Goal: Task Accomplishment & Management: Manage account settings

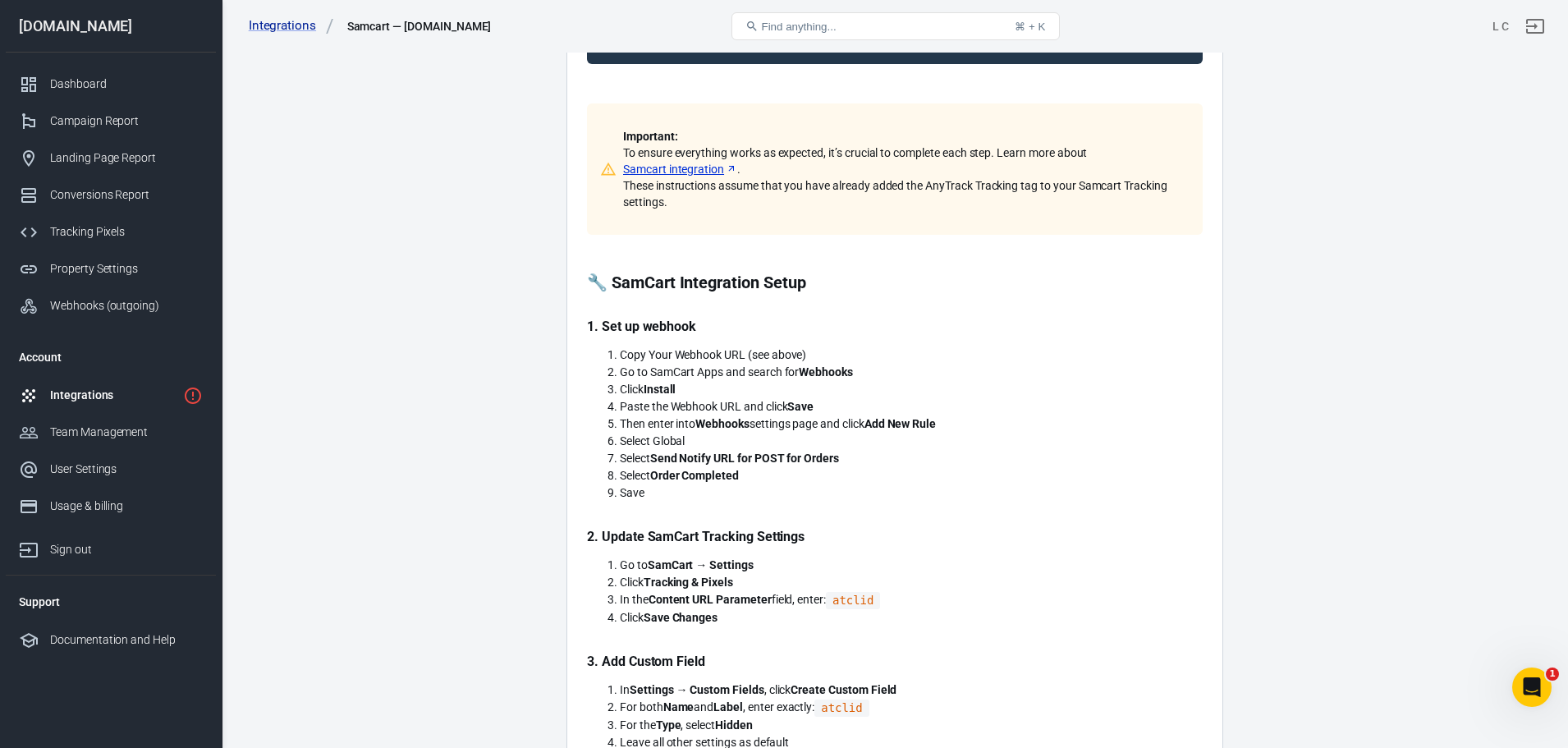
scroll to position [246, 0]
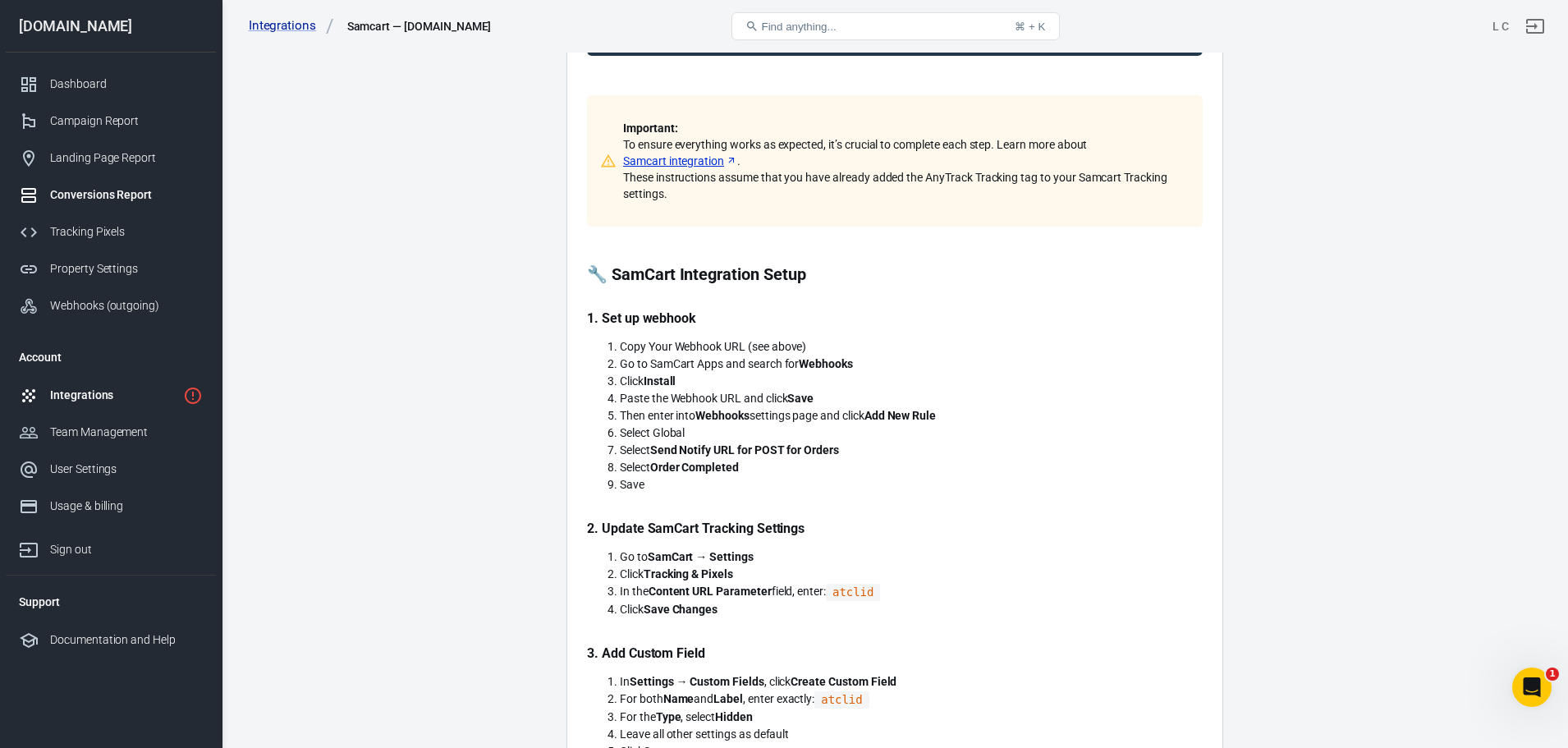
click at [141, 195] on div "Conversions Report" at bounding box center [127, 195] width 153 height 18
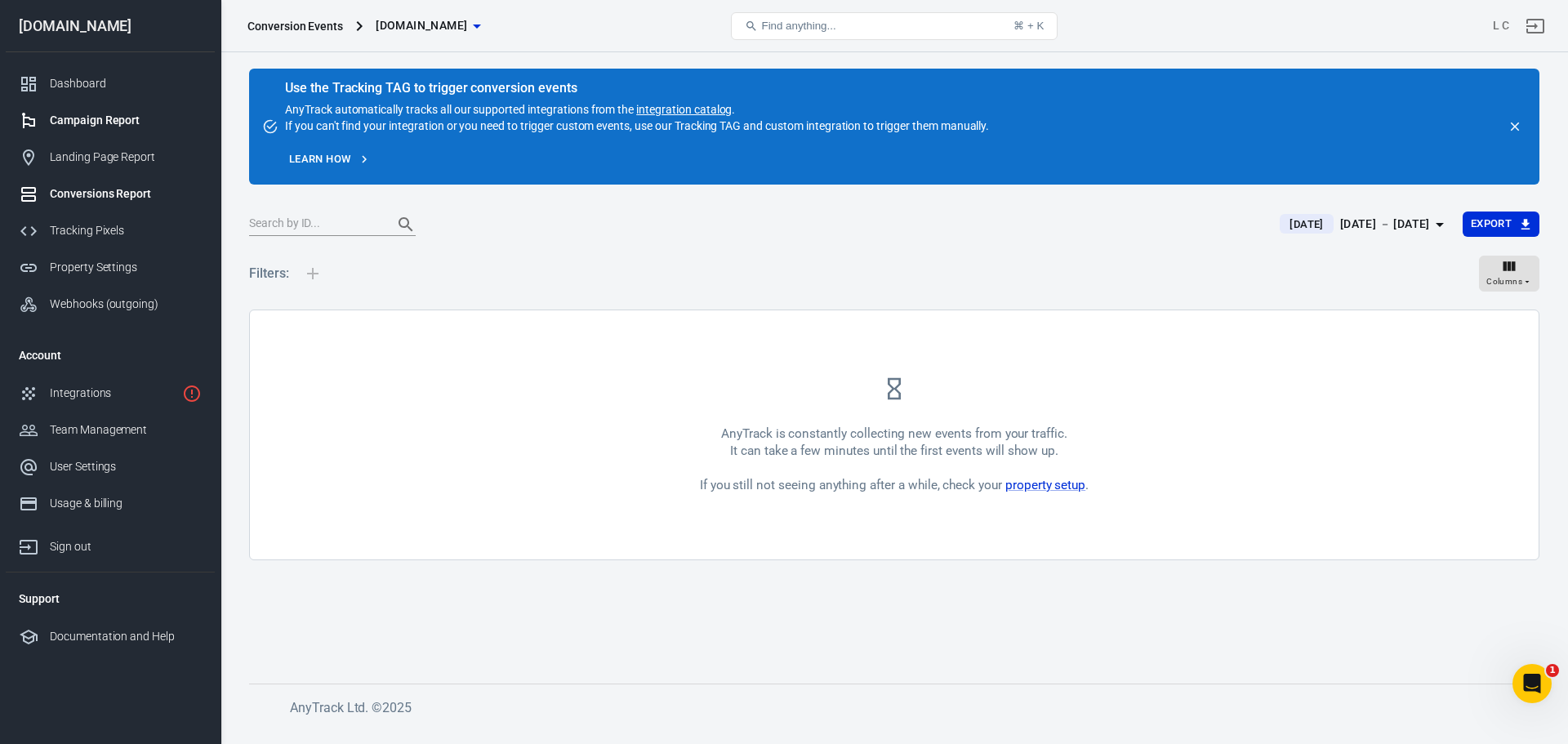
click at [93, 111] on link "Campaign Report" at bounding box center [110, 120] width 209 height 37
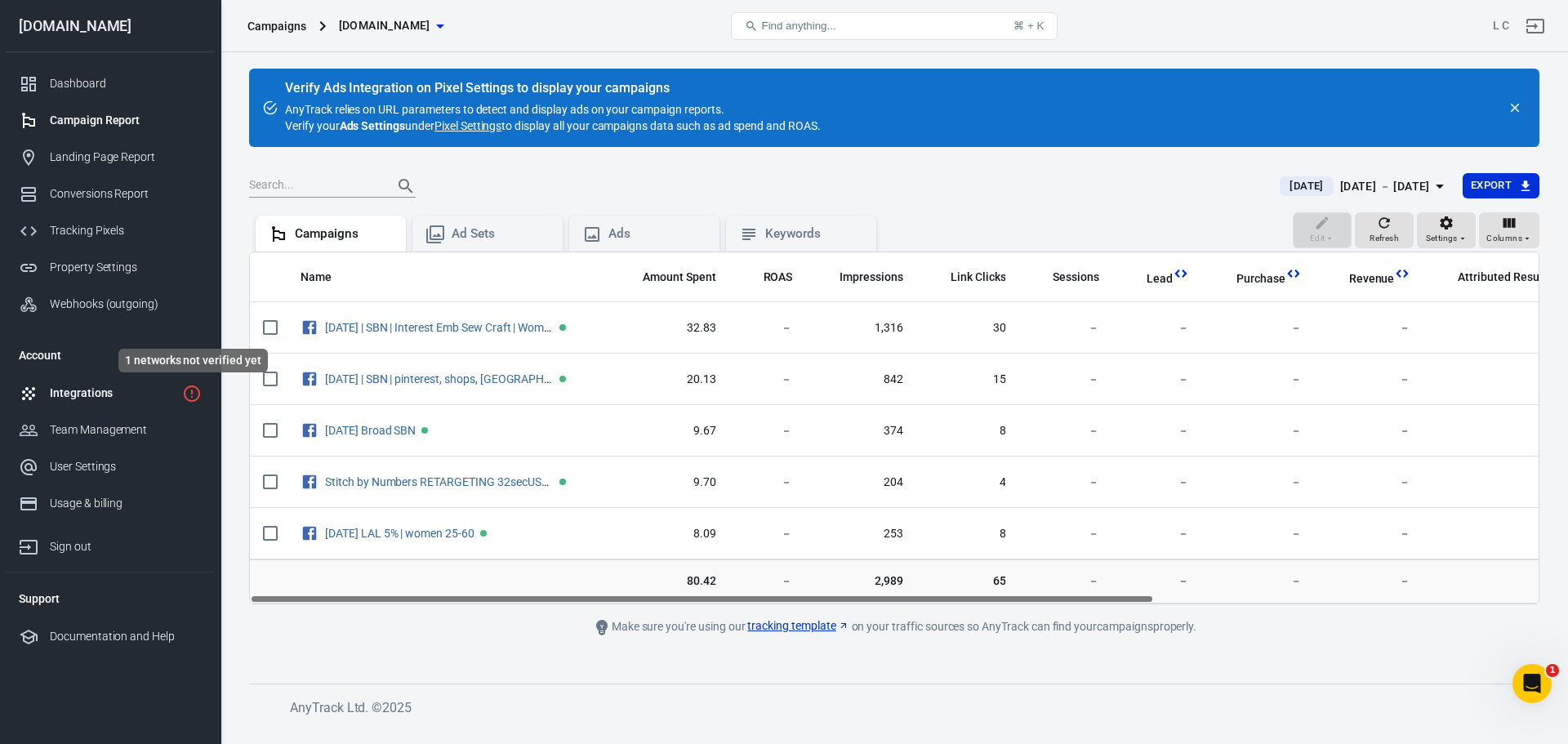
click at [187, 394] on icon "1 networks not verified yet" at bounding box center [191, 393] width 19 height 19
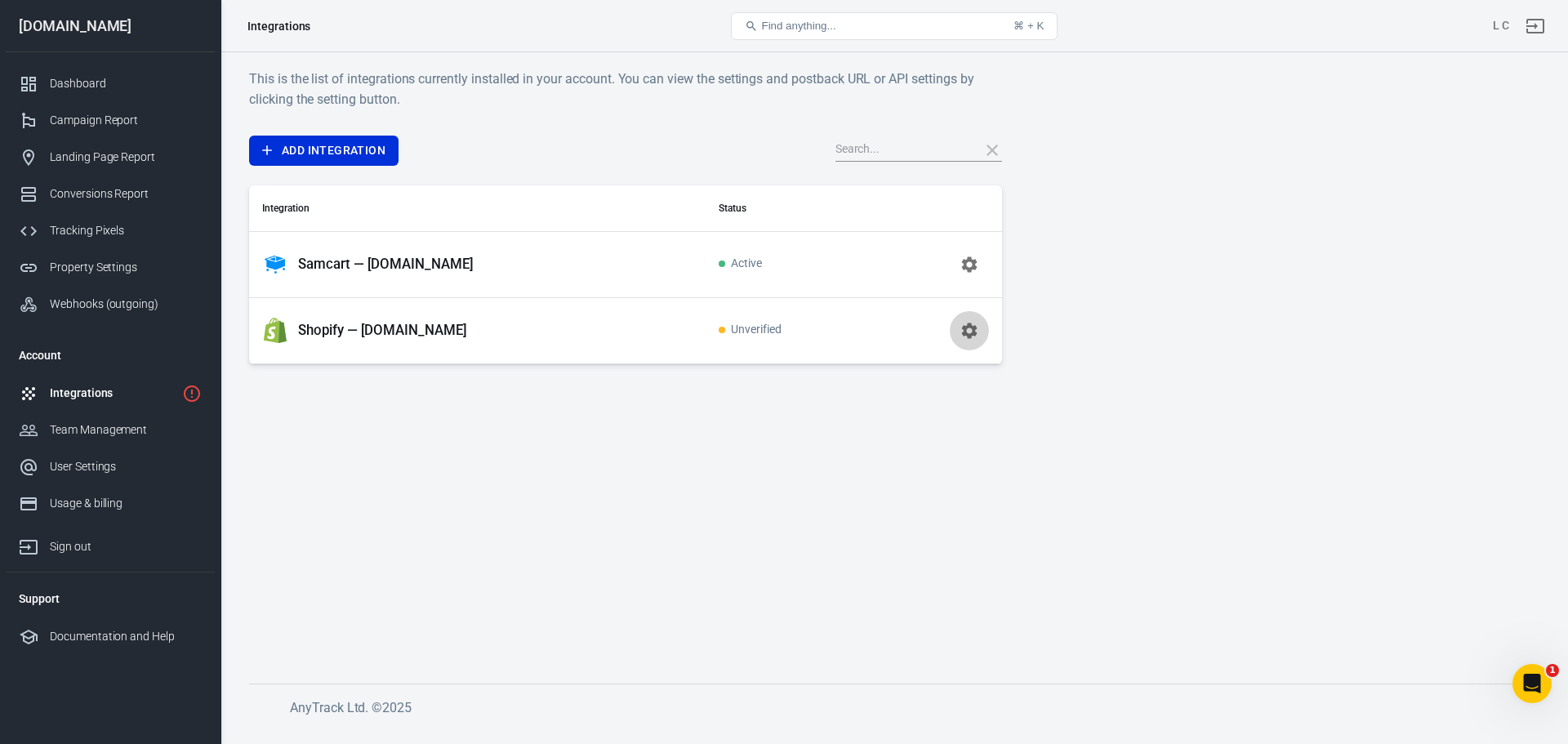
click at [965, 327] on icon "button" at bounding box center [969, 330] width 16 height 16
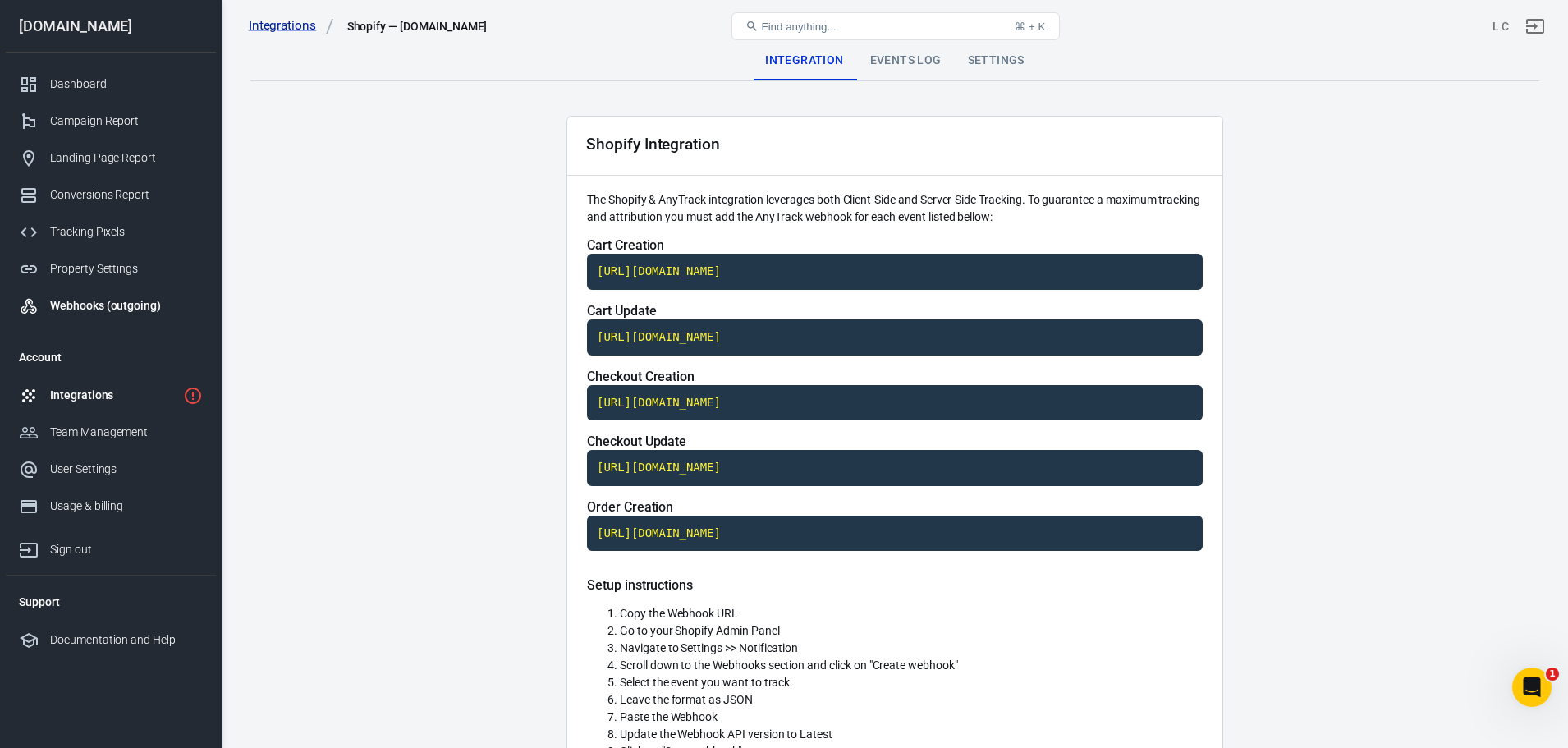
click at [79, 301] on div "Webhooks (outgoing)" at bounding box center [127, 306] width 153 height 18
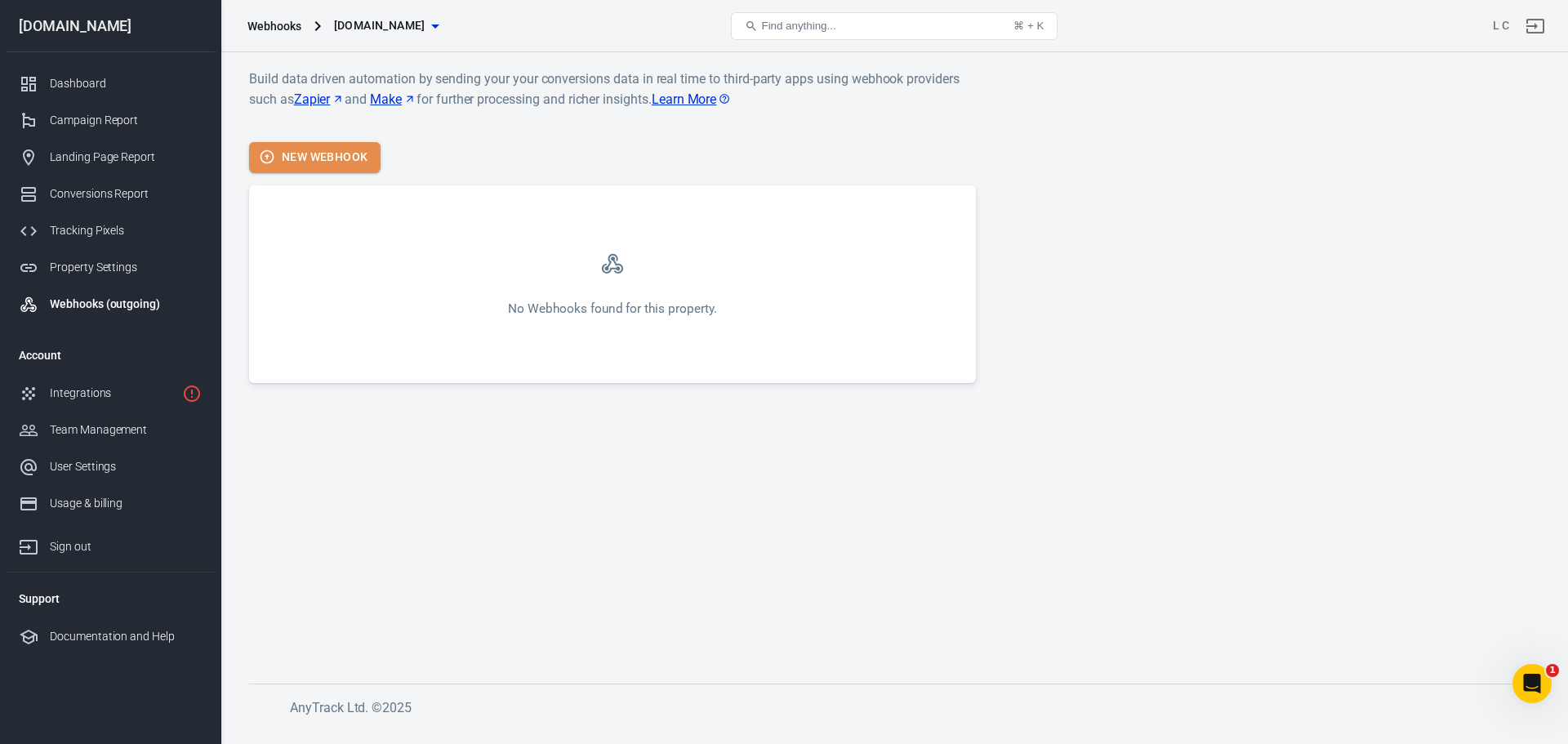
click at [306, 155] on button "New Webhook" at bounding box center [314, 157] width 131 height 30
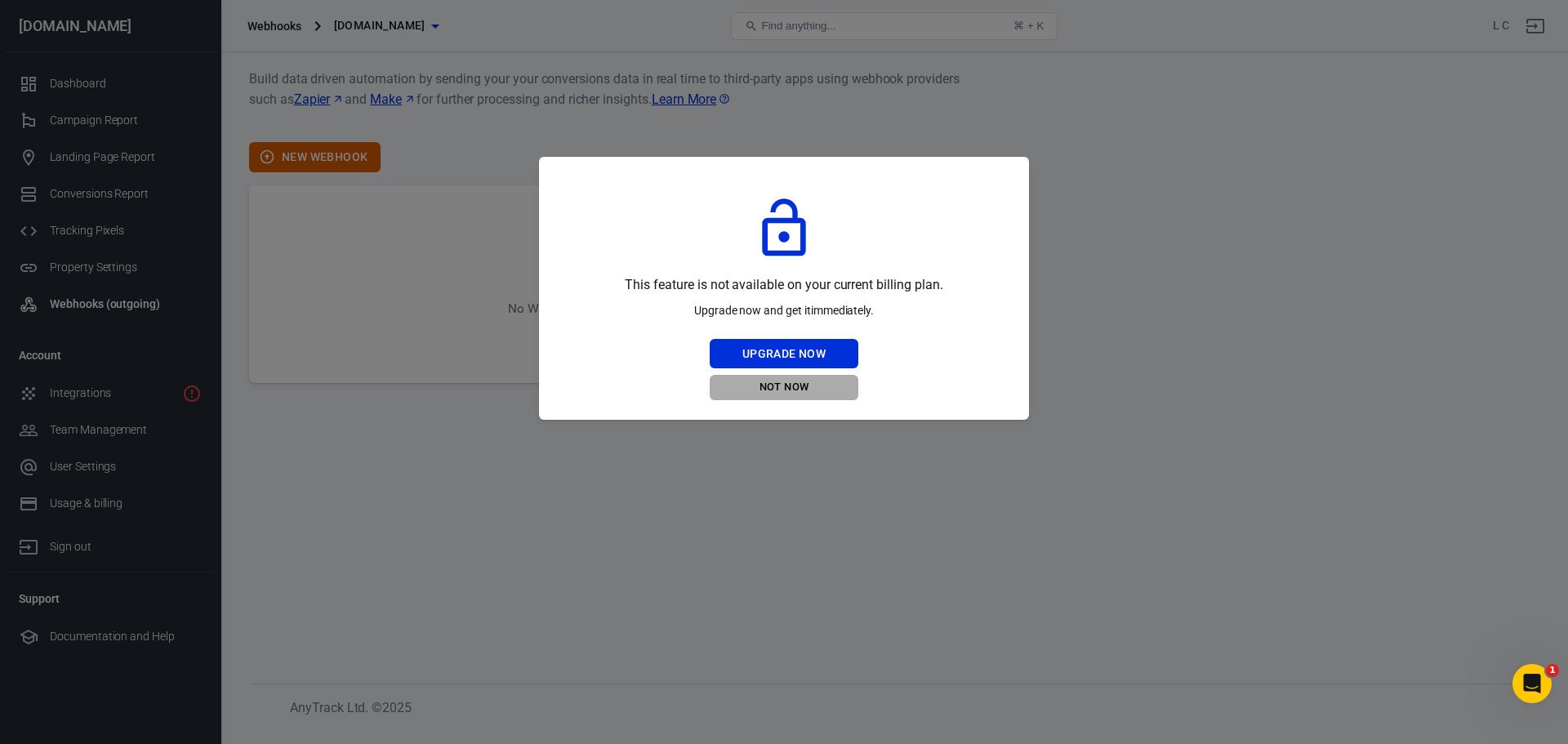
click at [773, 387] on button "Not Now" at bounding box center [784, 387] width 149 height 25
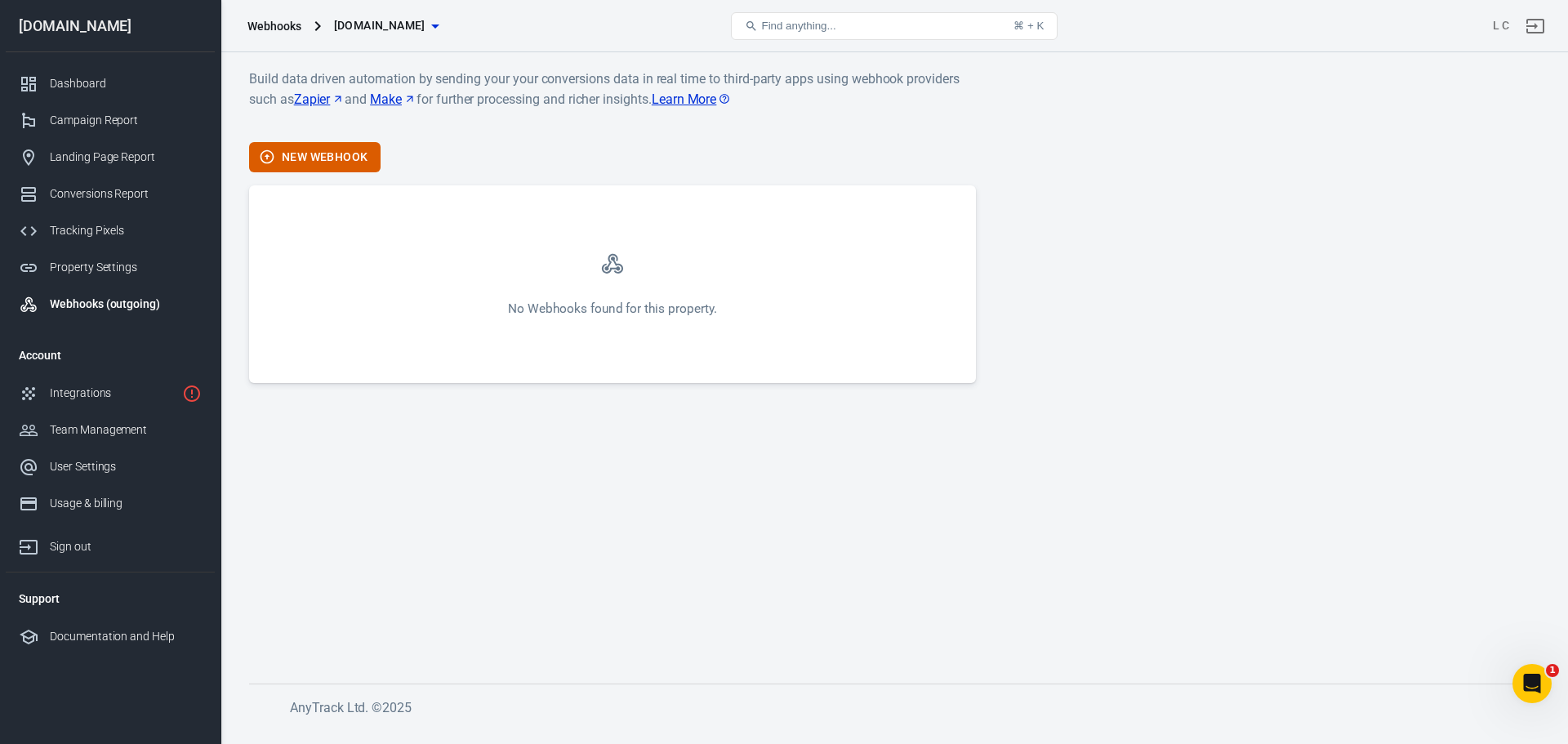
click at [773, 387] on main "Build data driven automation by sending your your conversions data in real time…" at bounding box center [893, 362] width 1290 height 589
click at [122, 271] on div "Property Settings" at bounding box center [126, 267] width 152 height 18
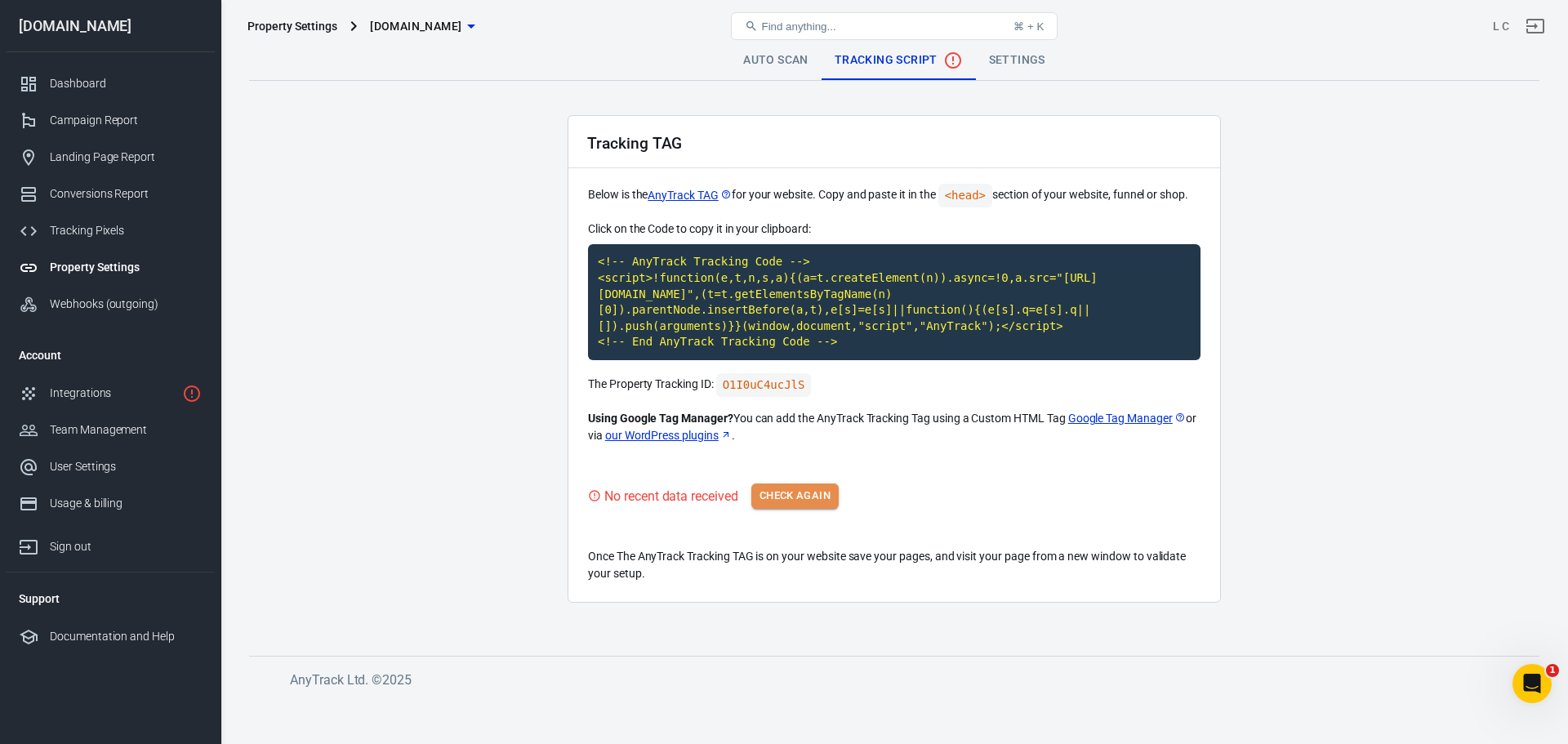
click at [788, 504] on button "Check Again" at bounding box center [795, 496] width 88 height 25
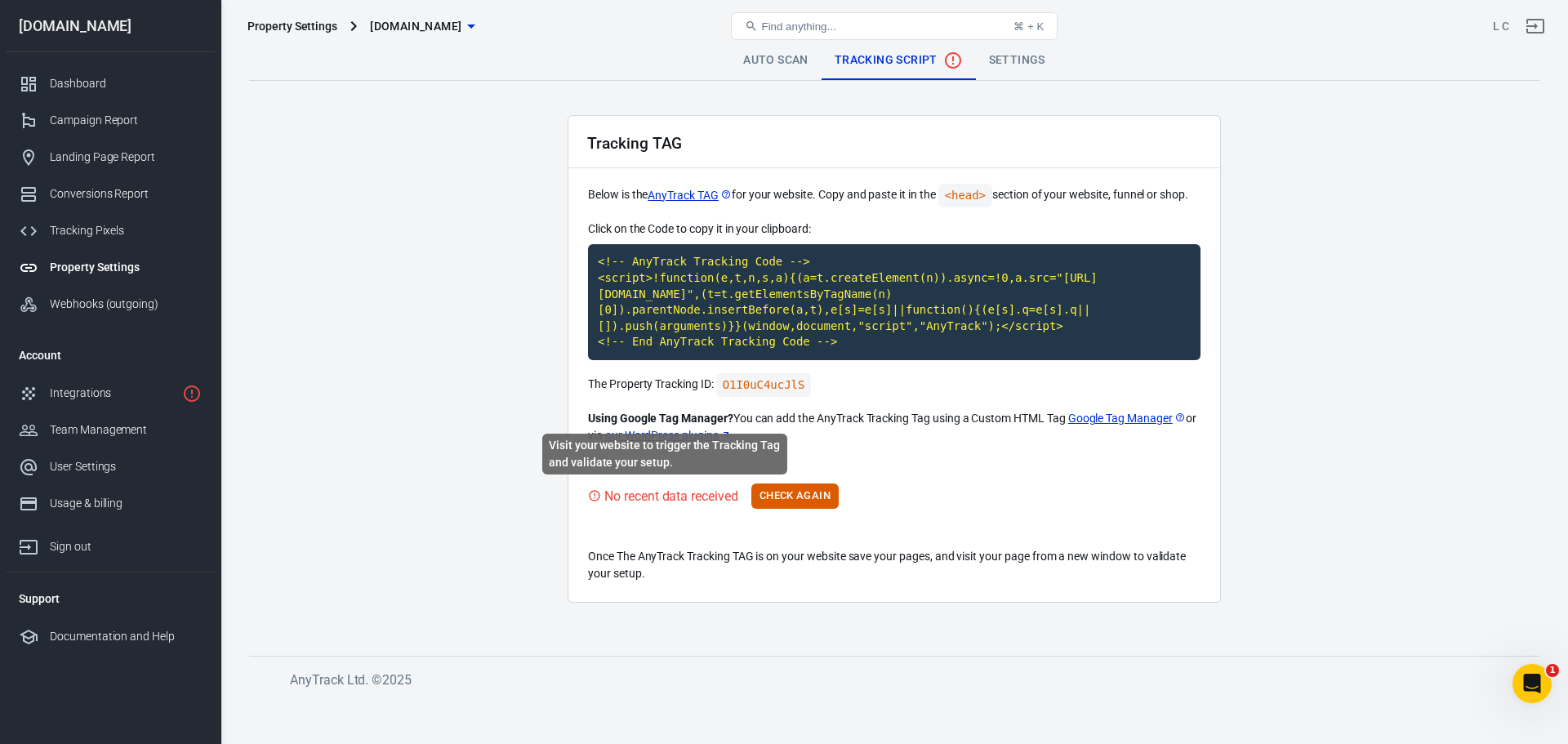
click at [595, 499] on icon "Visit your website to trigger the Tracking Tag and validate your setup." at bounding box center [594, 496] width 13 height 13
click at [776, 57] on link "Auto Scan" at bounding box center [776, 60] width 92 height 39
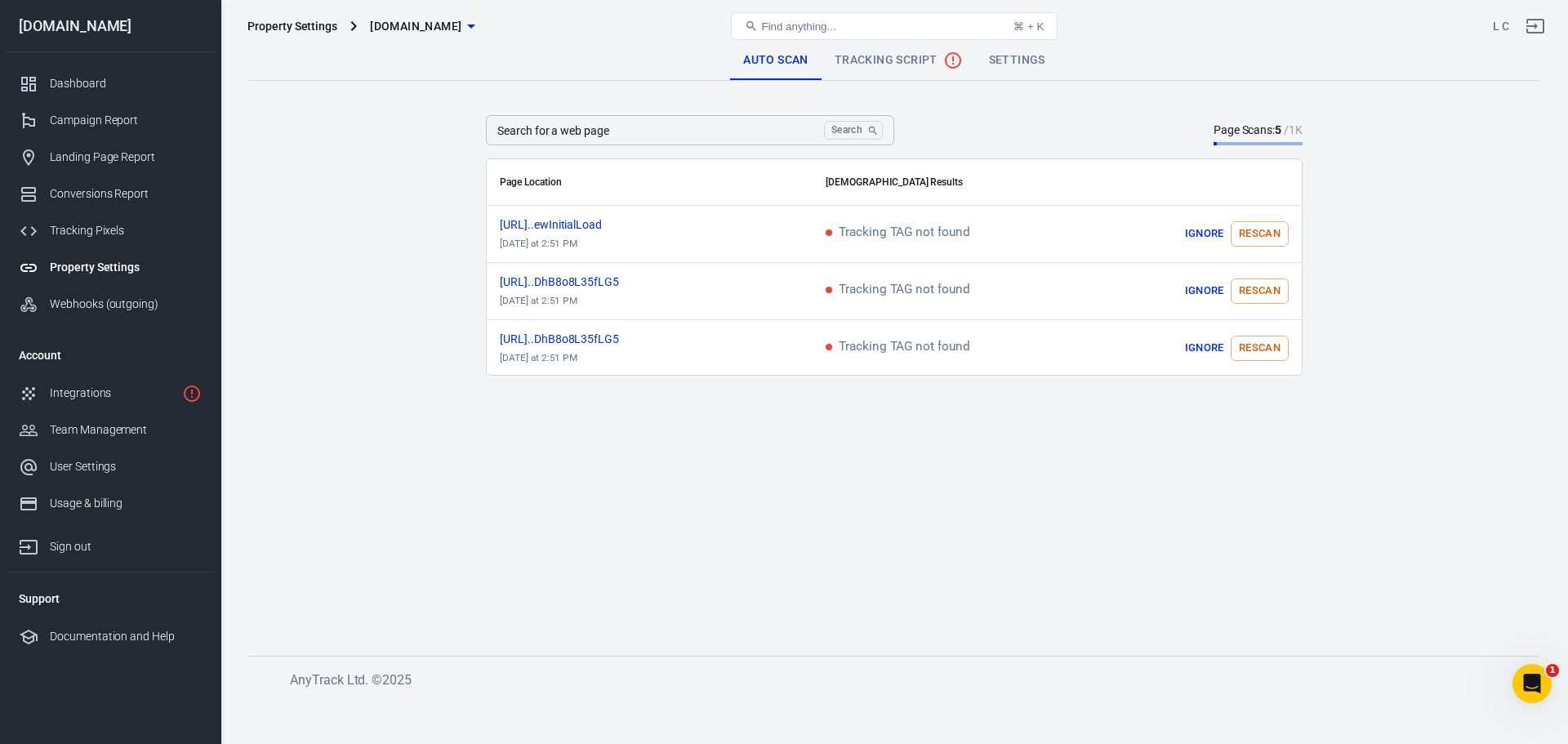
click at [726, 140] on input "Search for a web page" at bounding box center [651, 130] width 331 height 30
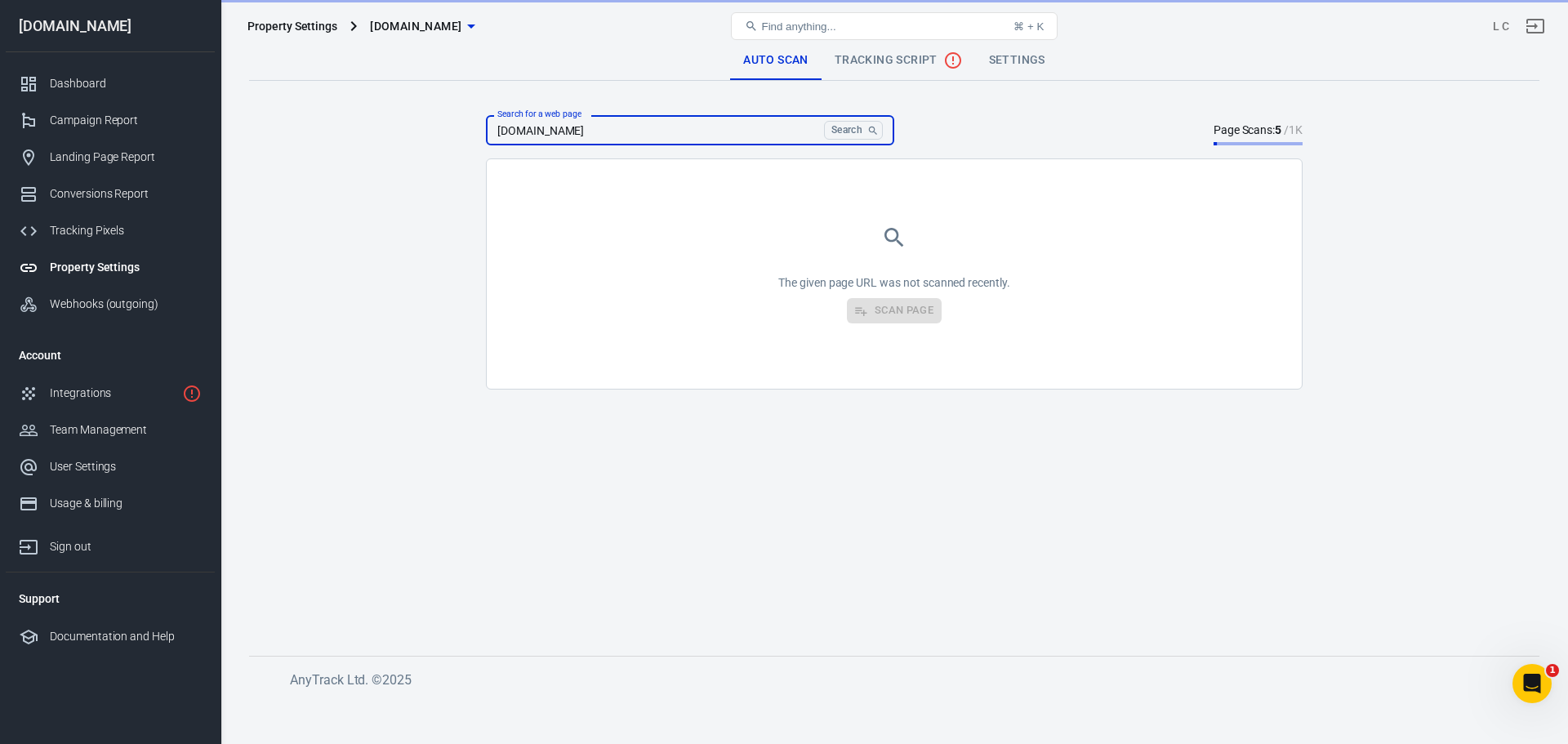
type input "[DOMAIN_NAME]"
click at [841, 129] on button "Search" at bounding box center [853, 130] width 58 height 18
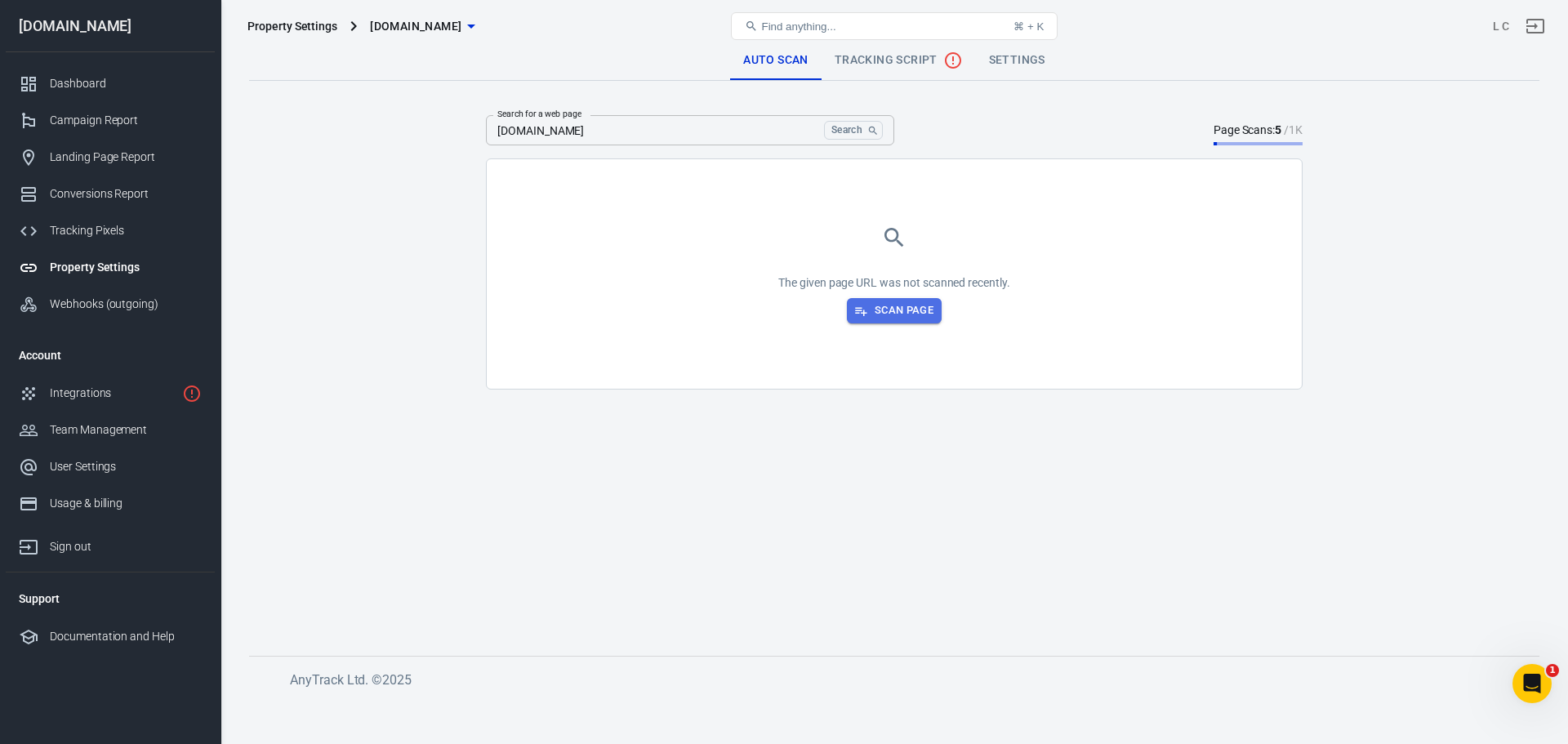
click at [902, 303] on button "Scan Page" at bounding box center [893, 311] width 94 height 25
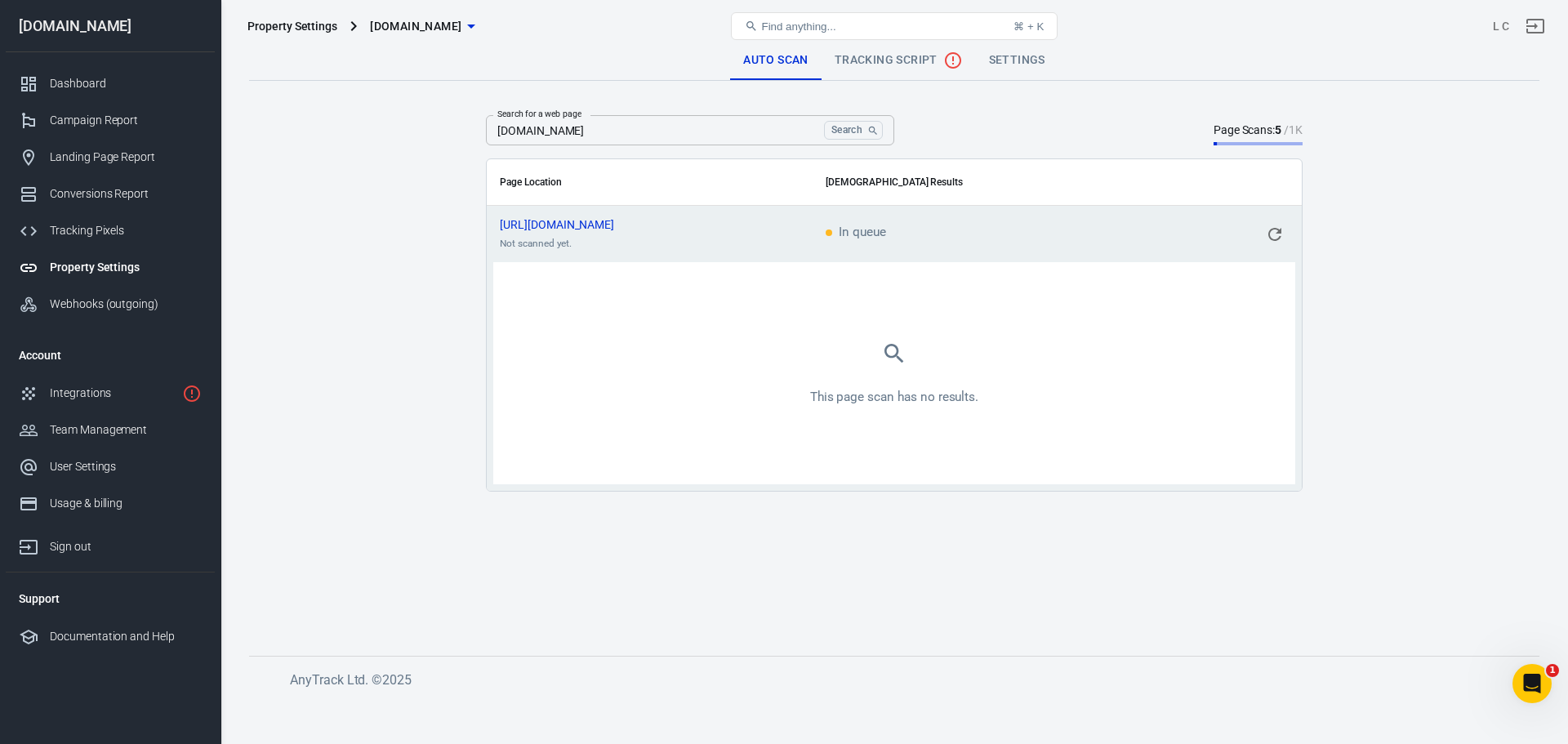
click at [1266, 237] on icon "scrollable content" at bounding box center [1274, 234] width 19 height 19
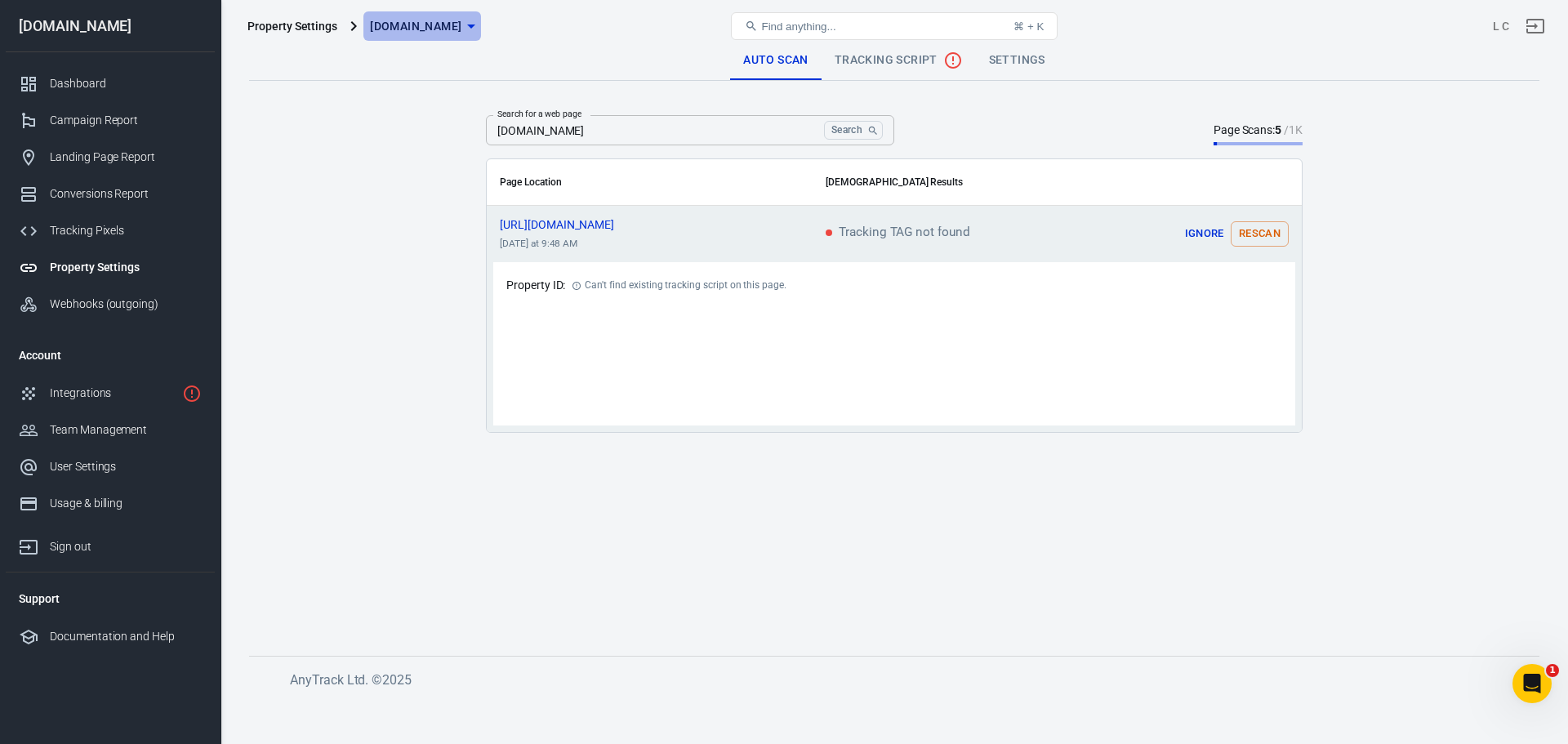
click at [469, 27] on icon "button" at bounding box center [471, 26] width 8 height 4
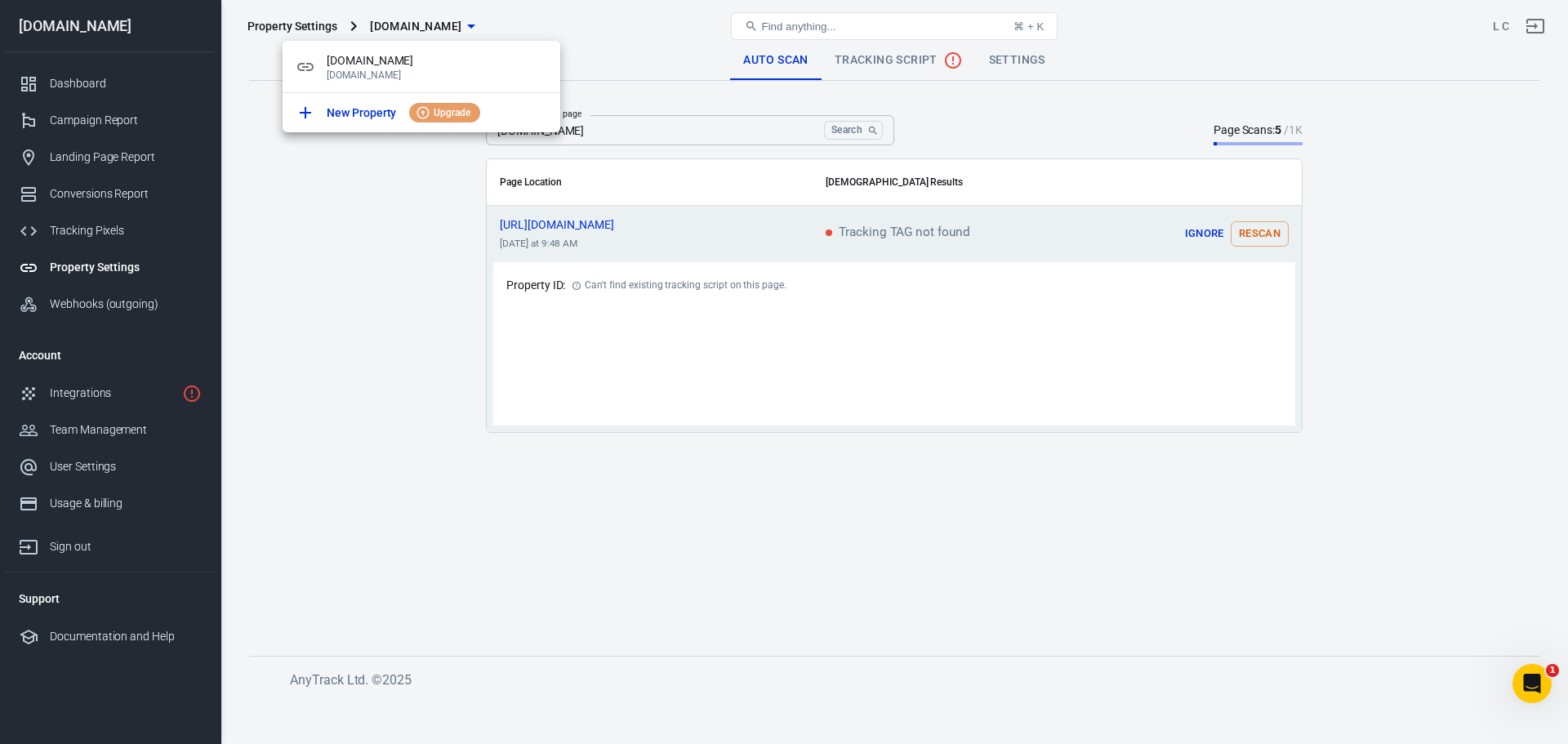
click at [392, 243] on div at bounding box center [784, 372] width 1568 height 744
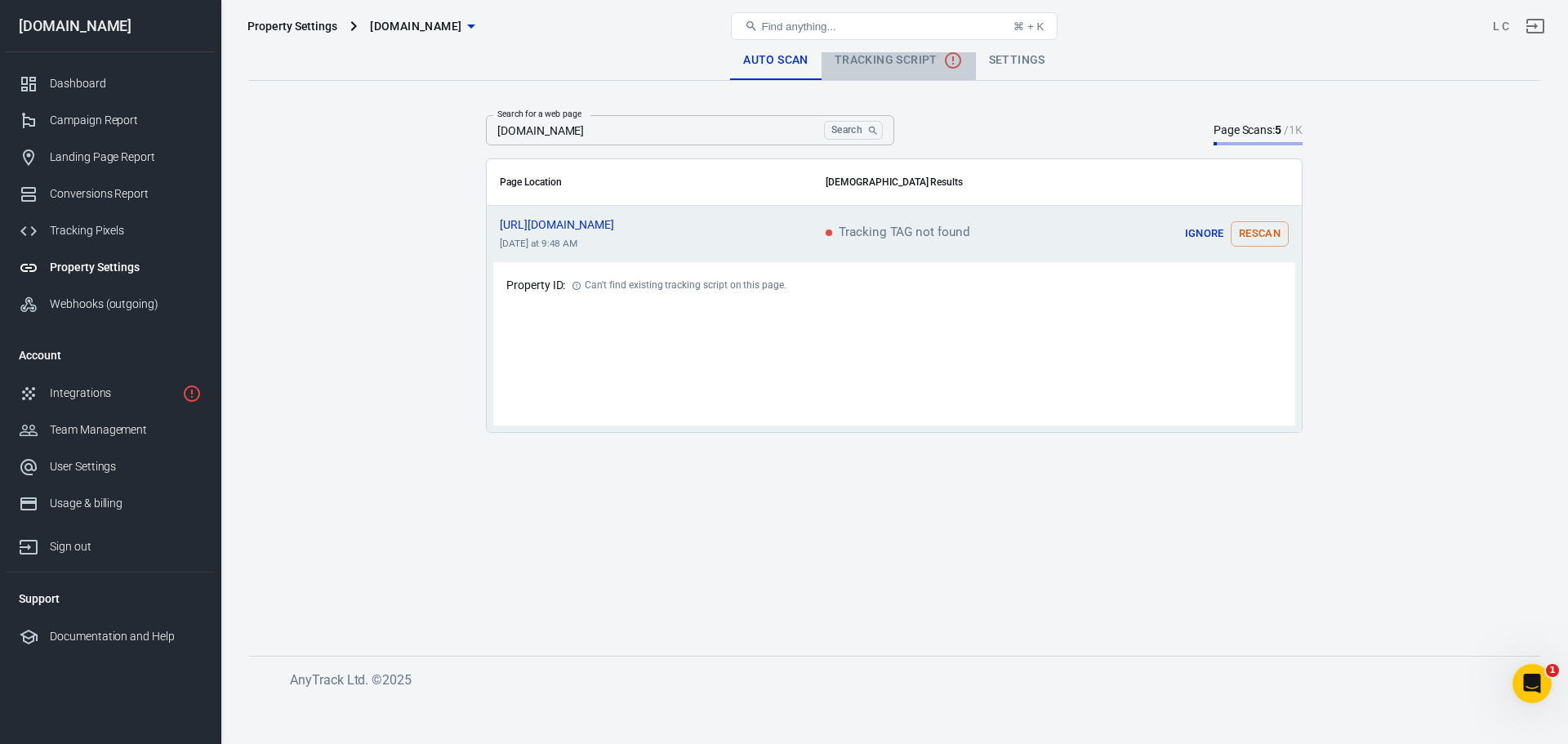
click at [867, 59] on span "Tracking Script" at bounding box center [899, 60] width 129 height 19
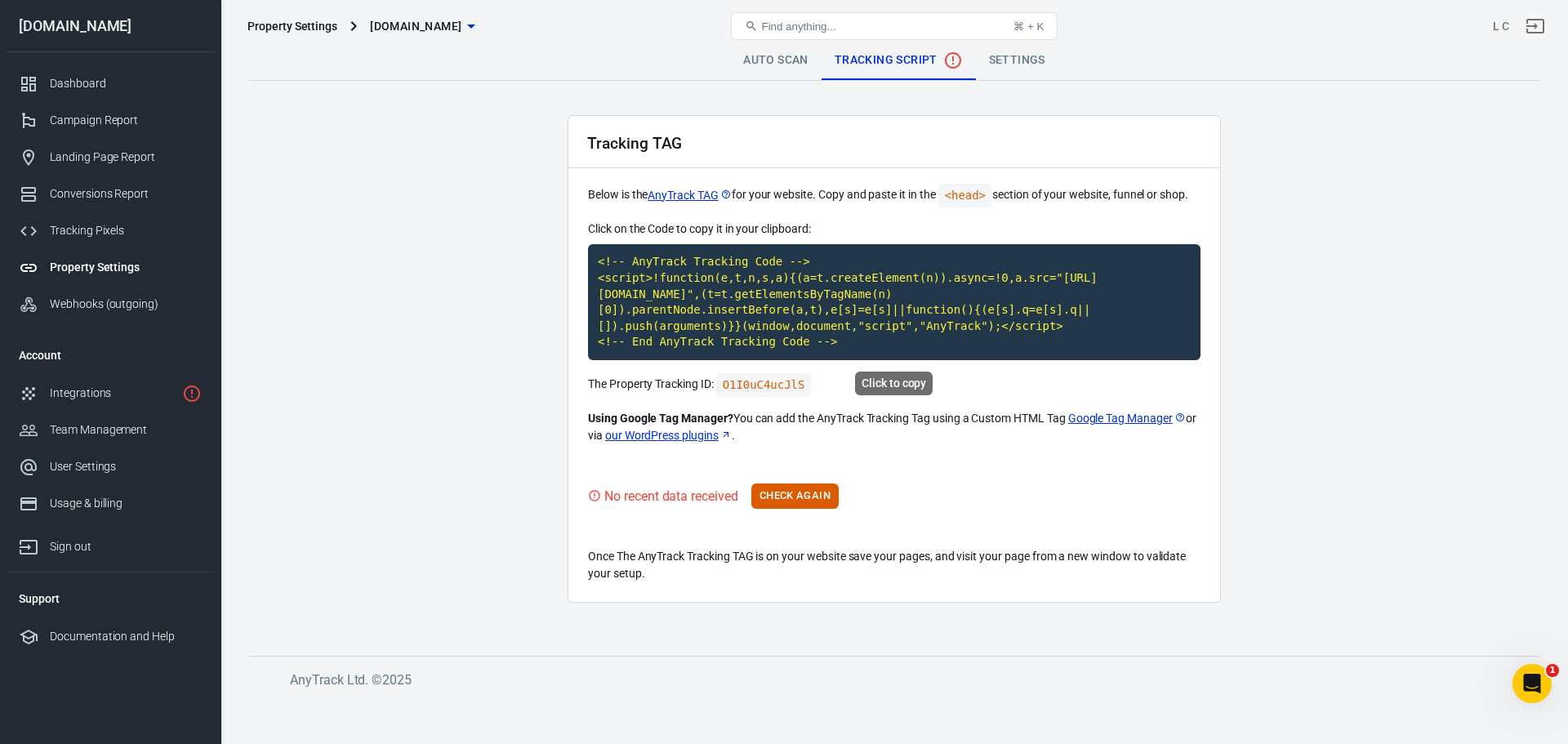
click at [782, 302] on code "<!-- AnyTrack Tracking Code --> <script>!function(e,t,n,s,a){(a=t.createElement…" at bounding box center [894, 301] width 613 height 116
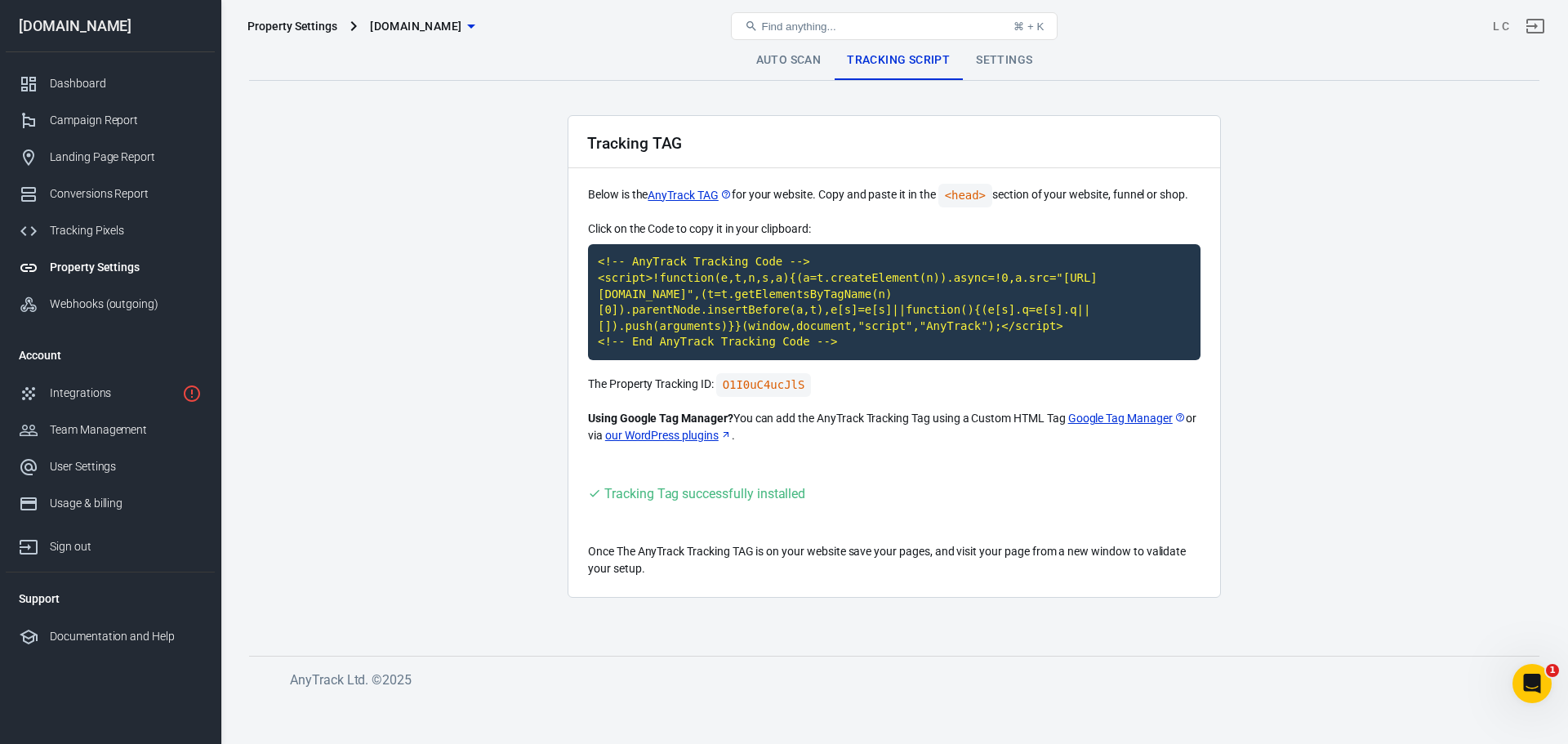
click at [796, 65] on link "Auto Scan" at bounding box center [789, 60] width 92 height 39
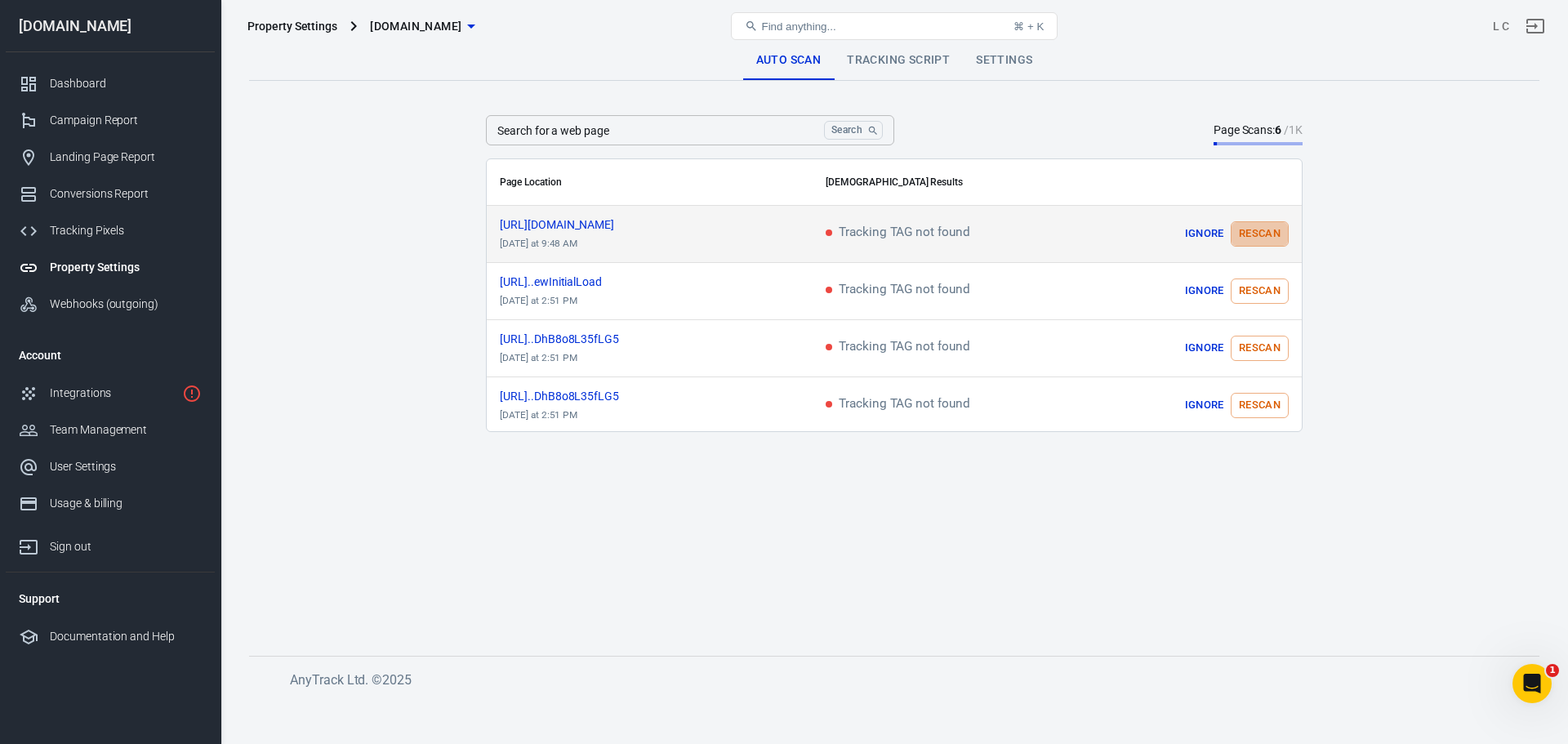
click at [1254, 232] on button "Rescan" at bounding box center [1259, 234] width 58 height 25
click at [1277, 228] on icon "scrollable content" at bounding box center [1275, 235] width 13 height 13
click at [1229, 233] on button "View Results" at bounding box center [1248, 234] width 82 height 25
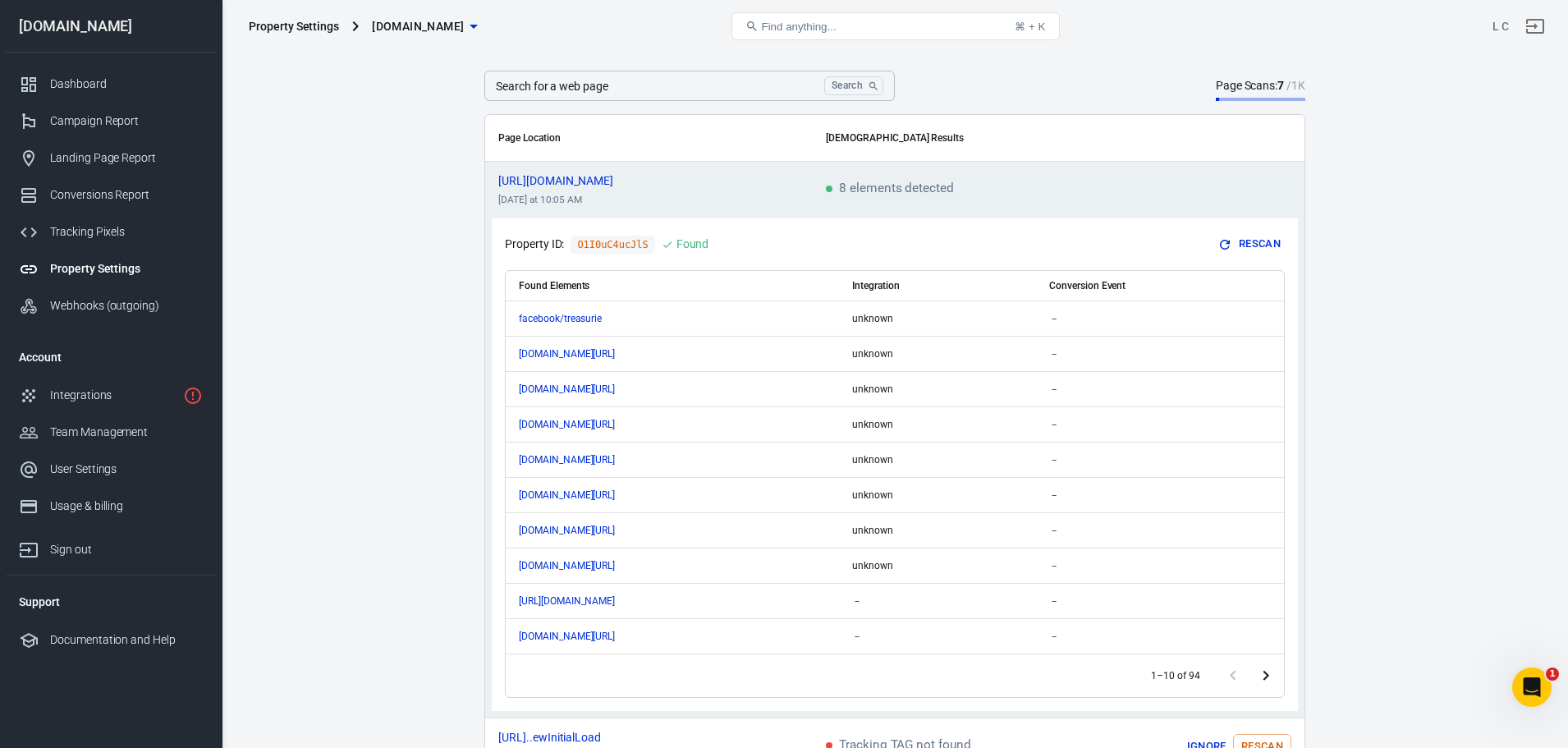
scroll to position [82, 0]
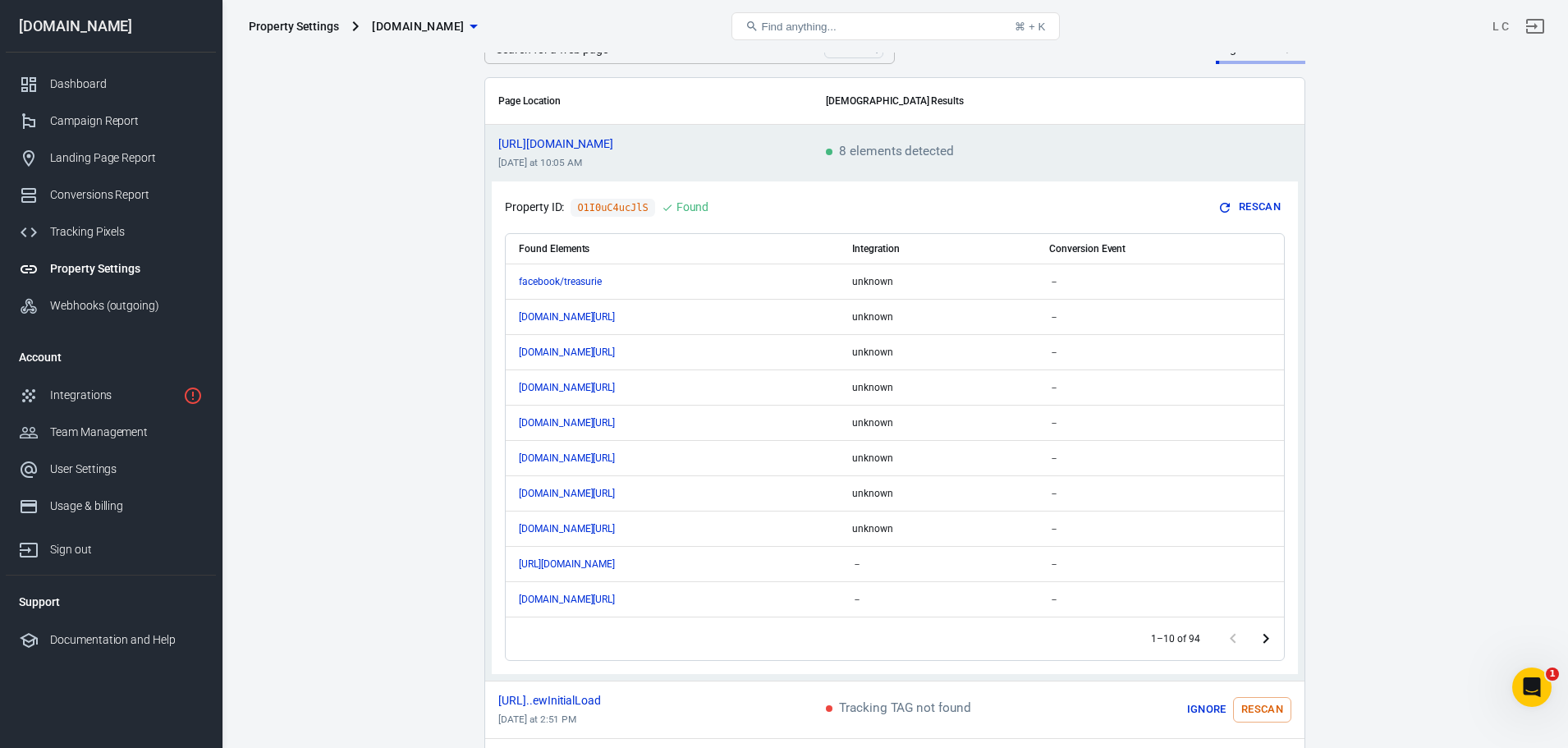
click at [1267, 637] on icon "Go to next page" at bounding box center [1266, 639] width 6 height 10
click at [1265, 637] on icon "Go to next page" at bounding box center [1265, 638] width 19 height 19
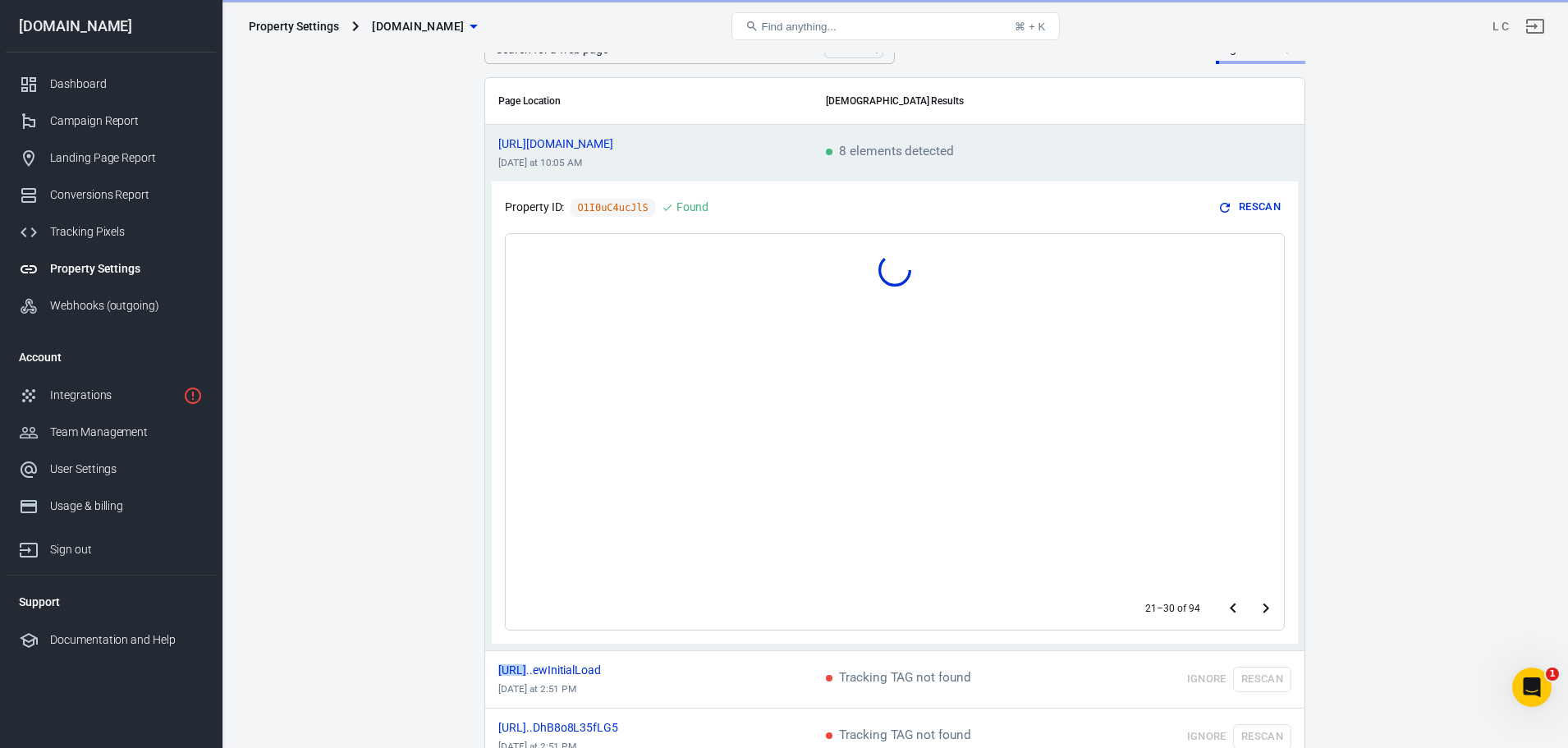
click at [1265, 637] on div "Property ID: O1I0uC4ucJlS Found Rescan 21–30 of 94" at bounding box center [895, 412] width 806 height 463
click at [1264, 604] on icon "Go to next page" at bounding box center [1266, 609] width 6 height 10
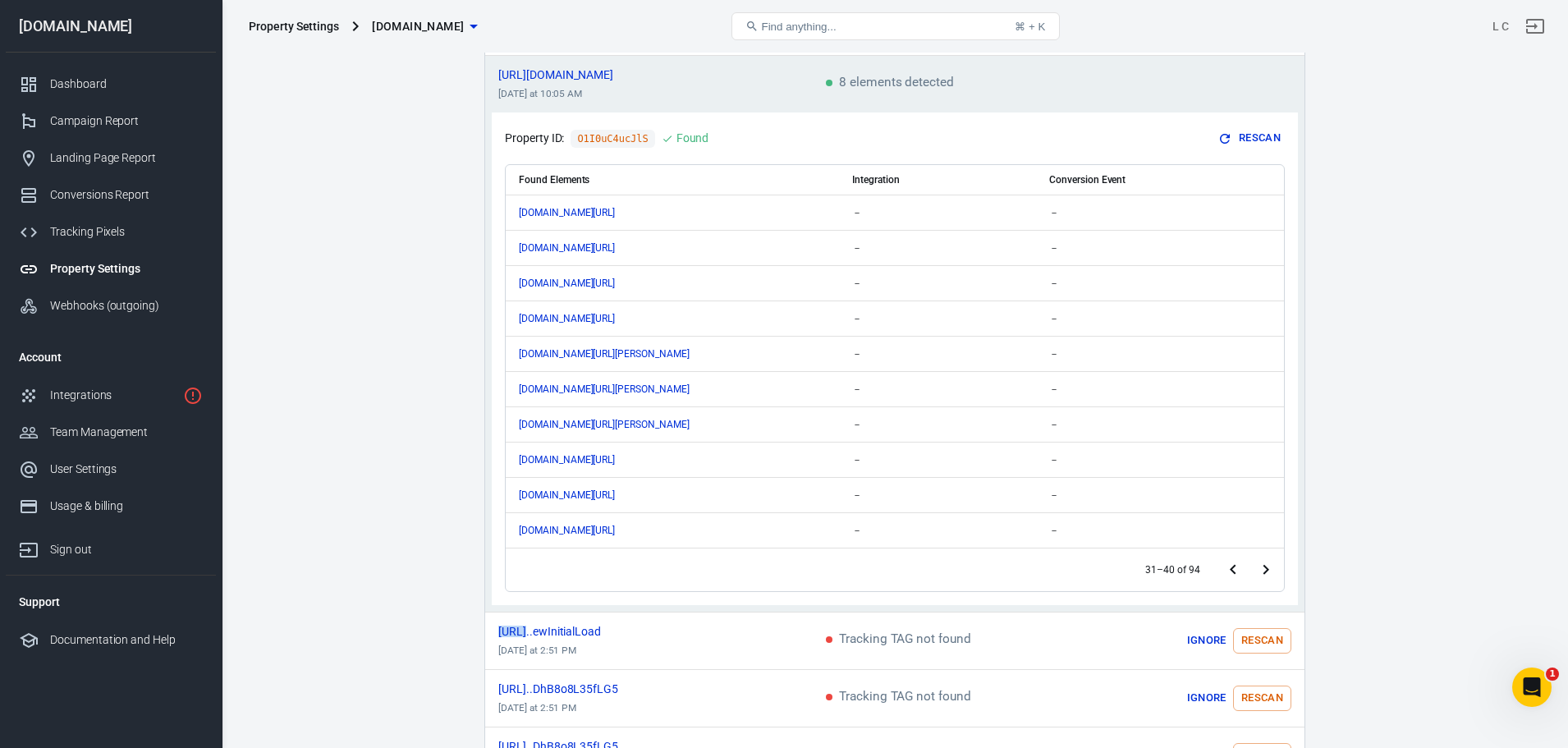
scroll to position [256, 0]
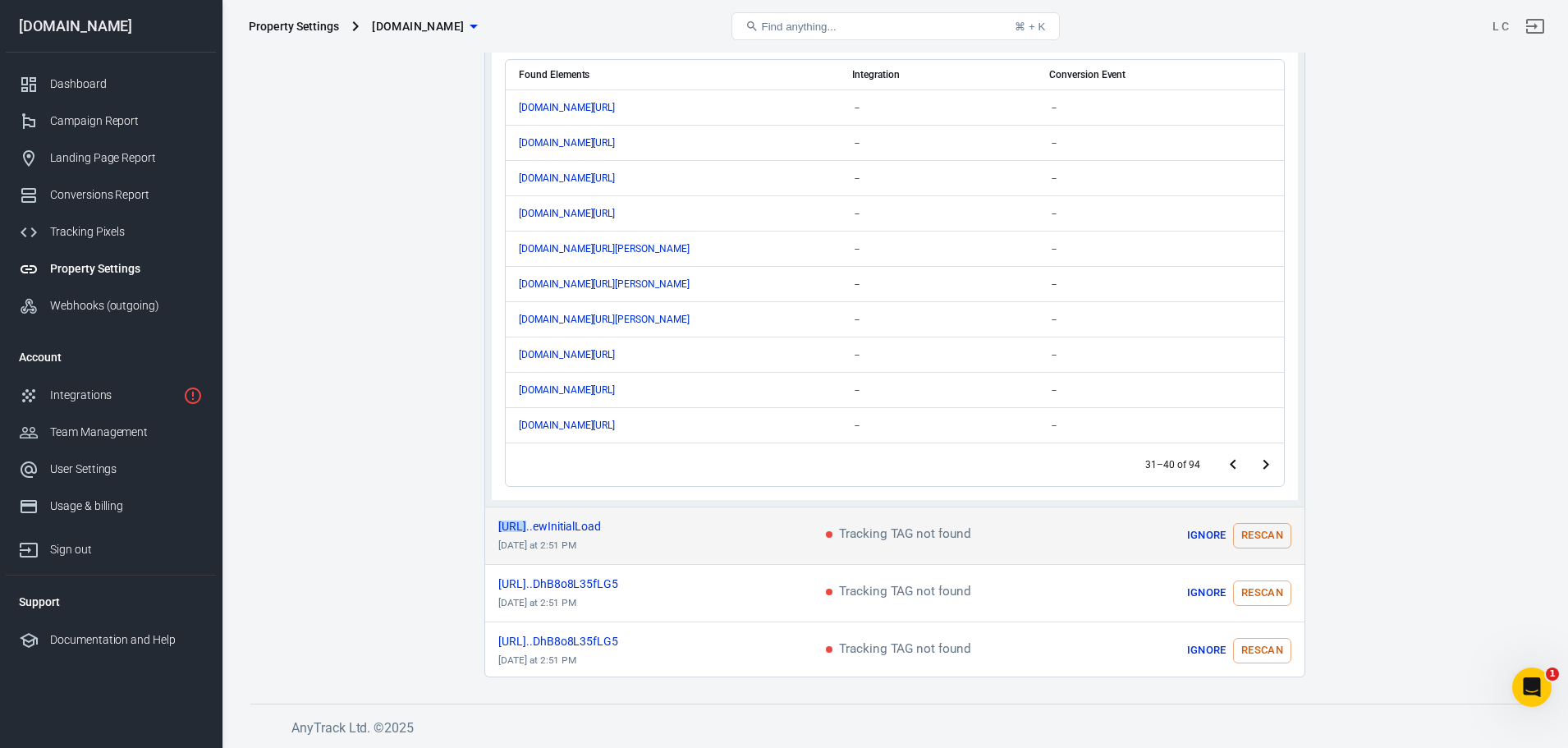
click at [1250, 536] on button "Rescan" at bounding box center [1262, 536] width 58 height 25
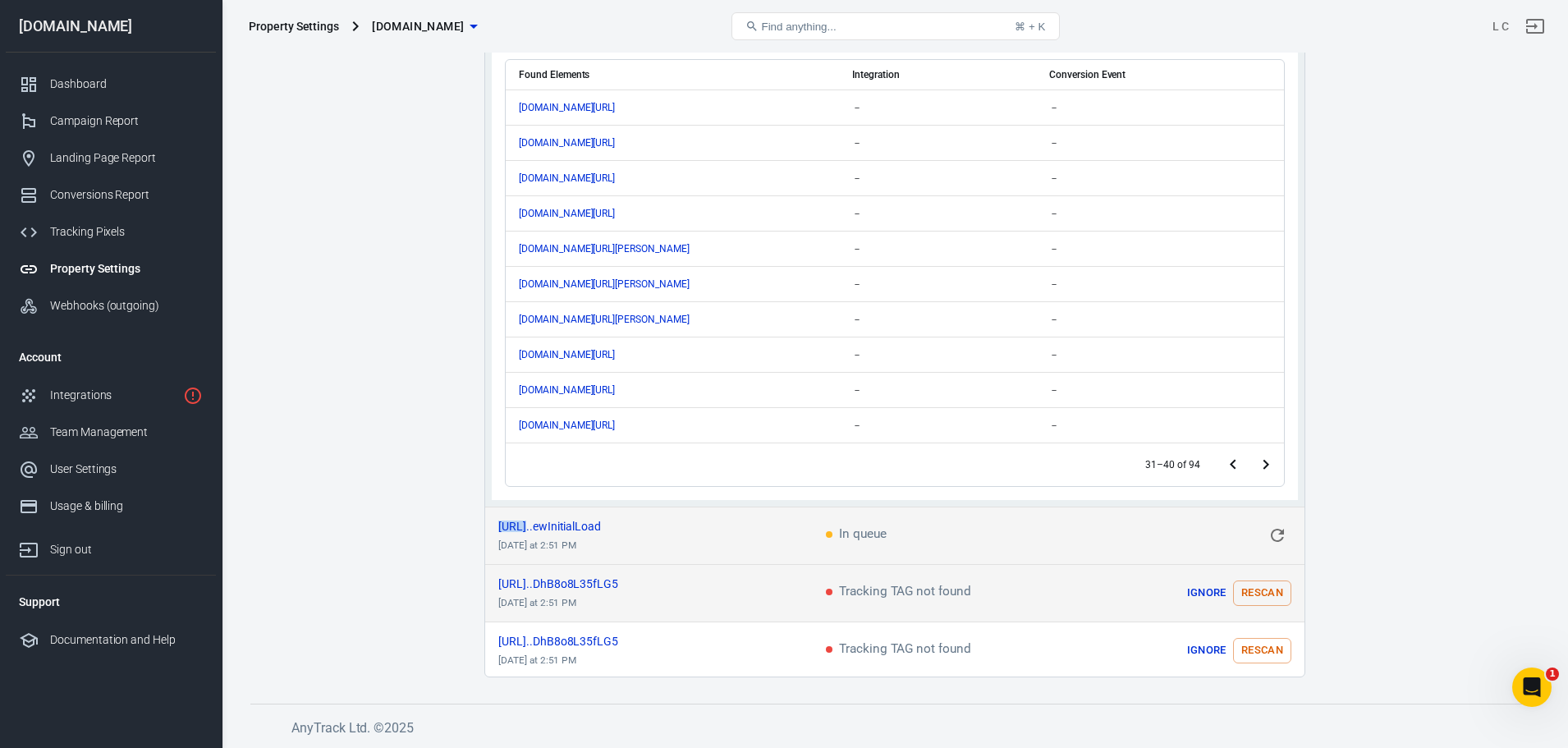
click at [1251, 595] on button "Rescan" at bounding box center [1262, 593] width 58 height 25
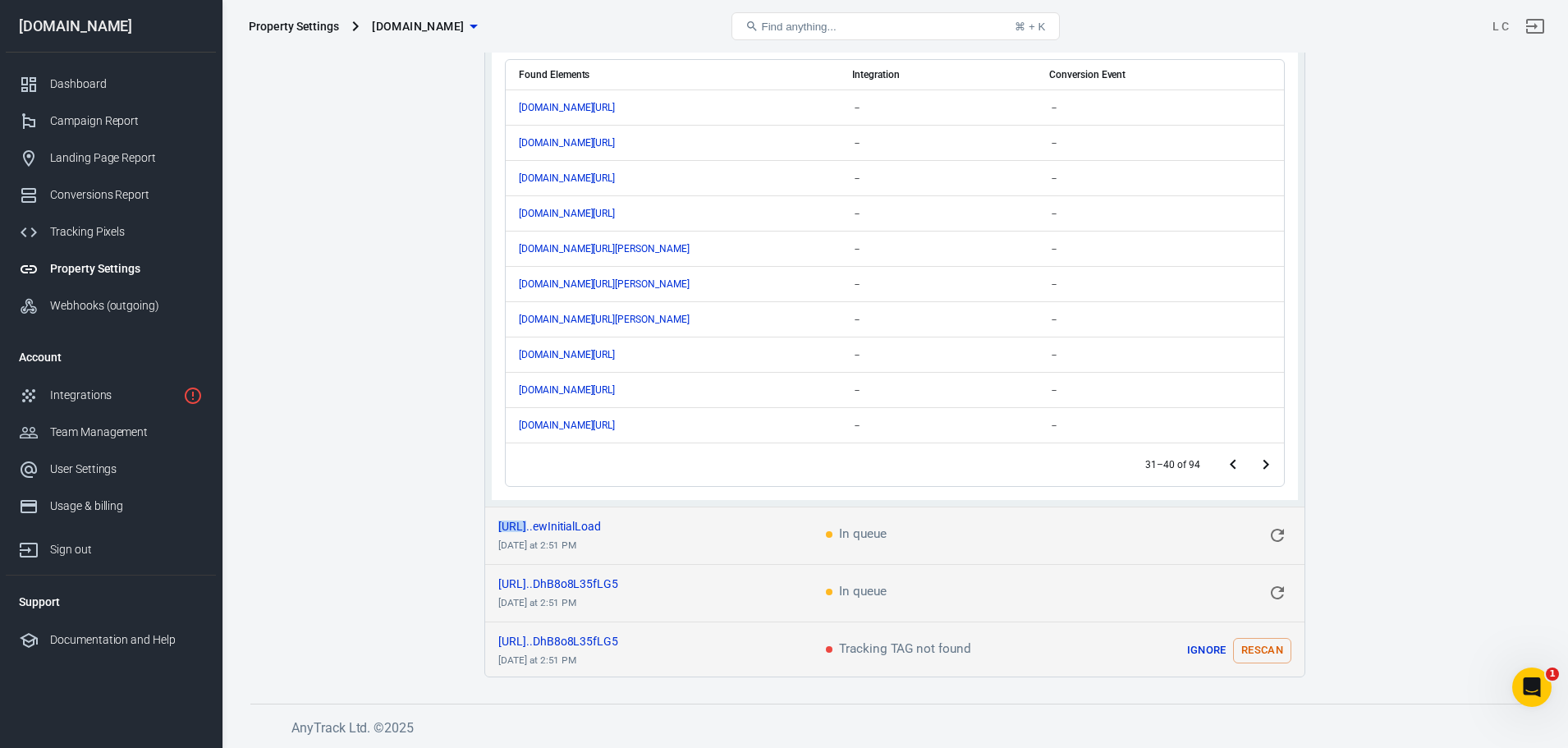
click at [1252, 650] on button "Rescan" at bounding box center [1262, 651] width 58 height 25
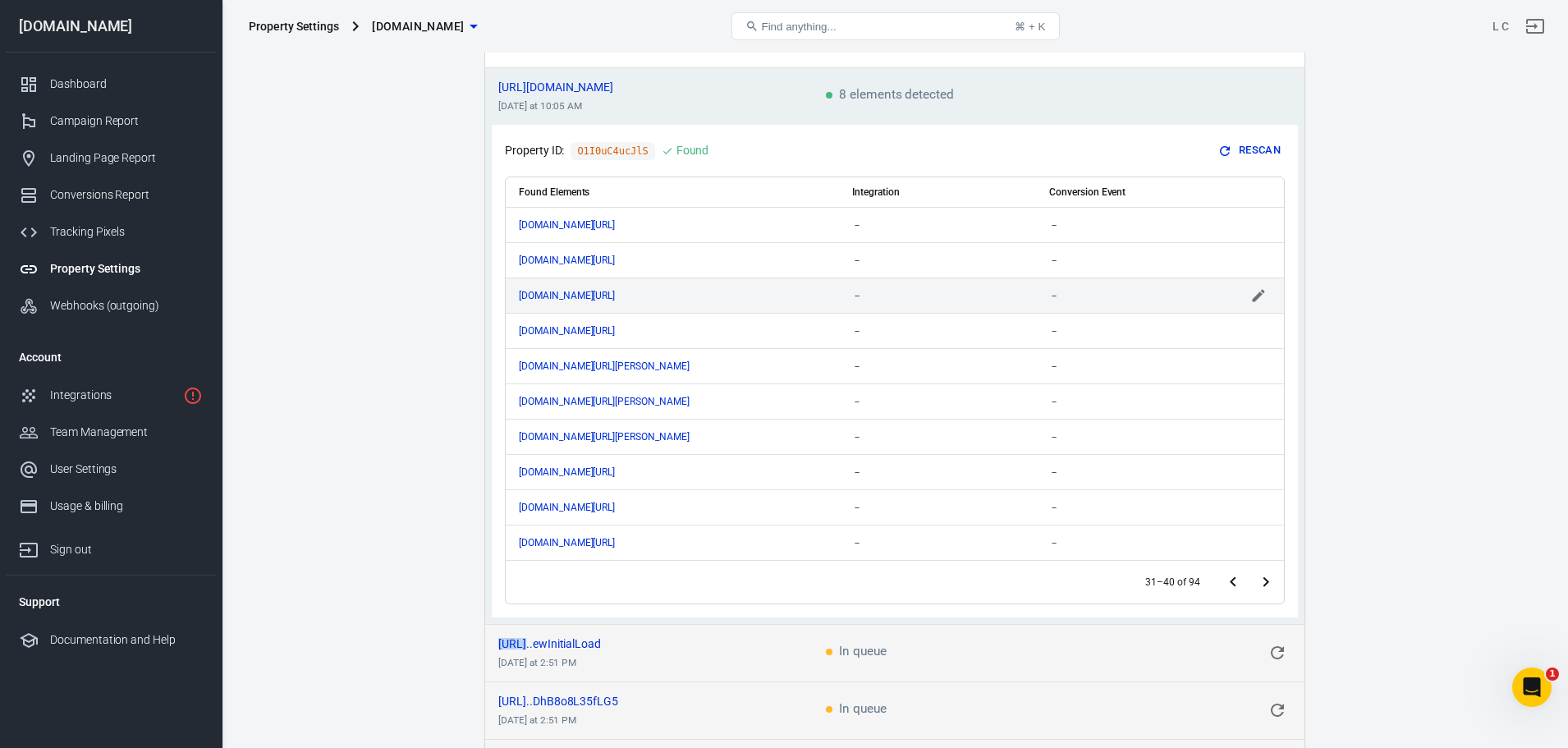
scroll to position [0, 0]
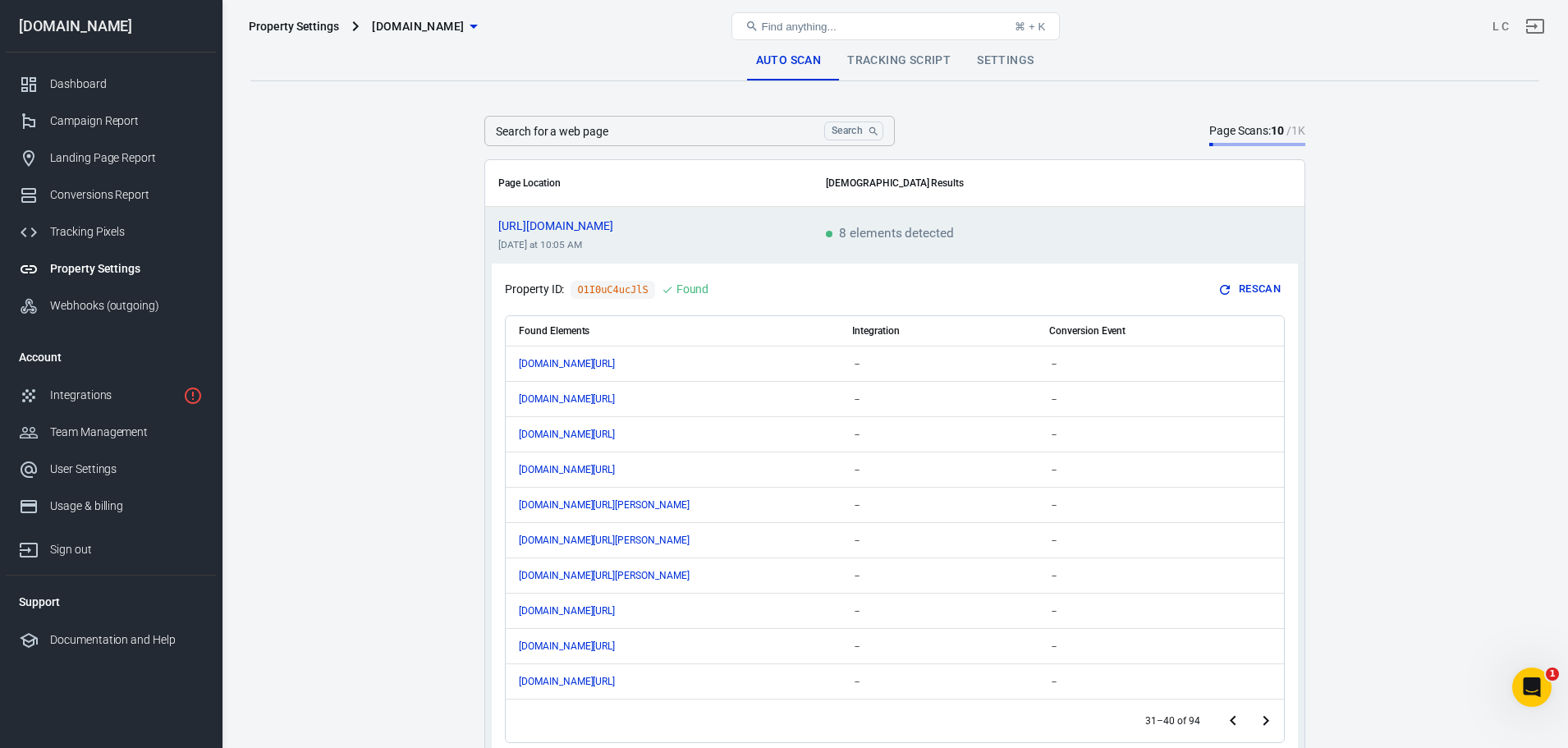
click at [891, 58] on link "Tracking Script" at bounding box center [899, 60] width 130 height 39
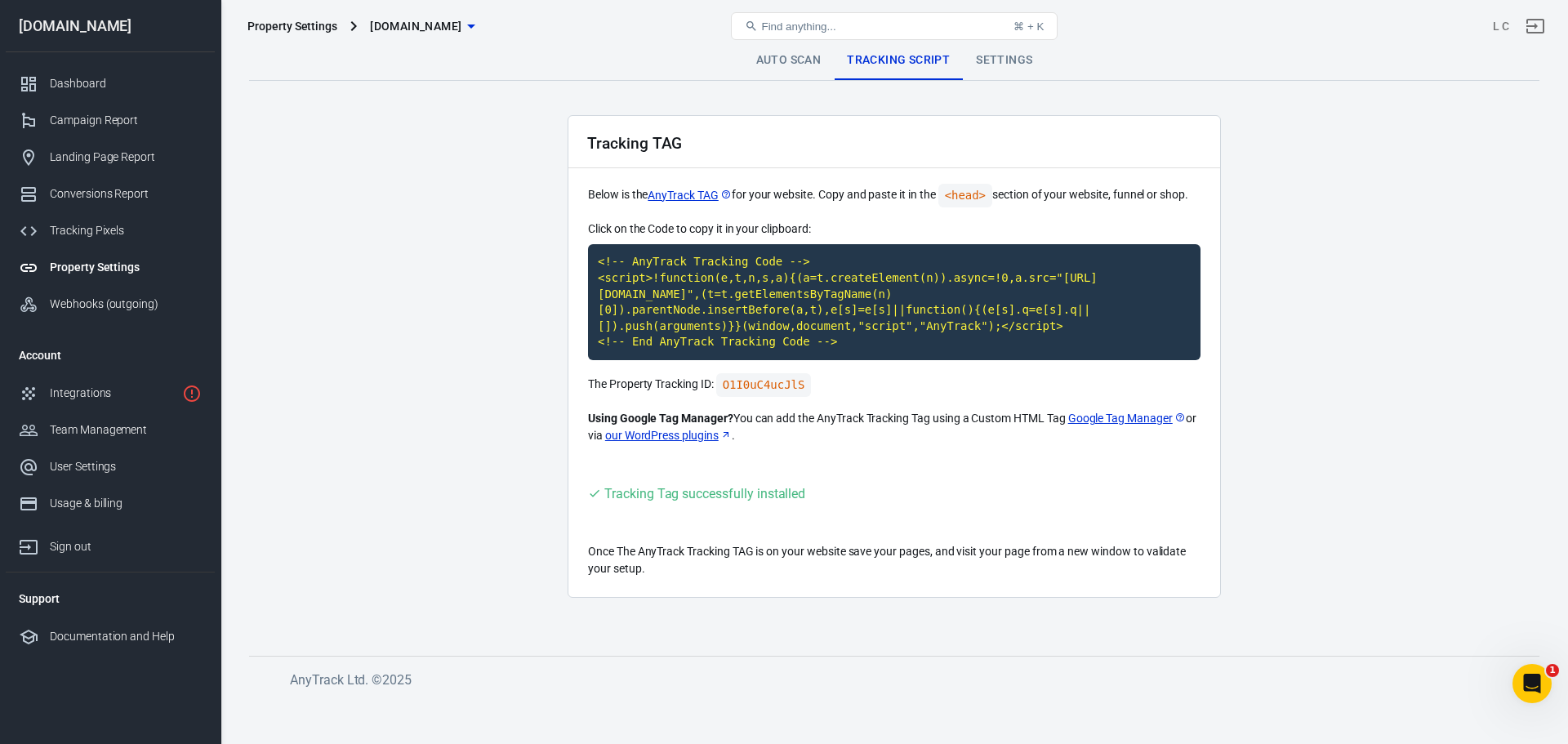
click at [775, 58] on link "Auto Scan" at bounding box center [789, 60] width 92 height 39
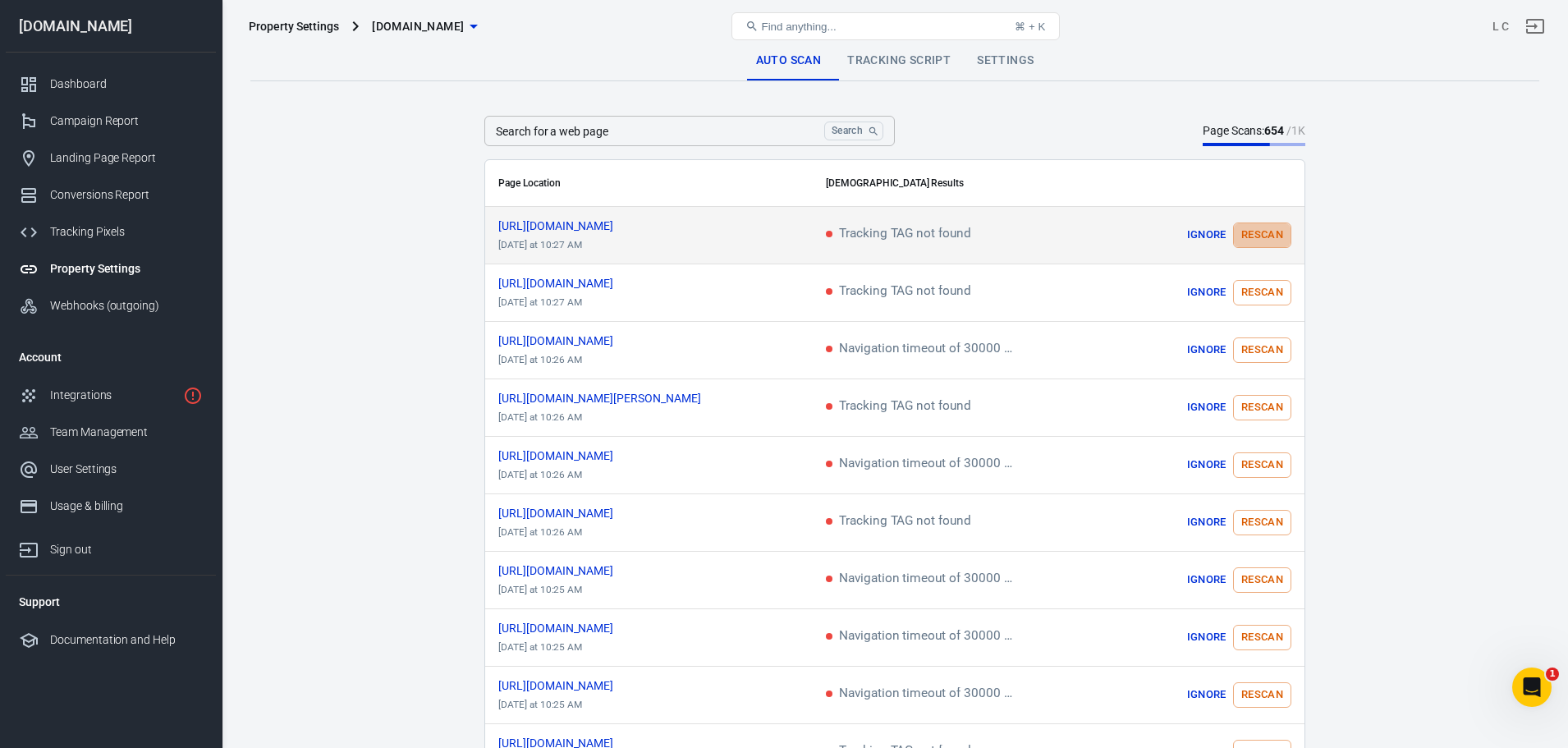
click at [1262, 233] on button "Rescan" at bounding box center [1262, 235] width 58 height 25
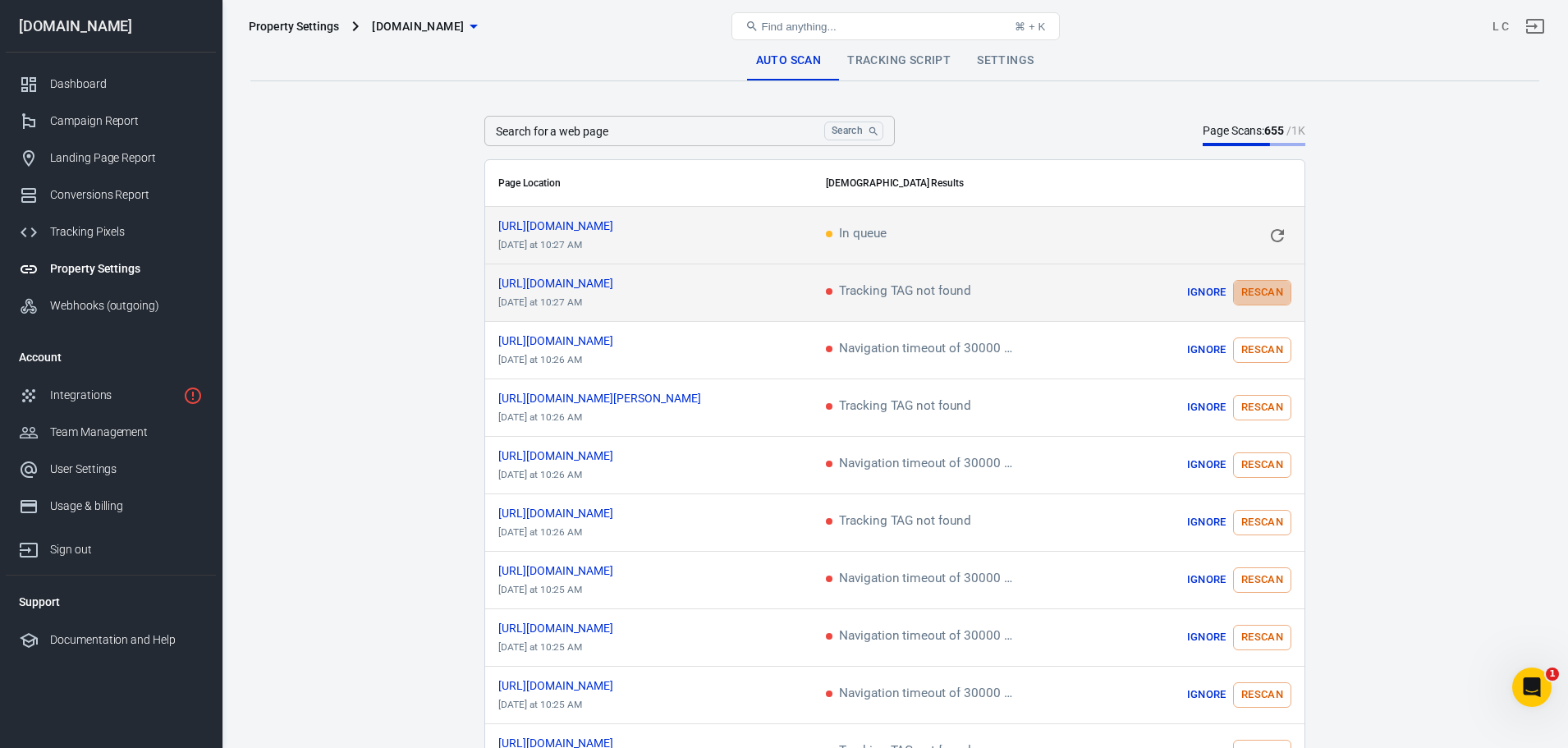
click at [1262, 293] on button "Rescan" at bounding box center [1262, 293] width 58 height 25
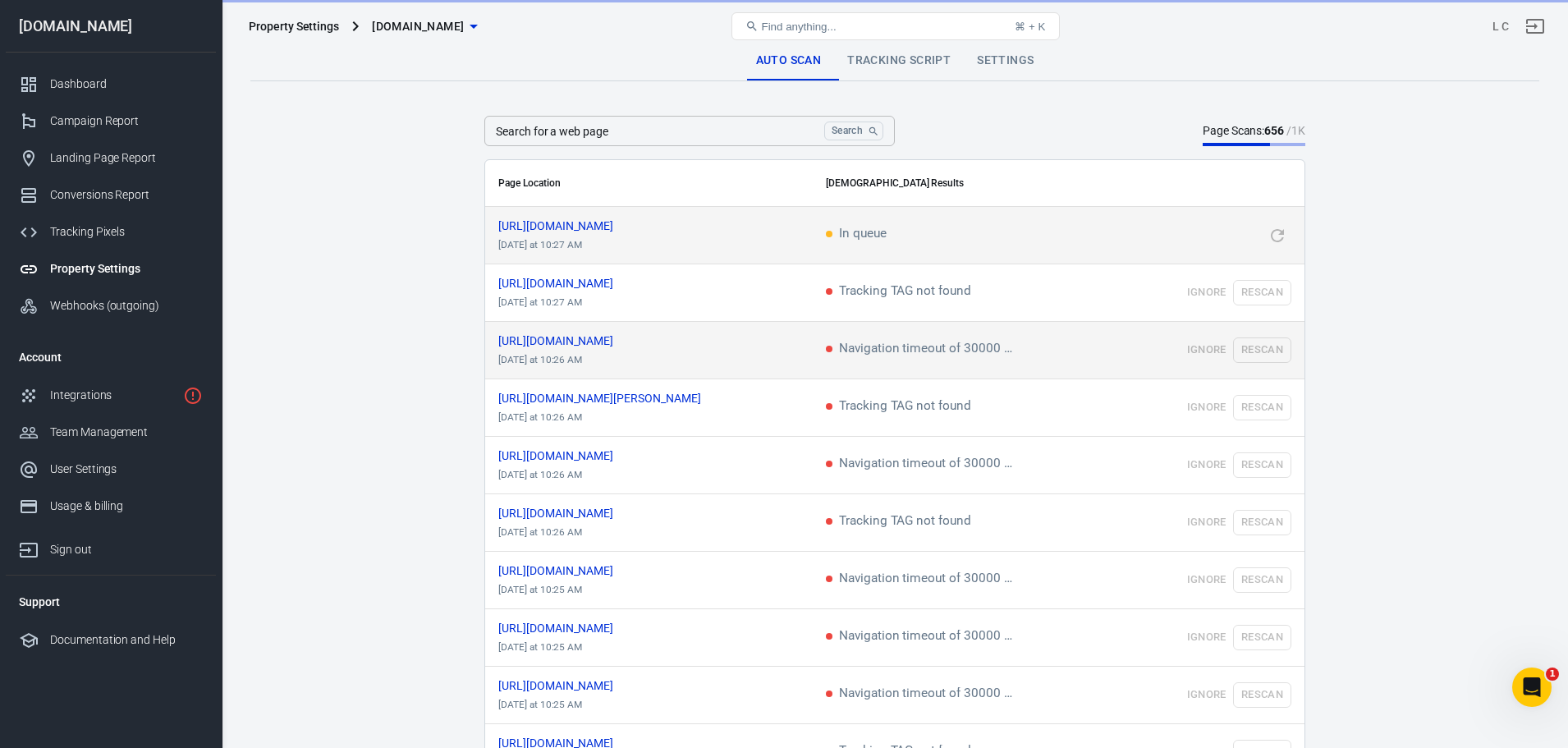
click at [1257, 348] on td "Ignore Rescan" at bounding box center [1202, 350] width 206 height 57
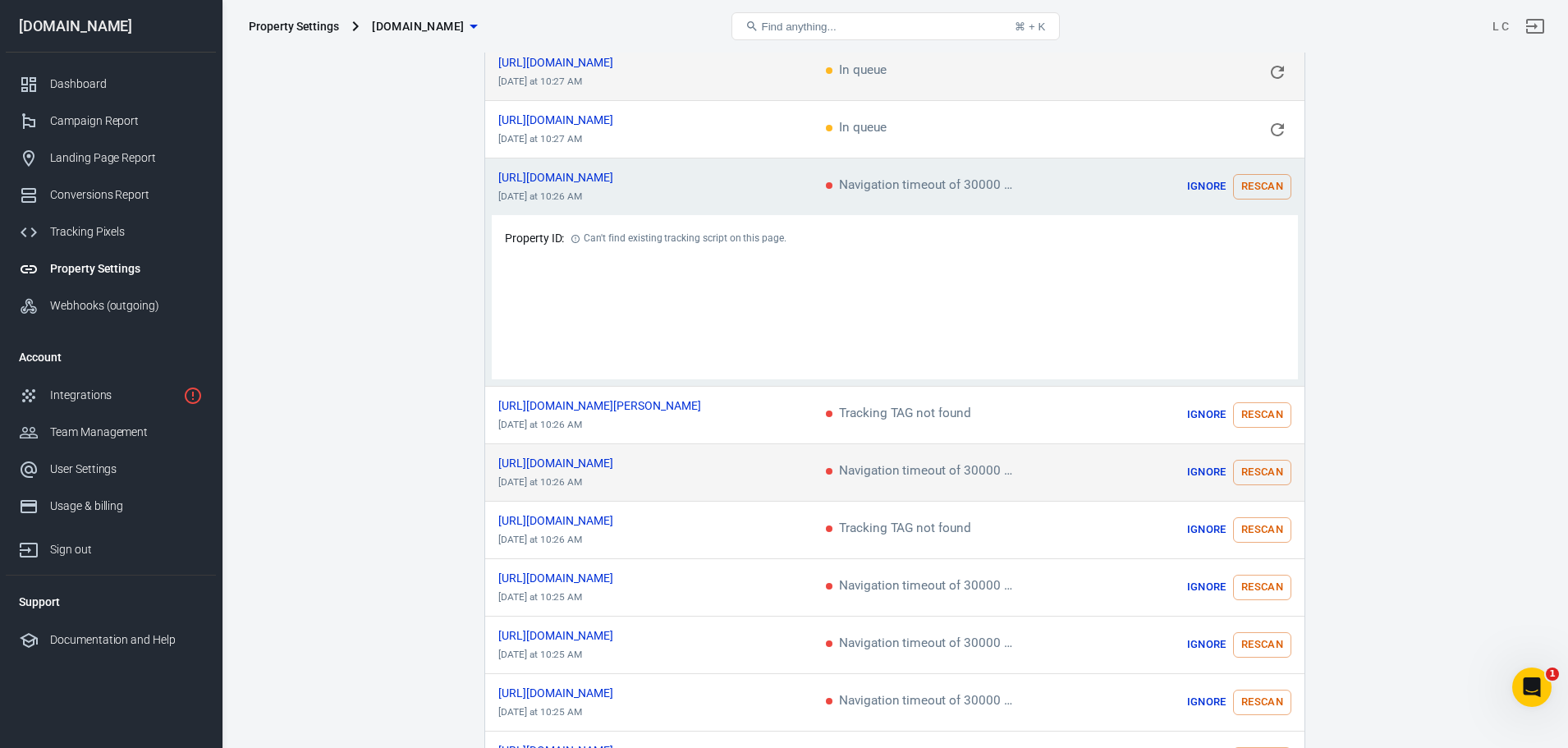
scroll to position [165, 0]
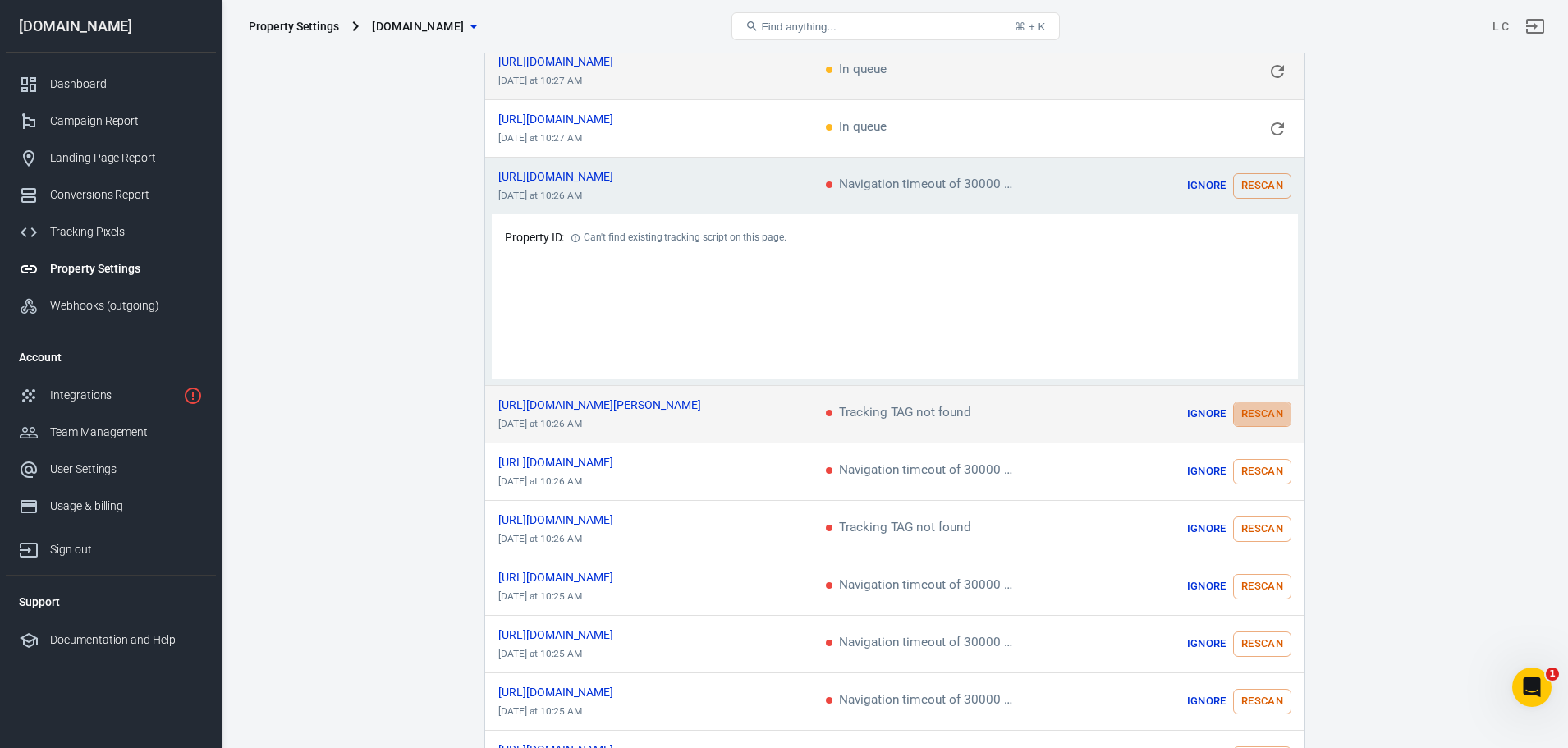
click at [1267, 412] on button "Rescan" at bounding box center [1262, 414] width 58 height 25
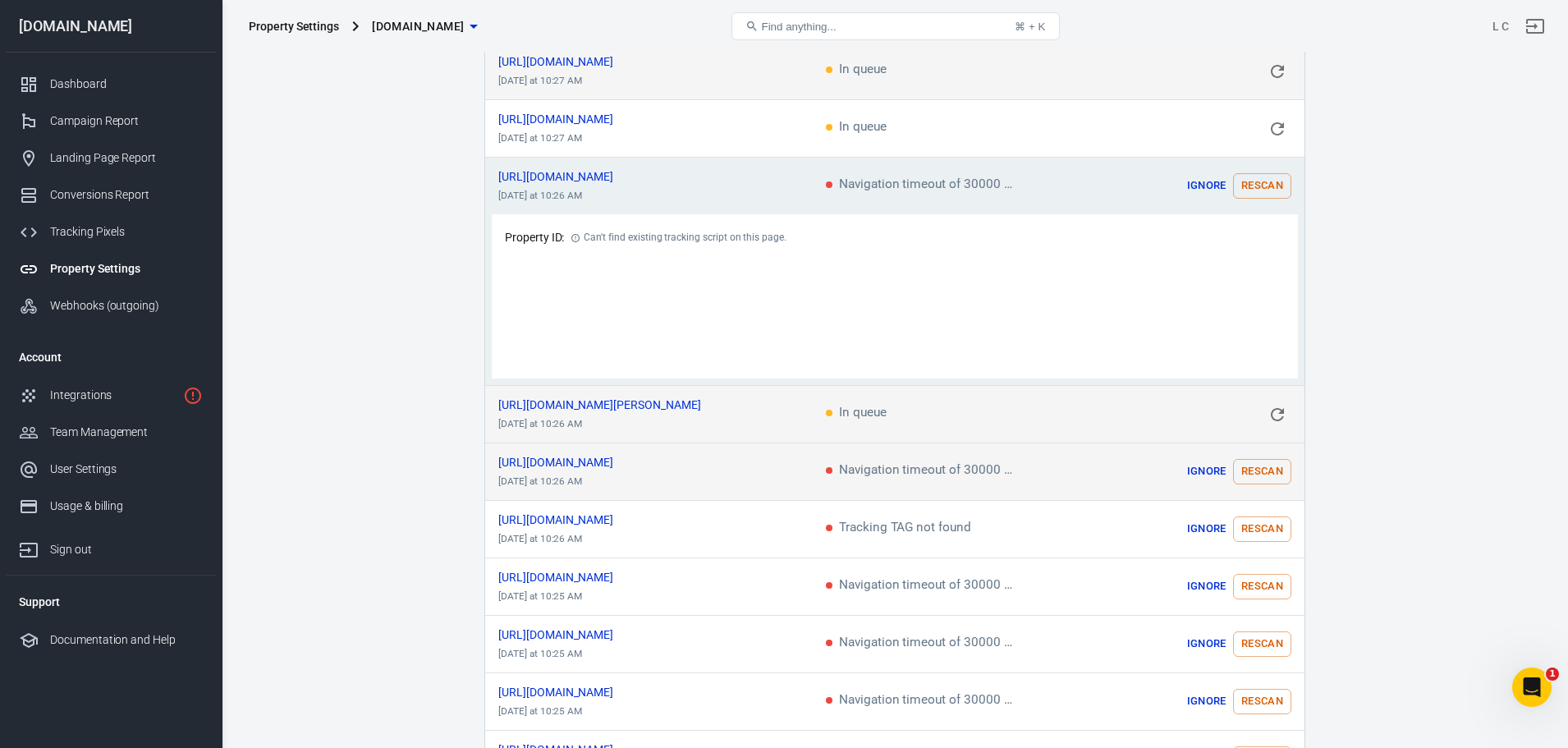
click at [1255, 468] on button "Rescan" at bounding box center [1262, 472] width 58 height 25
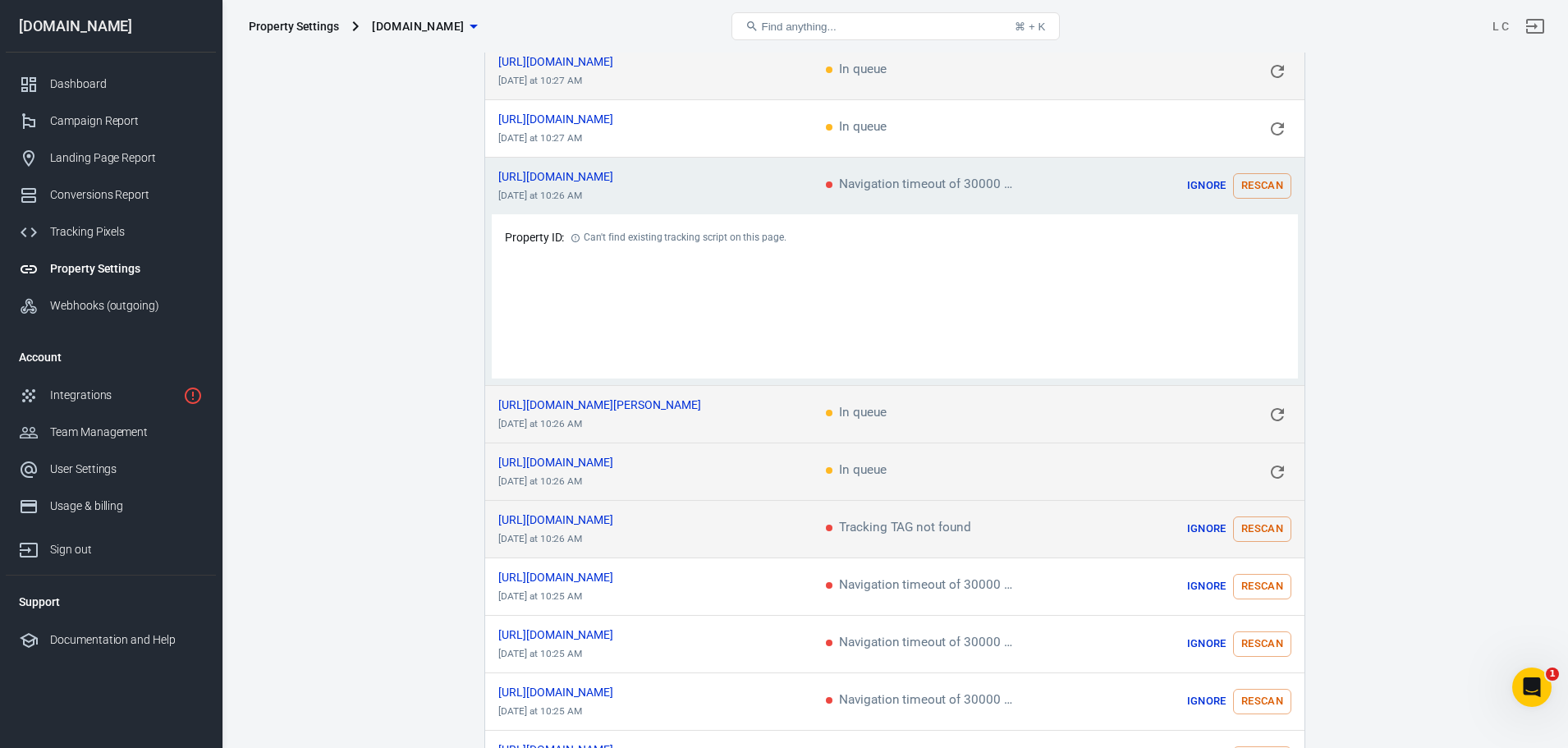
click at [1256, 526] on button "Rescan" at bounding box center [1262, 529] width 58 height 25
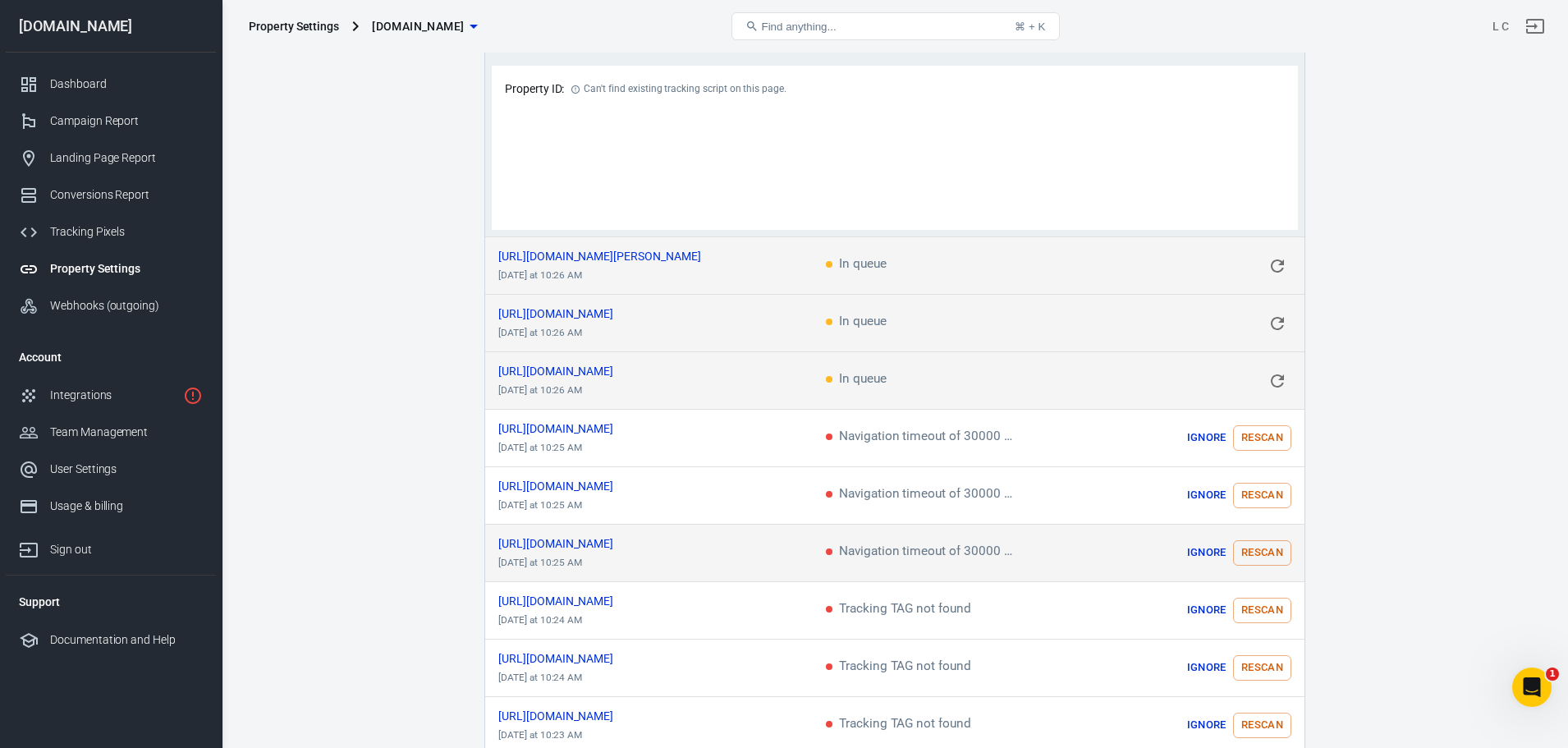
scroll to position [328, 0]
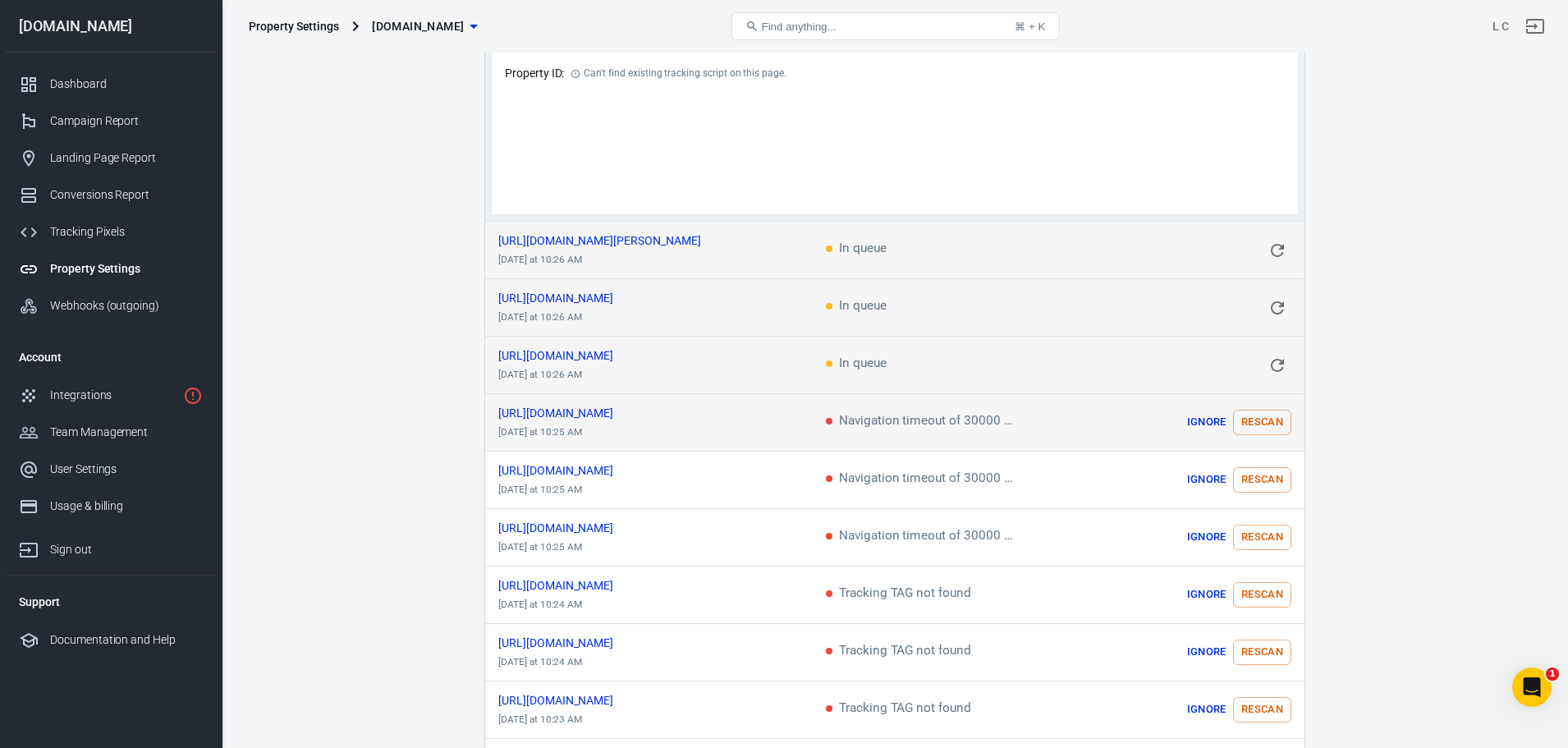
click at [1267, 413] on button "Rescan" at bounding box center [1262, 422] width 58 height 25
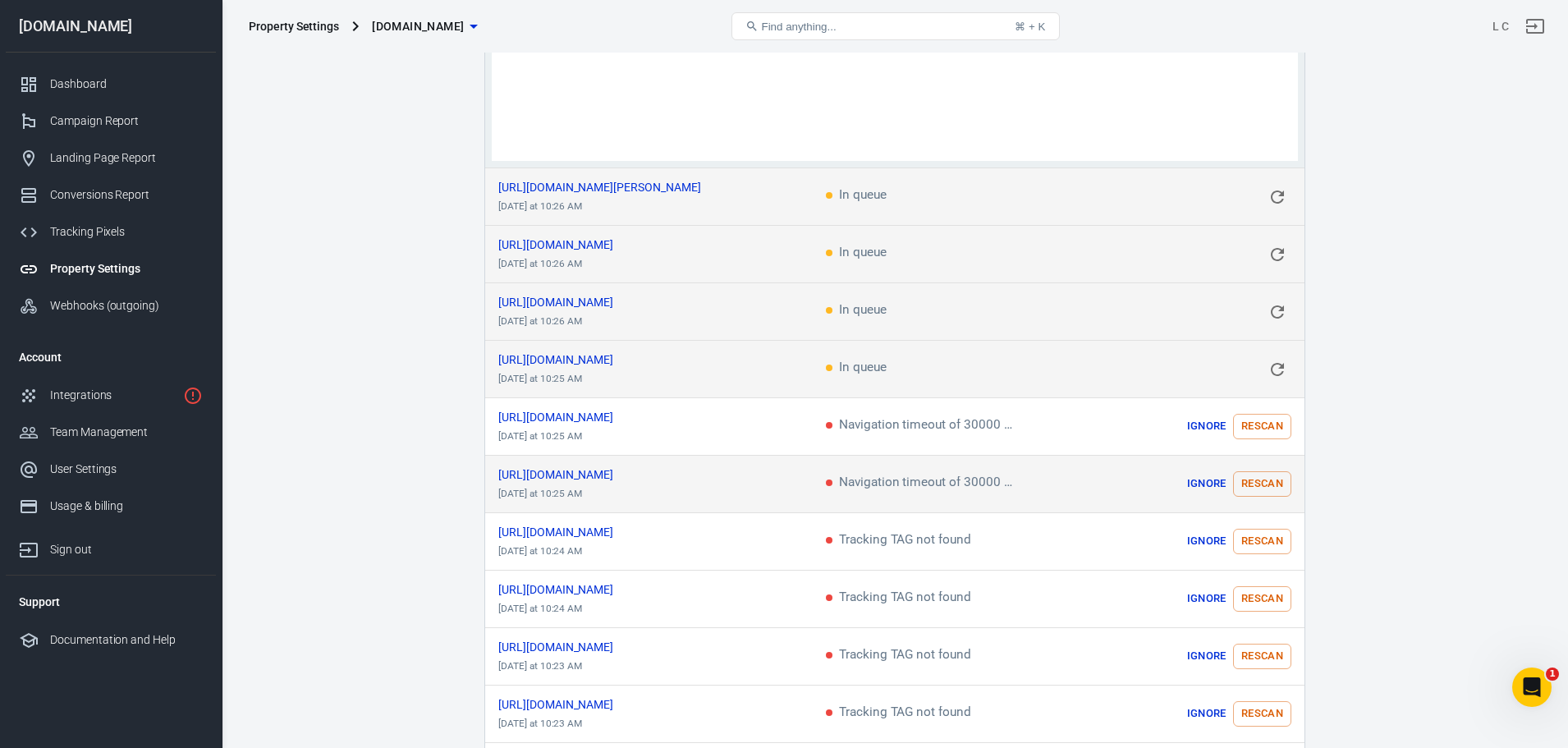
scroll to position [411, 0]
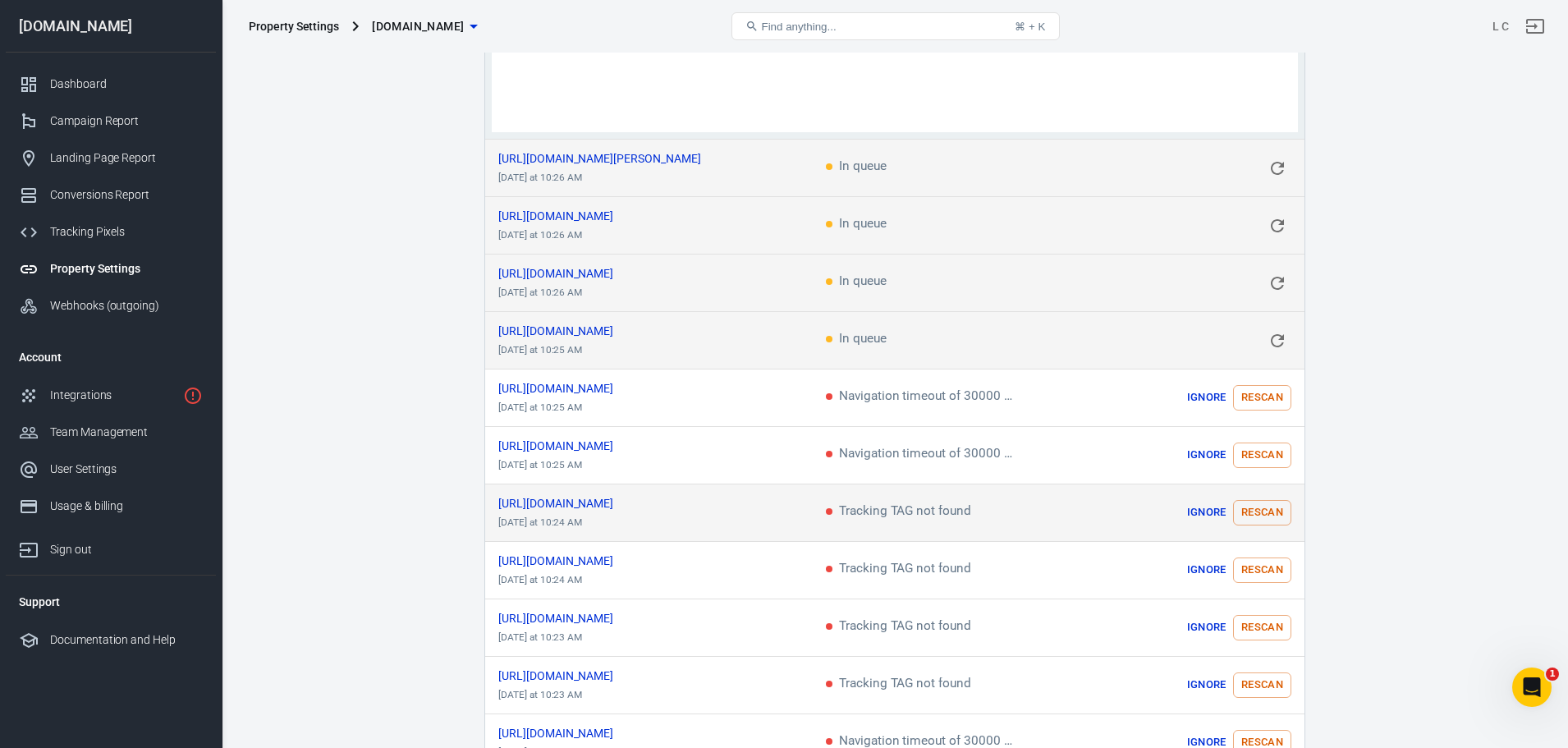
click at [1253, 515] on button "Rescan" at bounding box center [1262, 513] width 58 height 25
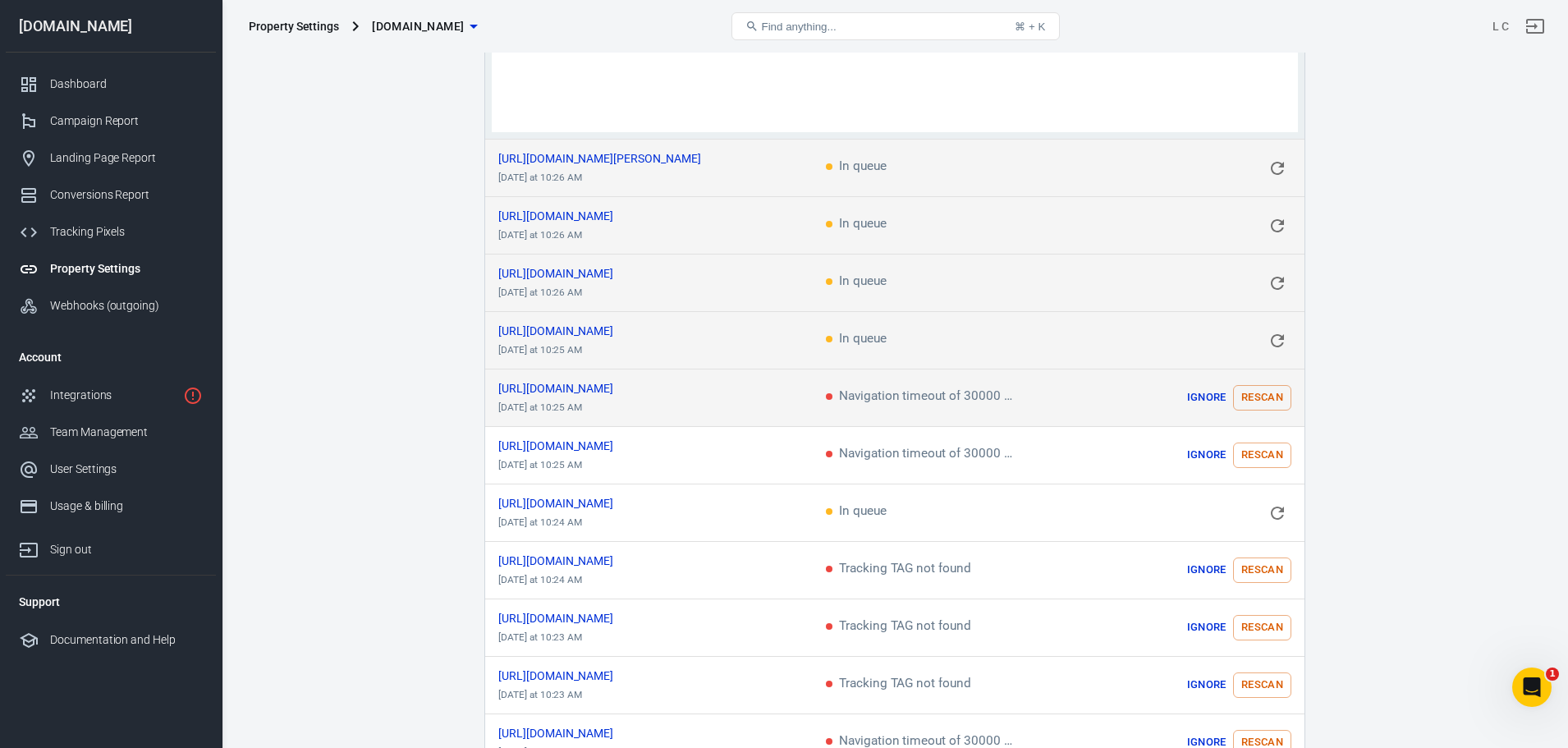
click at [1268, 402] on td "Ignore Rescan" at bounding box center [1202, 398] width 206 height 57
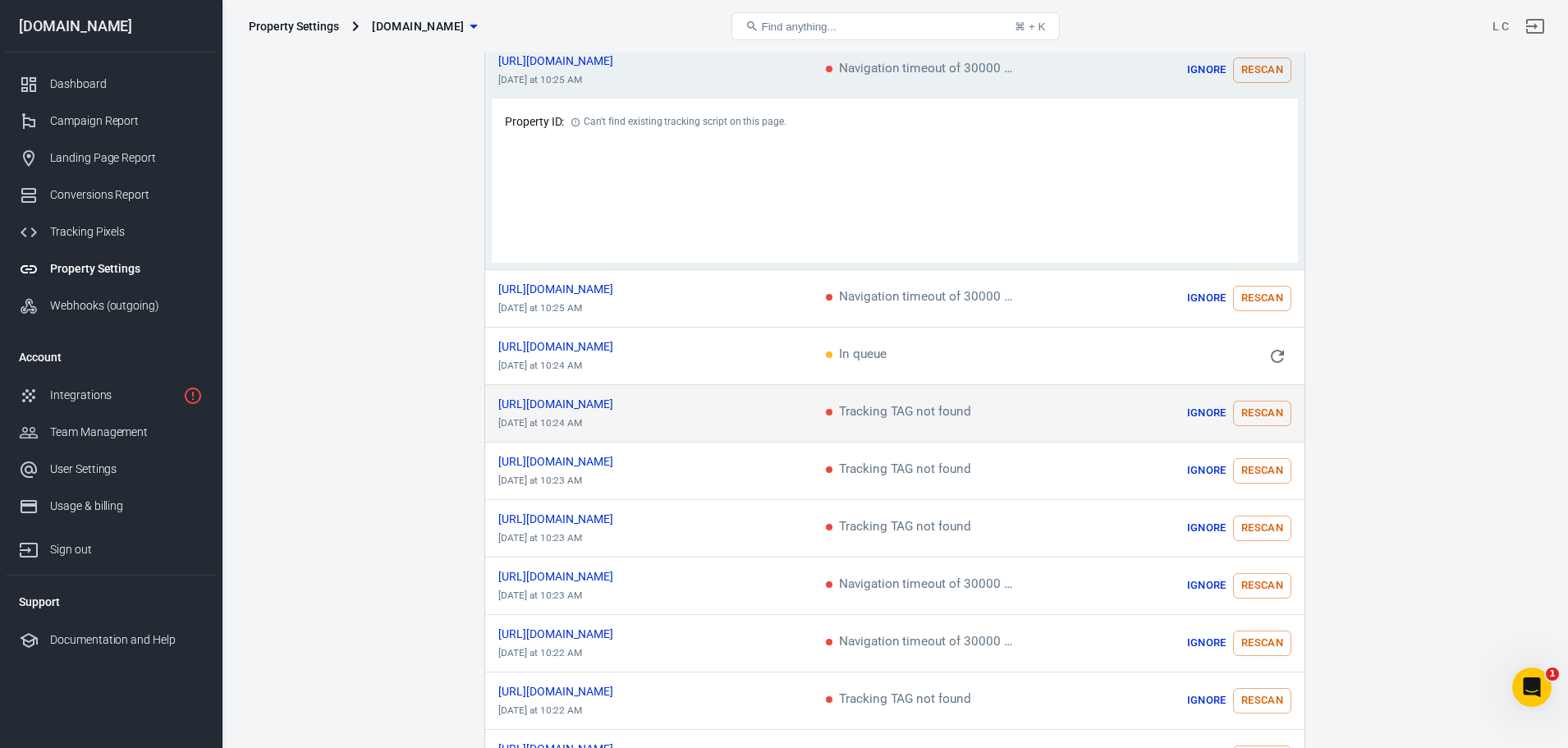
scroll to position [568, 0]
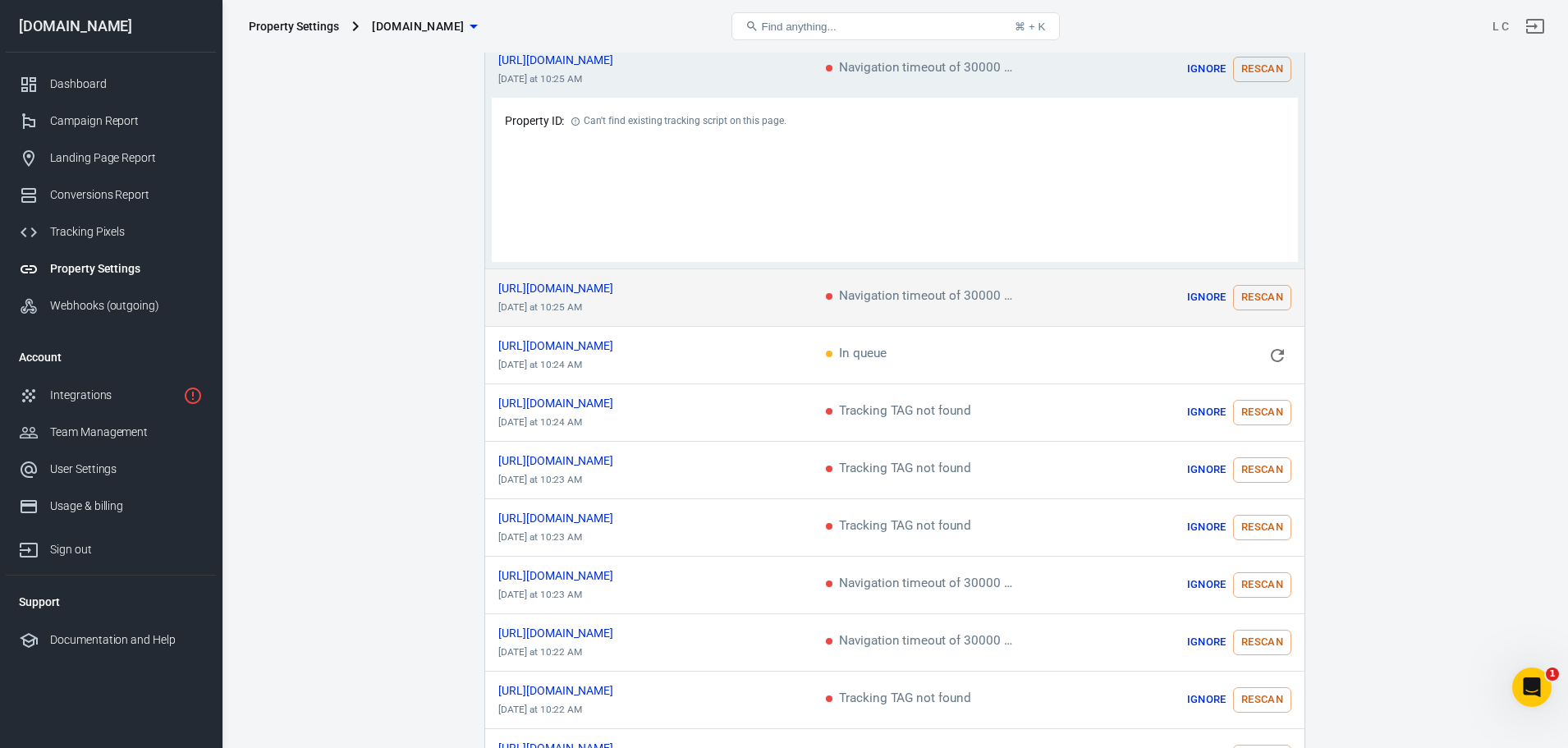
click at [1263, 290] on button "Rescan" at bounding box center [1262, 297] width 58 height 25
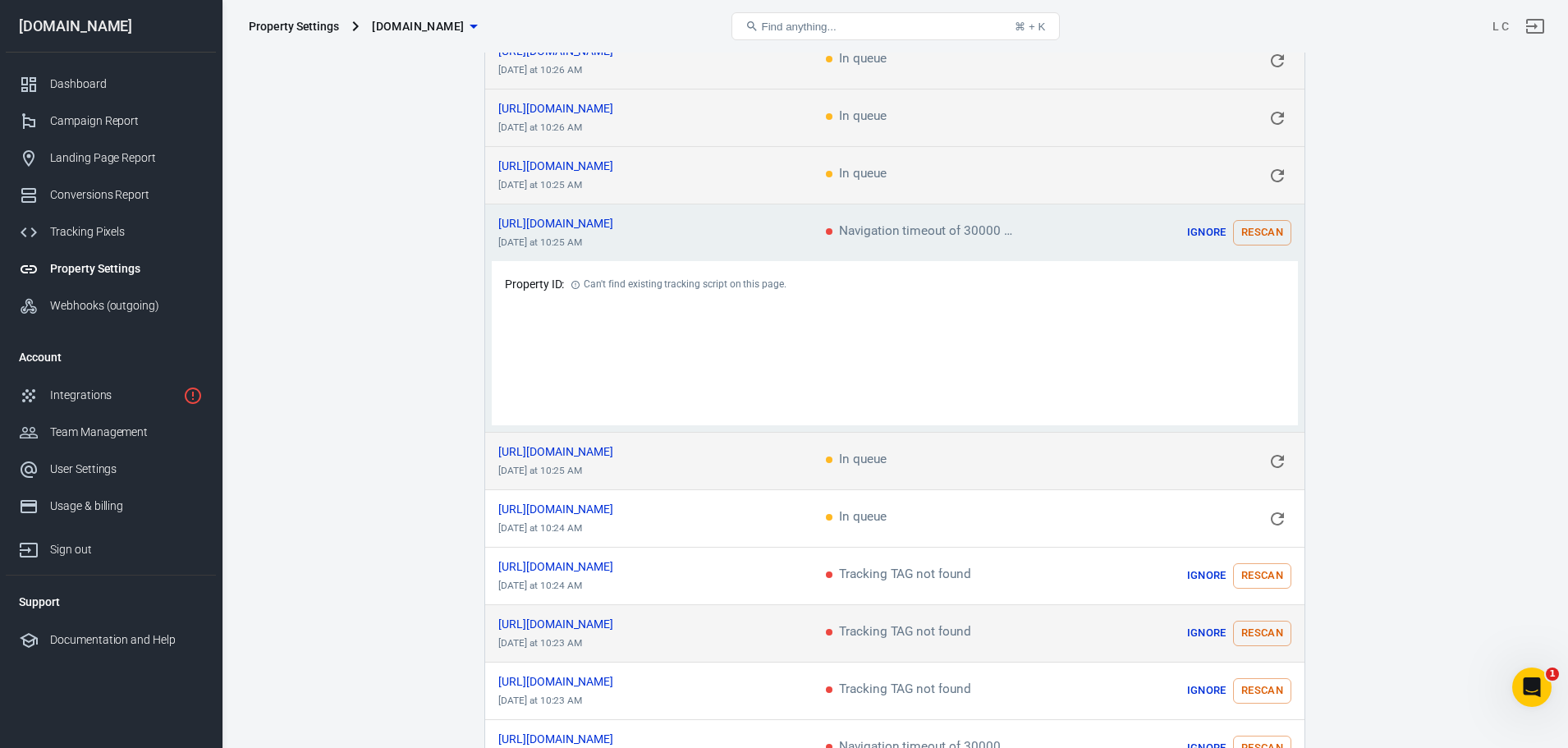
scroll to position [404, 0]
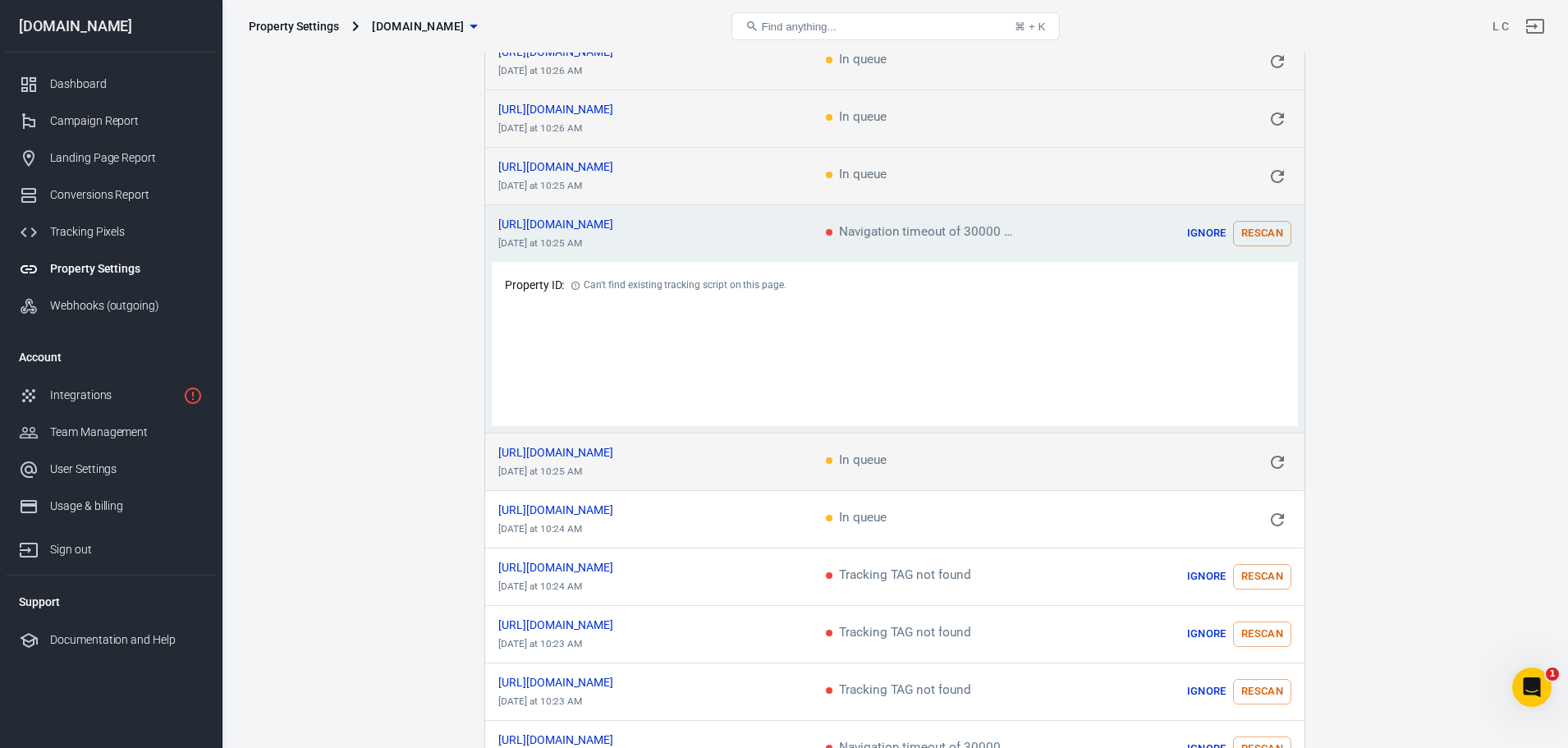
click at [1278, 456] on icon "scrollable content" at bounding box center [1277, 462] width 19 height 19
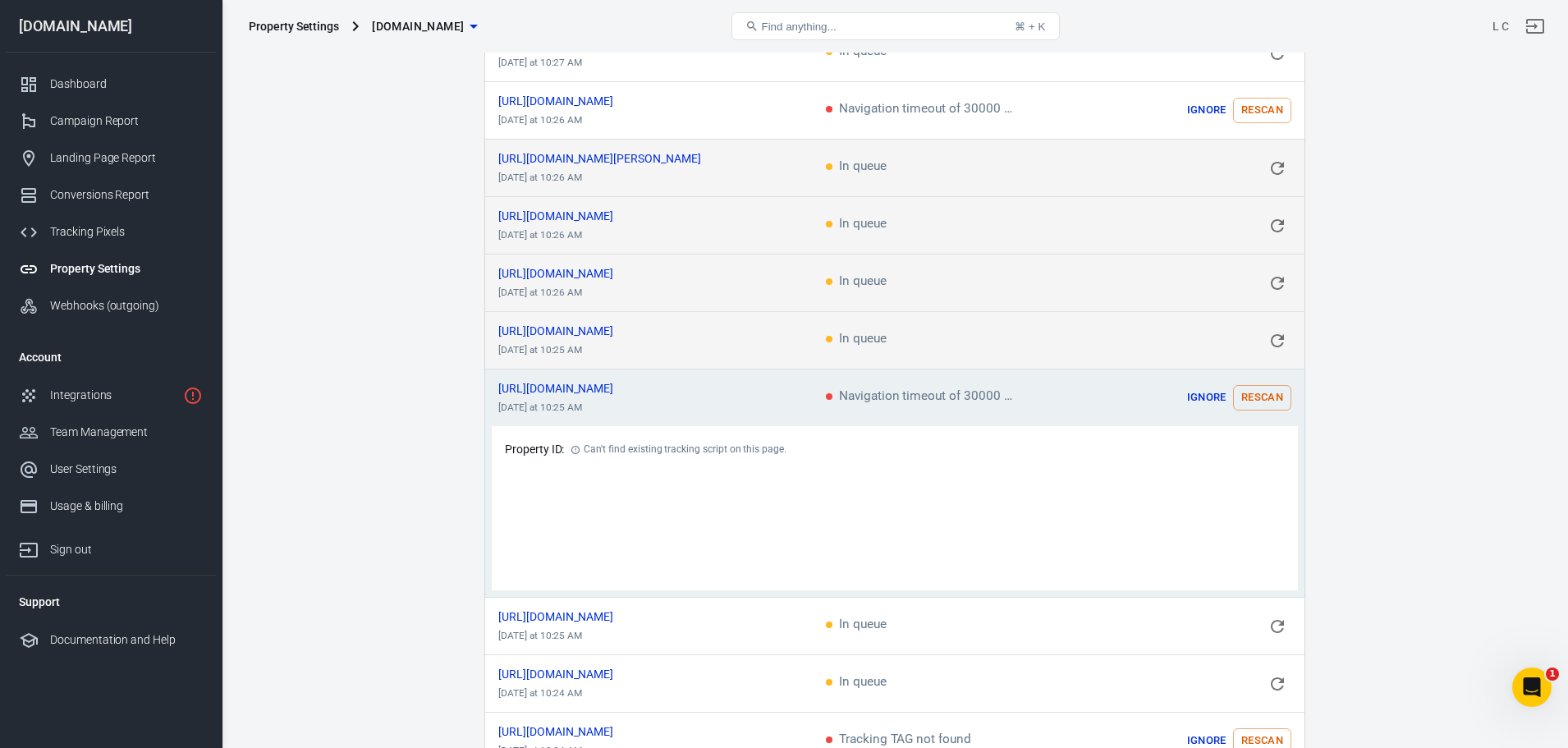
scroll to position [0, 0]
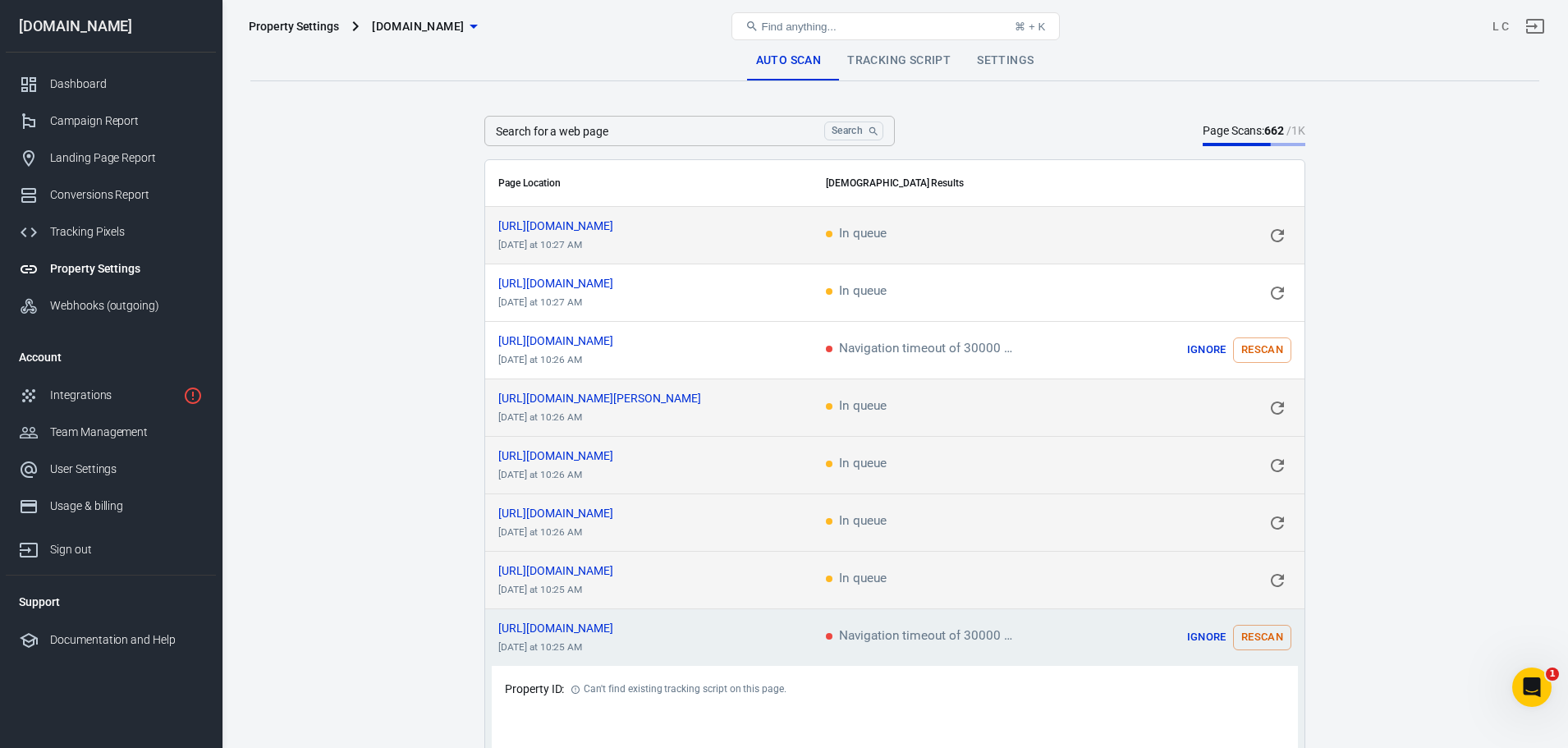
click at [641, 131] on input "Search for a web page" at bounding box center [651, 131] width 333 height 30
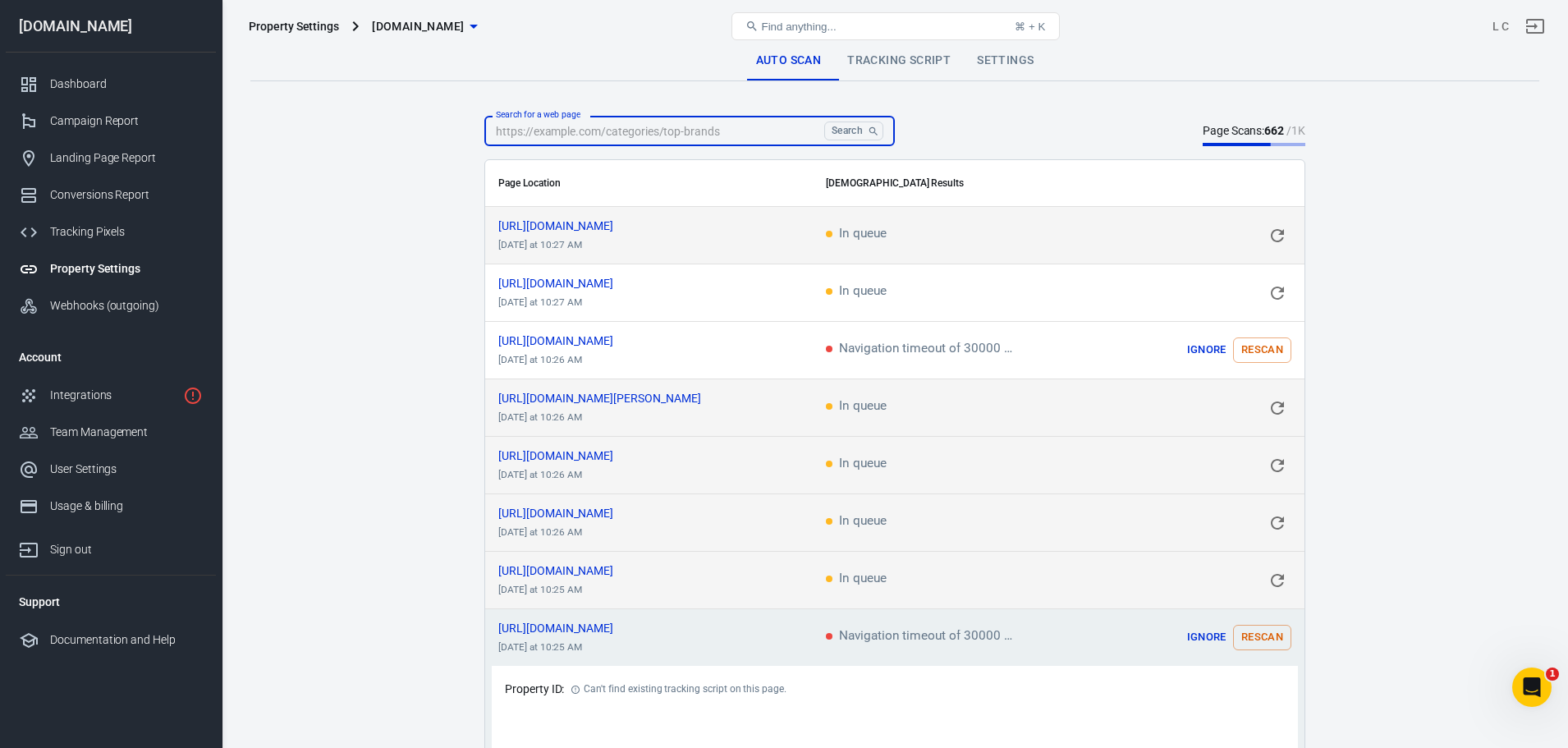
paste input "[URL][DOMAIN_NAME]"
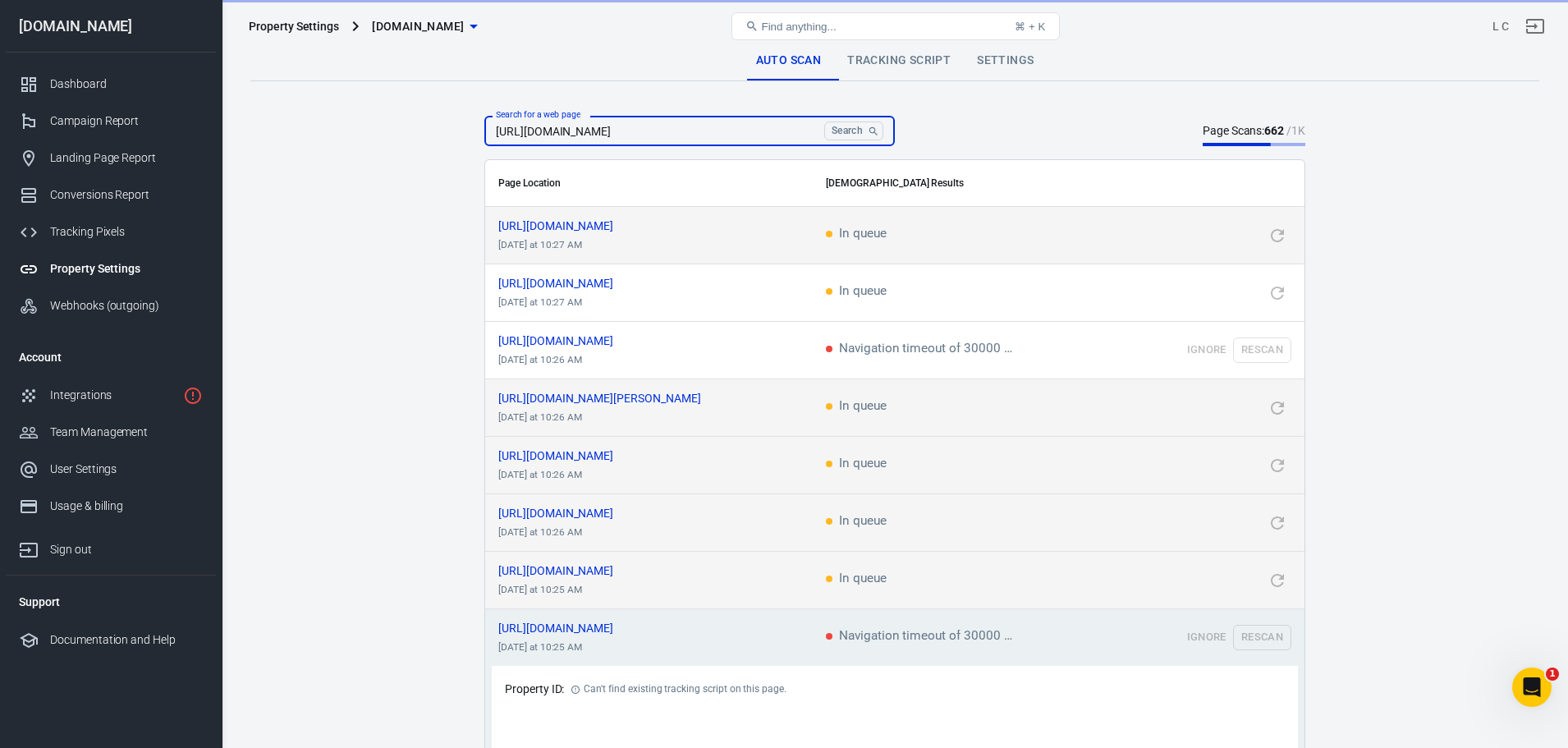
type input "[URL][DOMAIN_NAME]"
click at [842, 131] on button "Search" at bounding box center [854, 131] width 59 height 18
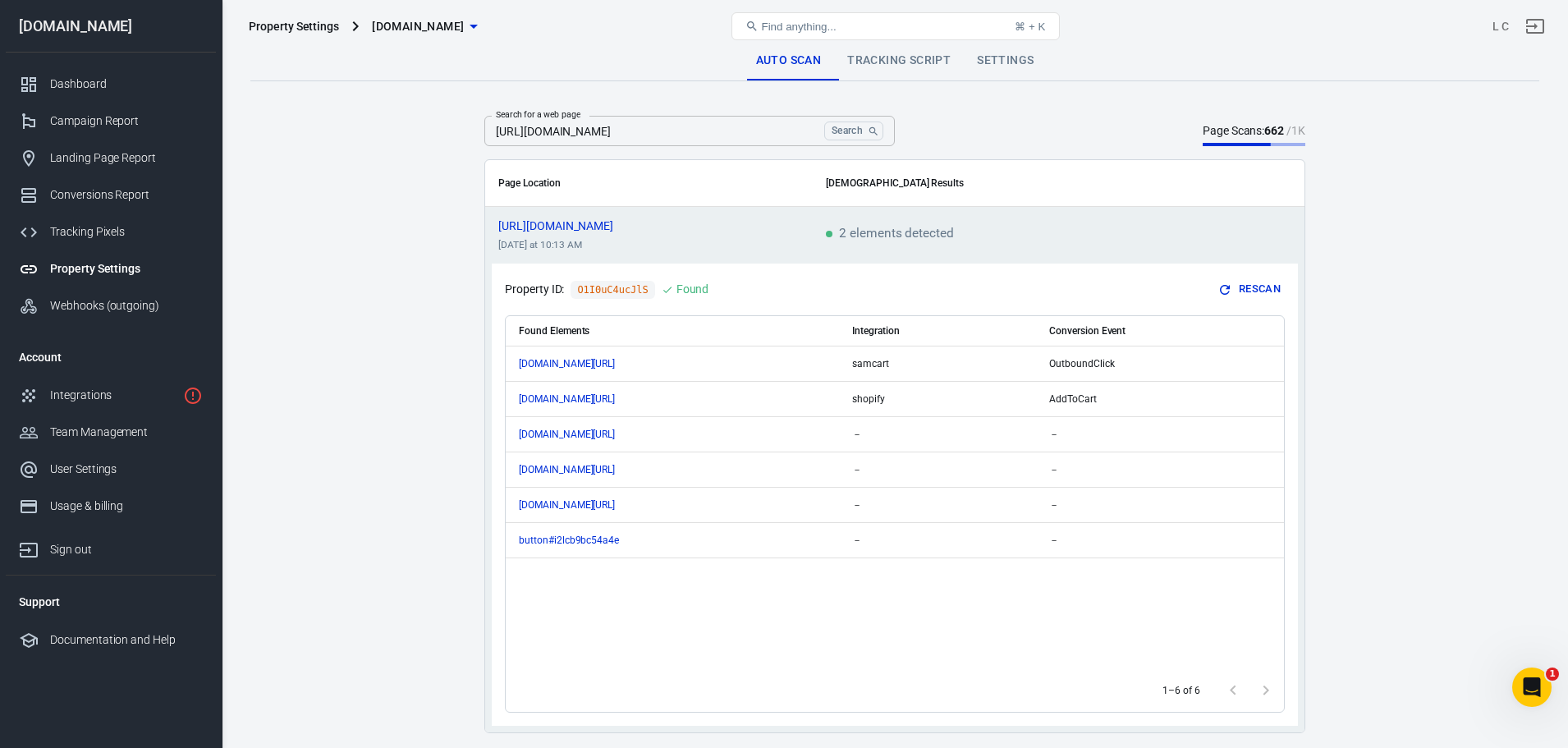
click at [870, 60] on link "Tracking Script" at bounding box center [899, 60] width 130 height 39
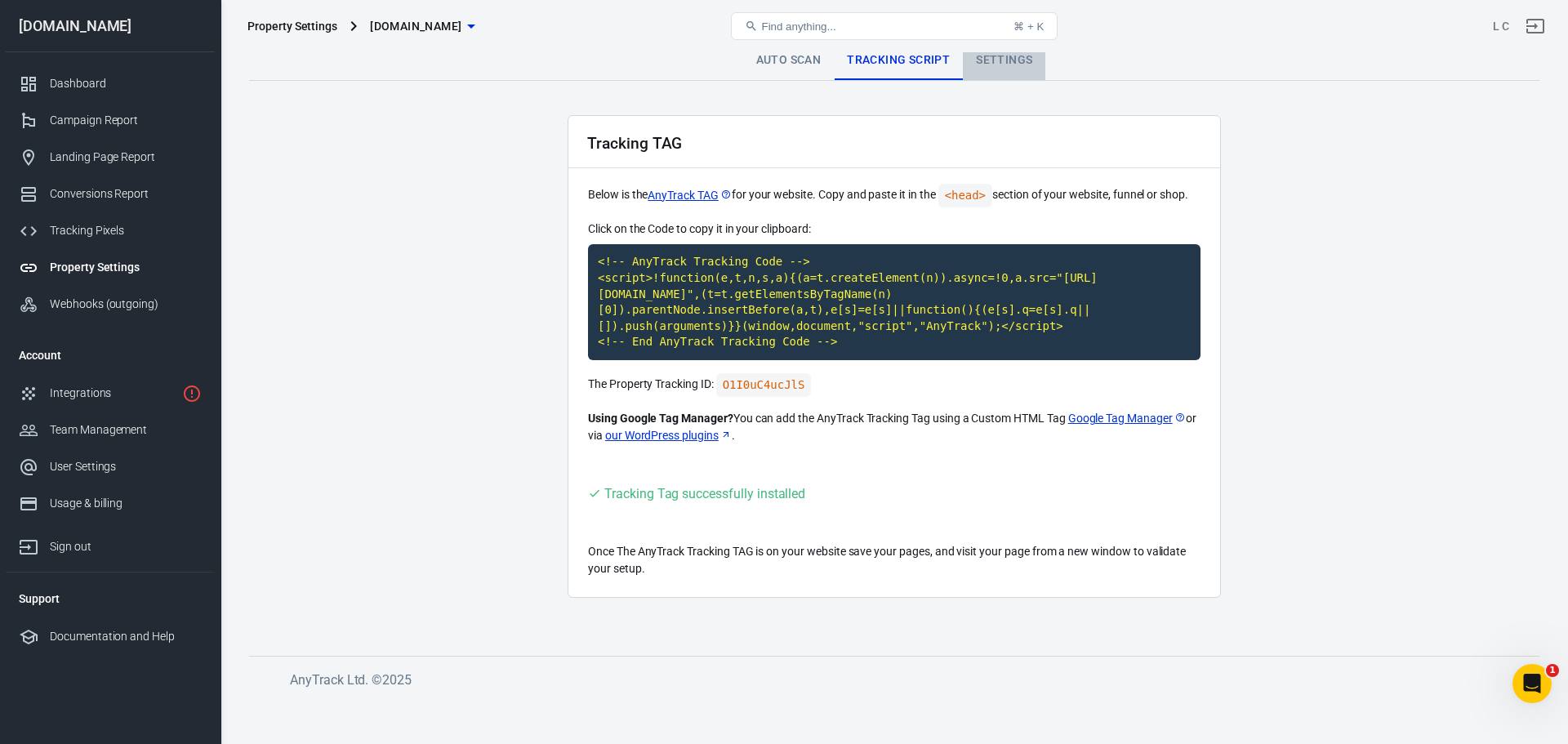
click at [989, 57] on link "Settings" at bounding box center [1004, 60] width 83 height 39
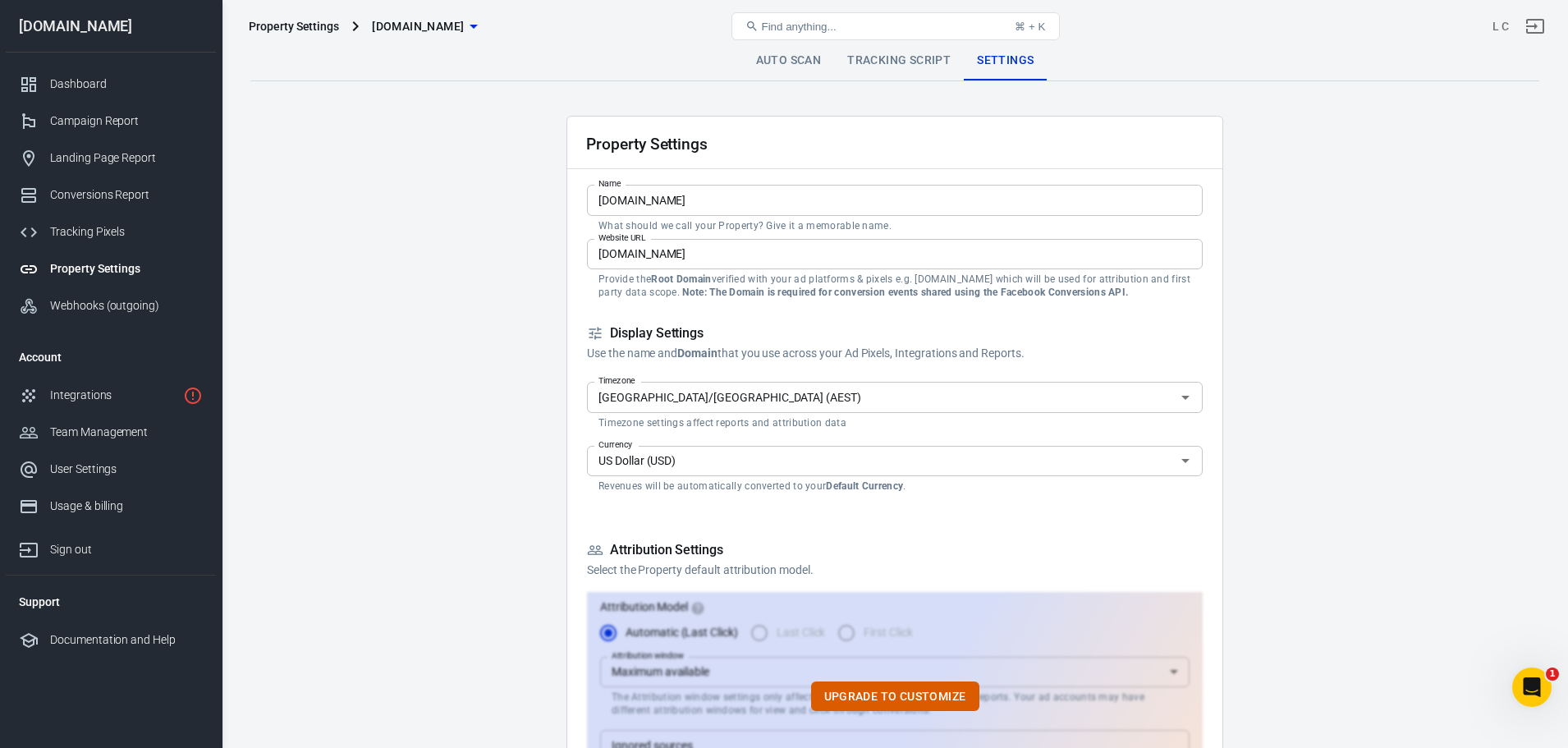
click at [114, 269] on div "Property Settings" at bounding box center [127, 269] width 153 height 18
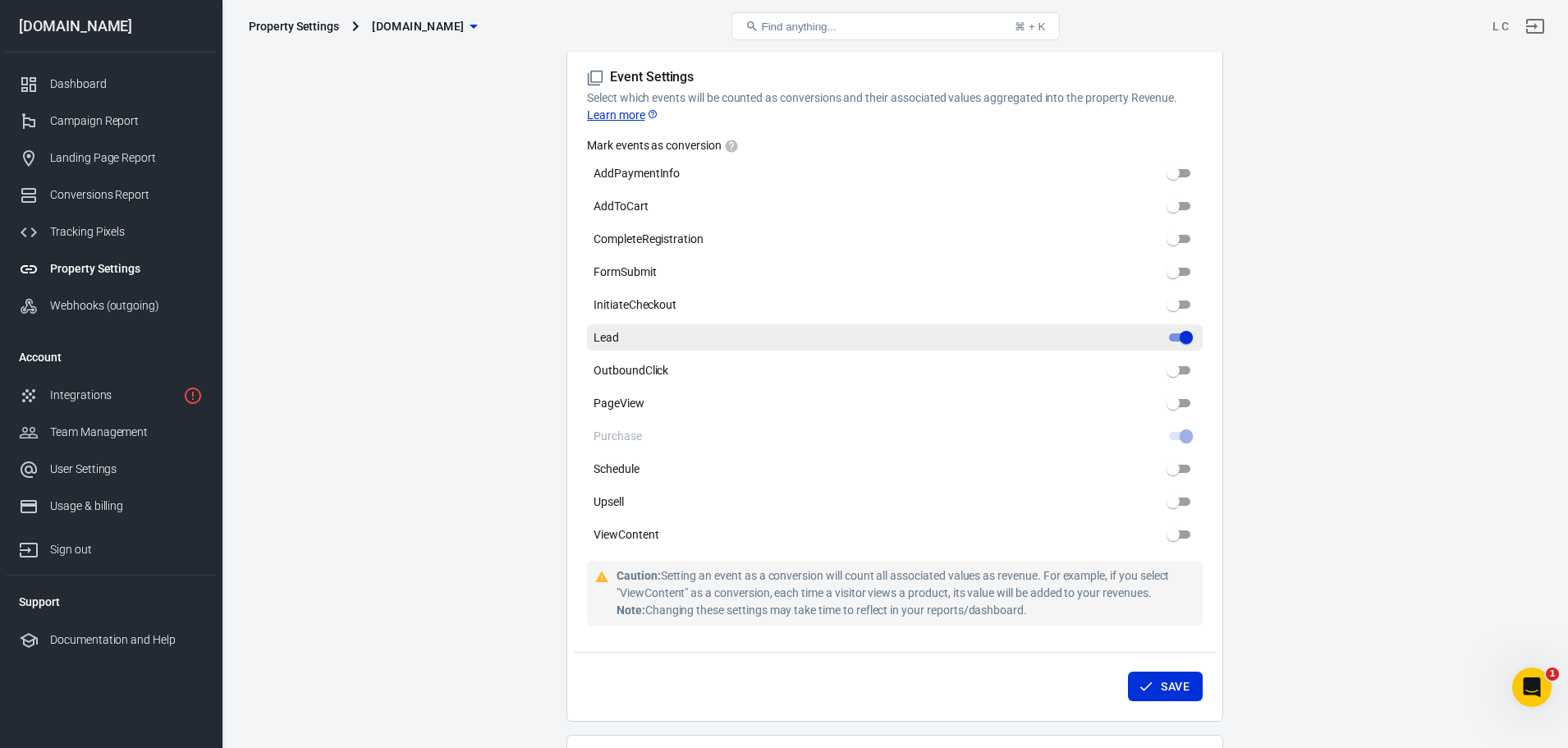
scroll to position [739, 0]
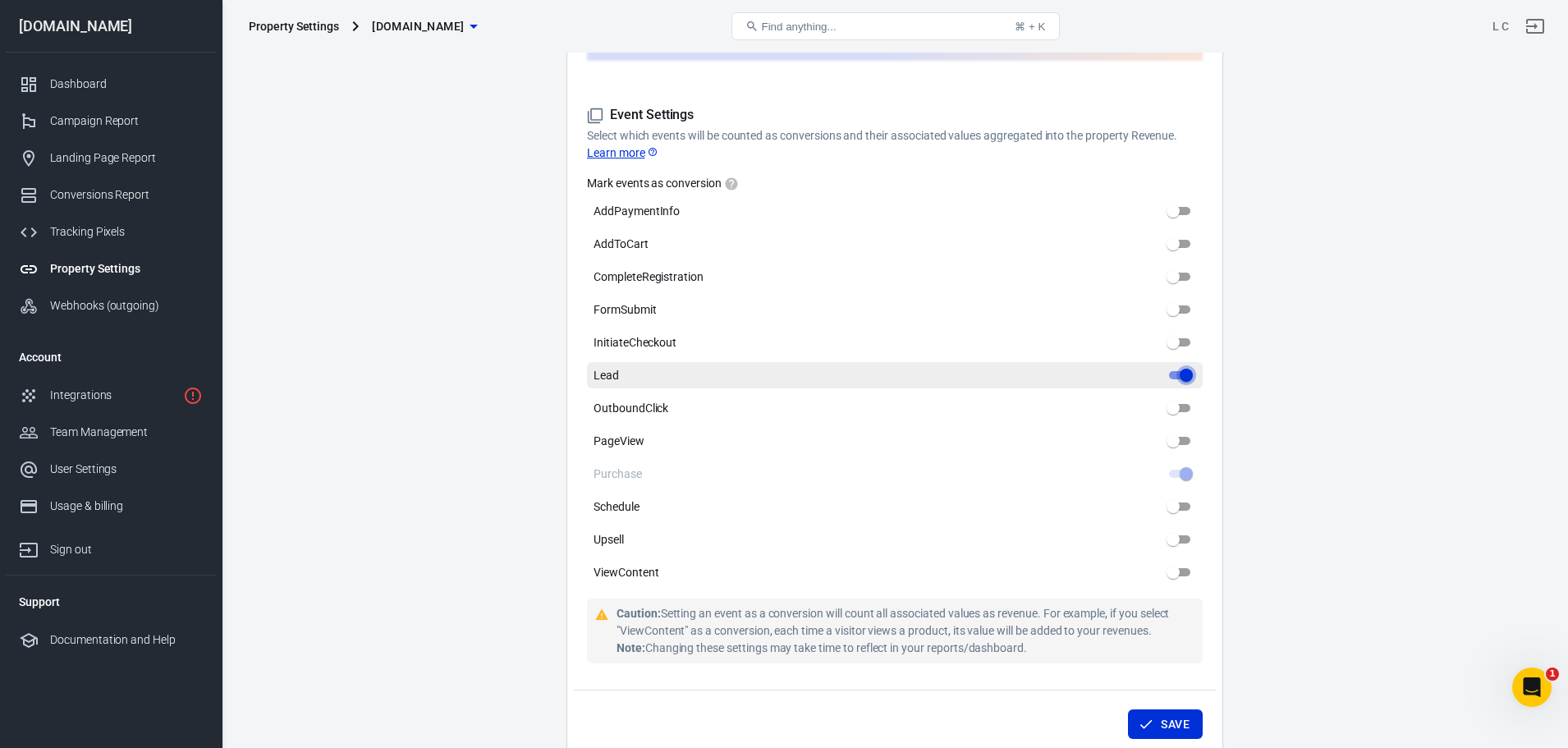
click at [1174, 365] on input "Lead" at bounding box center [1186, 374] width 59 height 19
click at [1173, 365] on input "Lead" at bounding box center [1186, 374] width 59 height 19
drag, startPoint x: 1173, startPoint y: 366, endPoint x: 1152, endPoint y: 366, distance: 21.0
click at [1152, 366] on label "Lead" at bounding box center [895, 374] width 616 height 26
click at [1157, 366] on input "Lead" at bounding box center [1186, 374] width 59 height 19
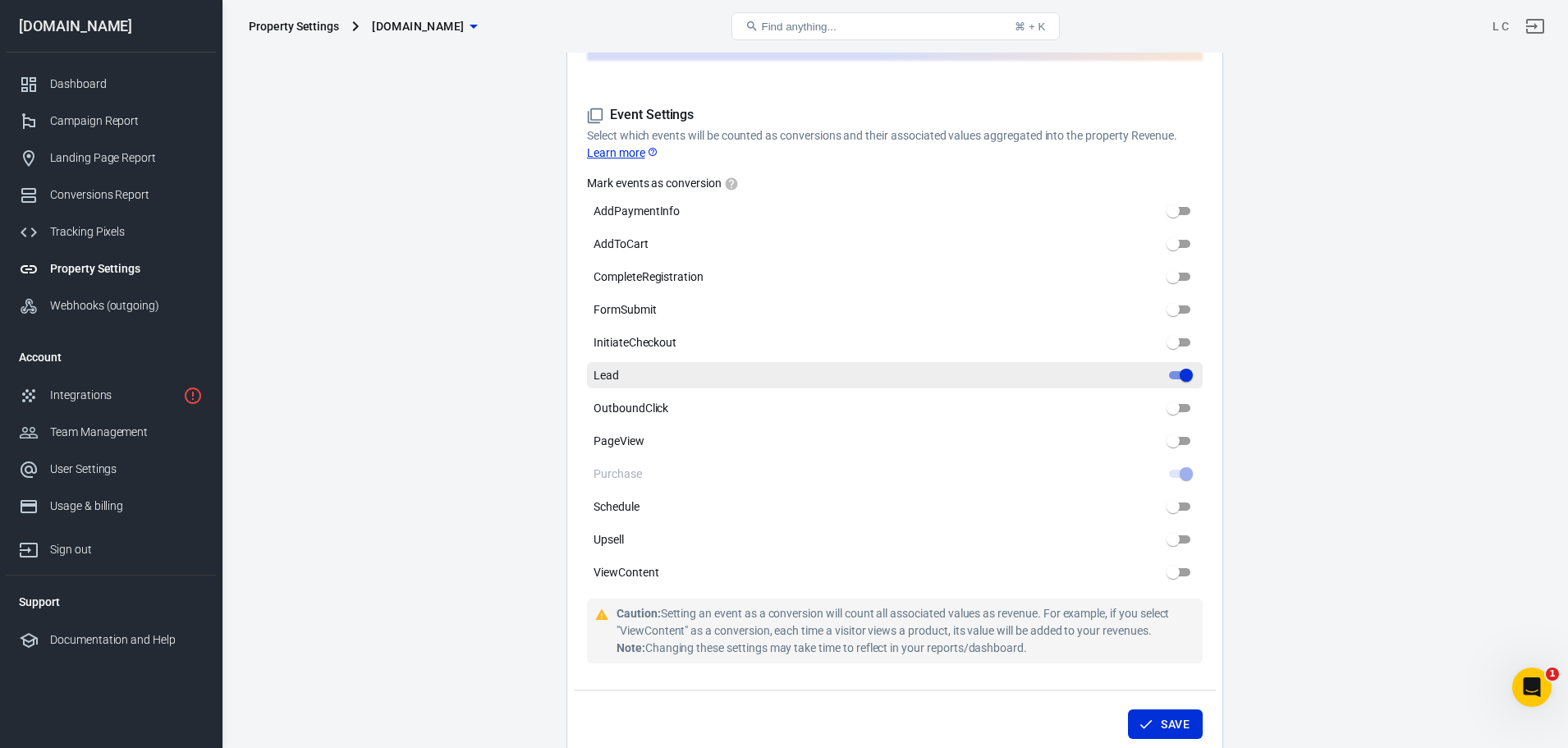
click at [1175, 365] on input "Lead" at bounding box center [1186, 374] width 59 height 19
click at [1186, 365] on input "Lead" at bounding box center [1186, 374] width 59 height 19
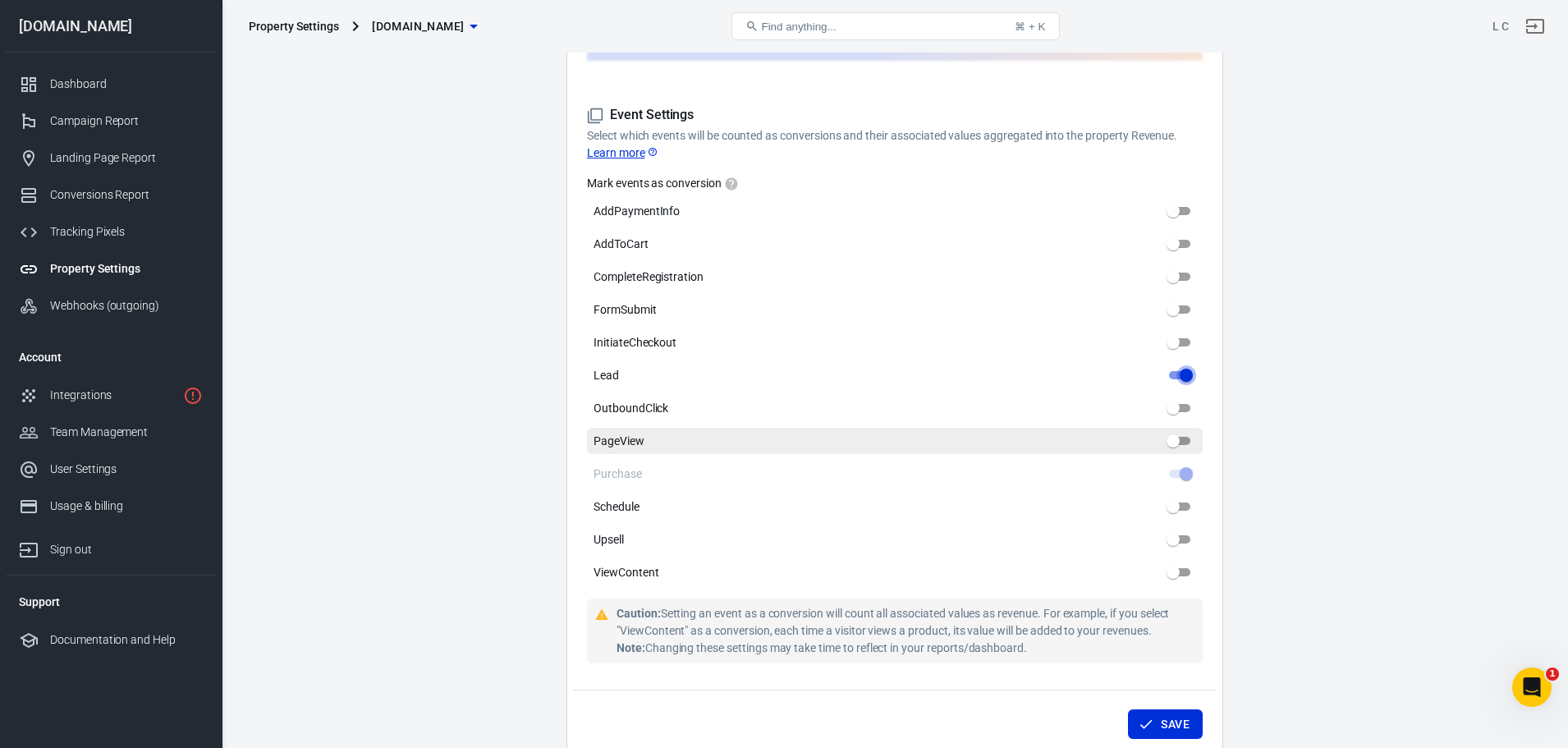
drag, startPoint x: 1177, startPoint y: 363, endPoint x: 1167, endPoint y: 422, distance: 59.8
click at [1178, 365] on input "Lead" at bounding box center [1186, 374] width 59 height 19
checkbox input "true"
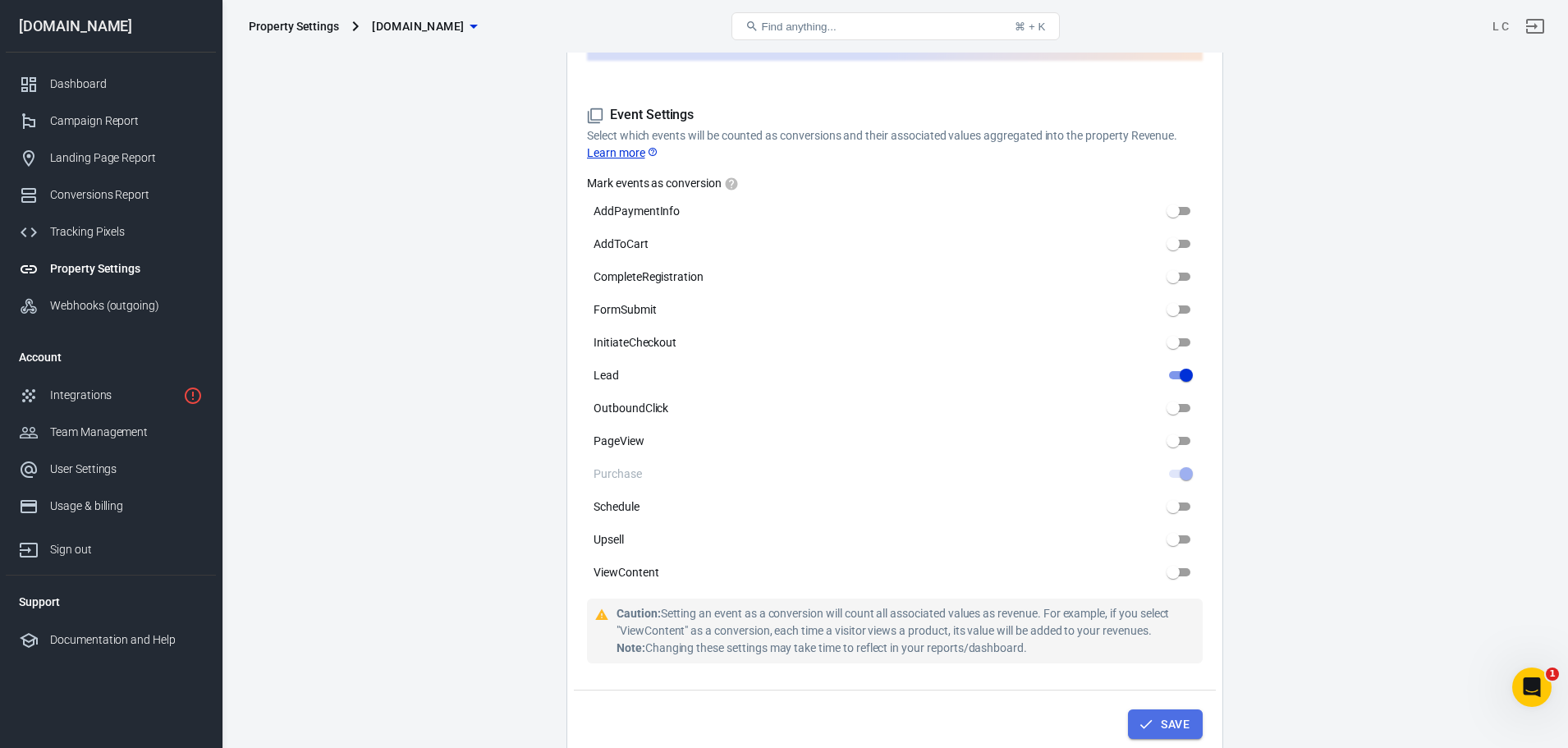
click at [1173, 714] on button "Save" at bounding box center [1165, 724] width 75 height 30
click at [100, 227] on div "Tracking Pixels" at bounding box center [127, 232] width 153 height 18
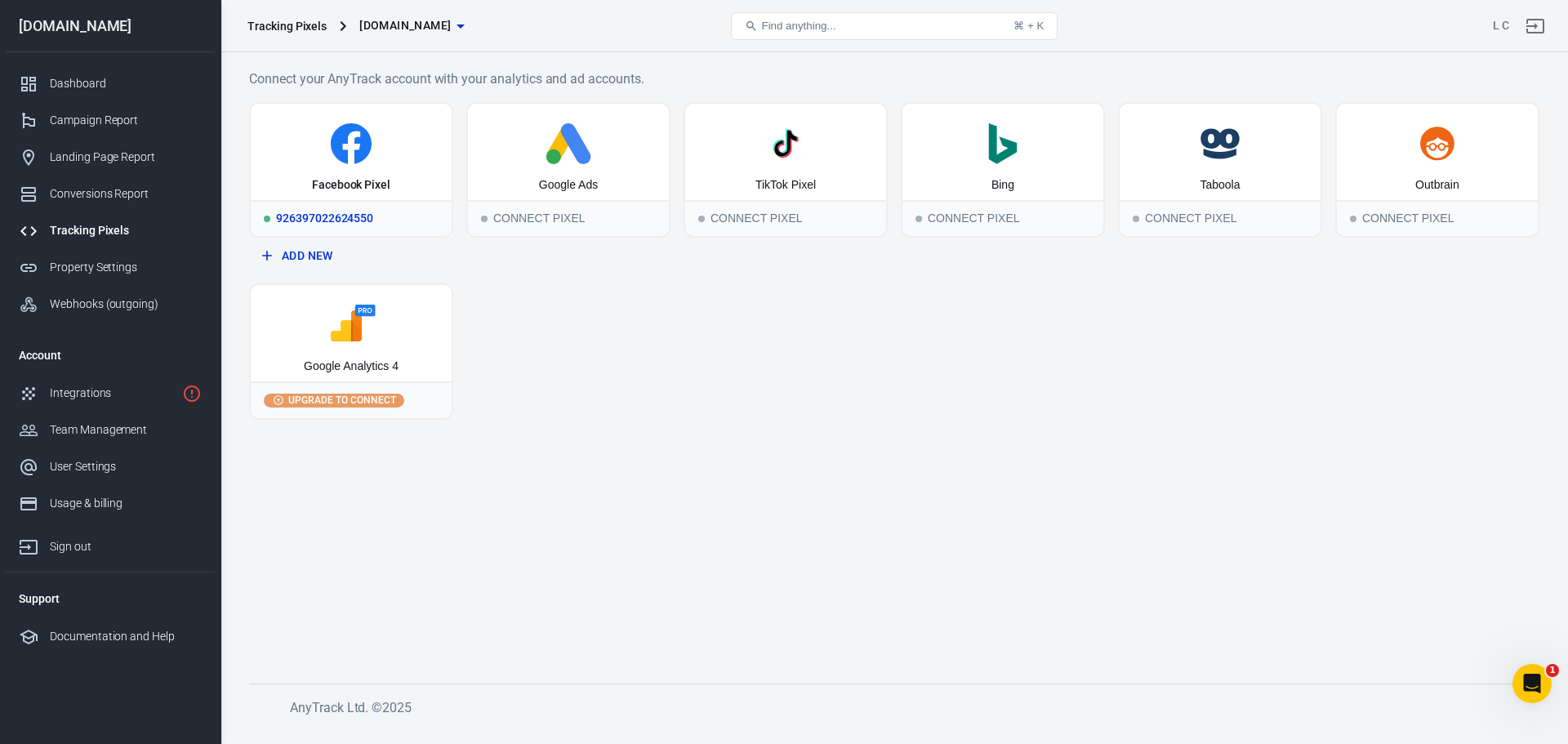
click at [321, 167] on div "Facebook Pixel" at bounding box center [351, 151] width 201 height 96
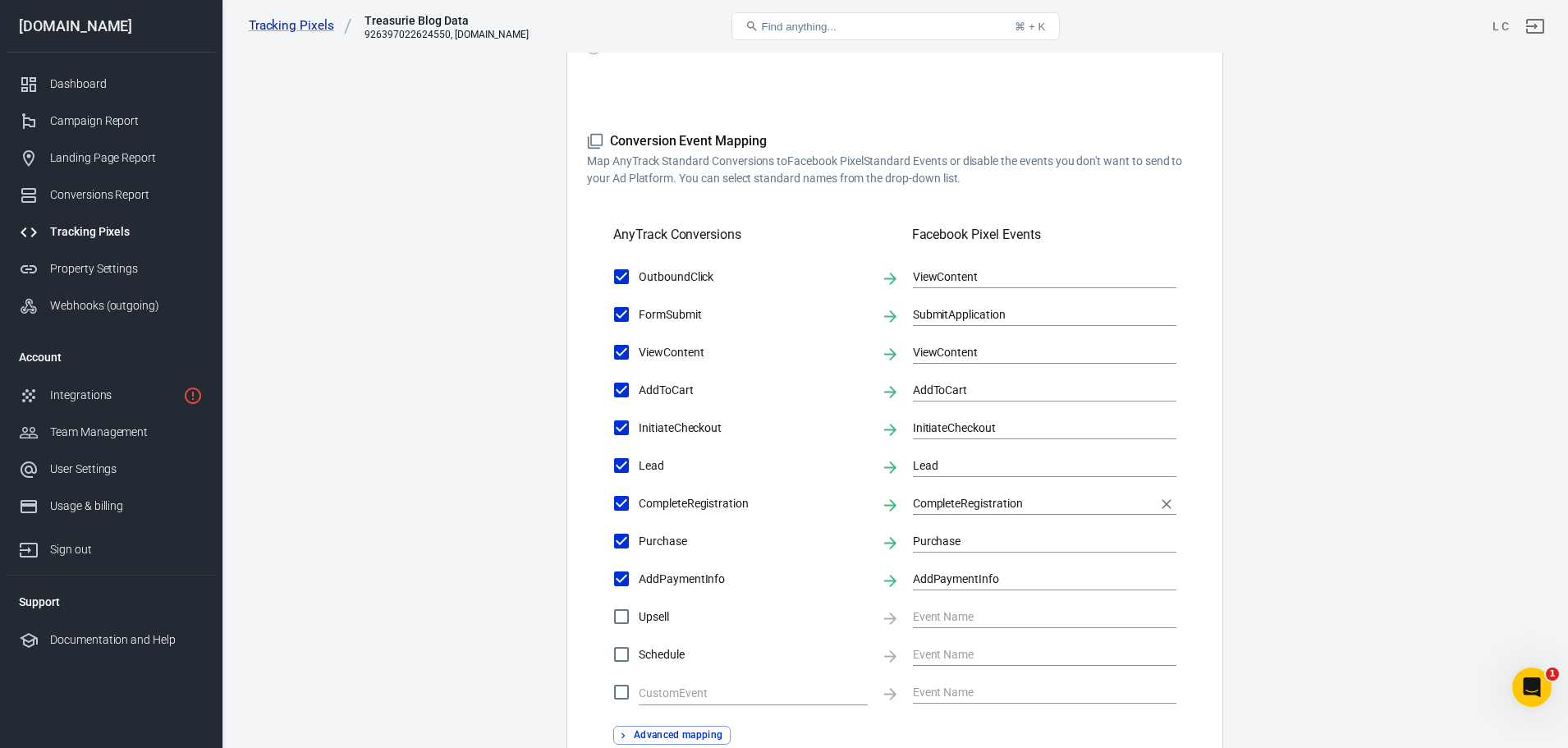
scroll to position [493, 0]
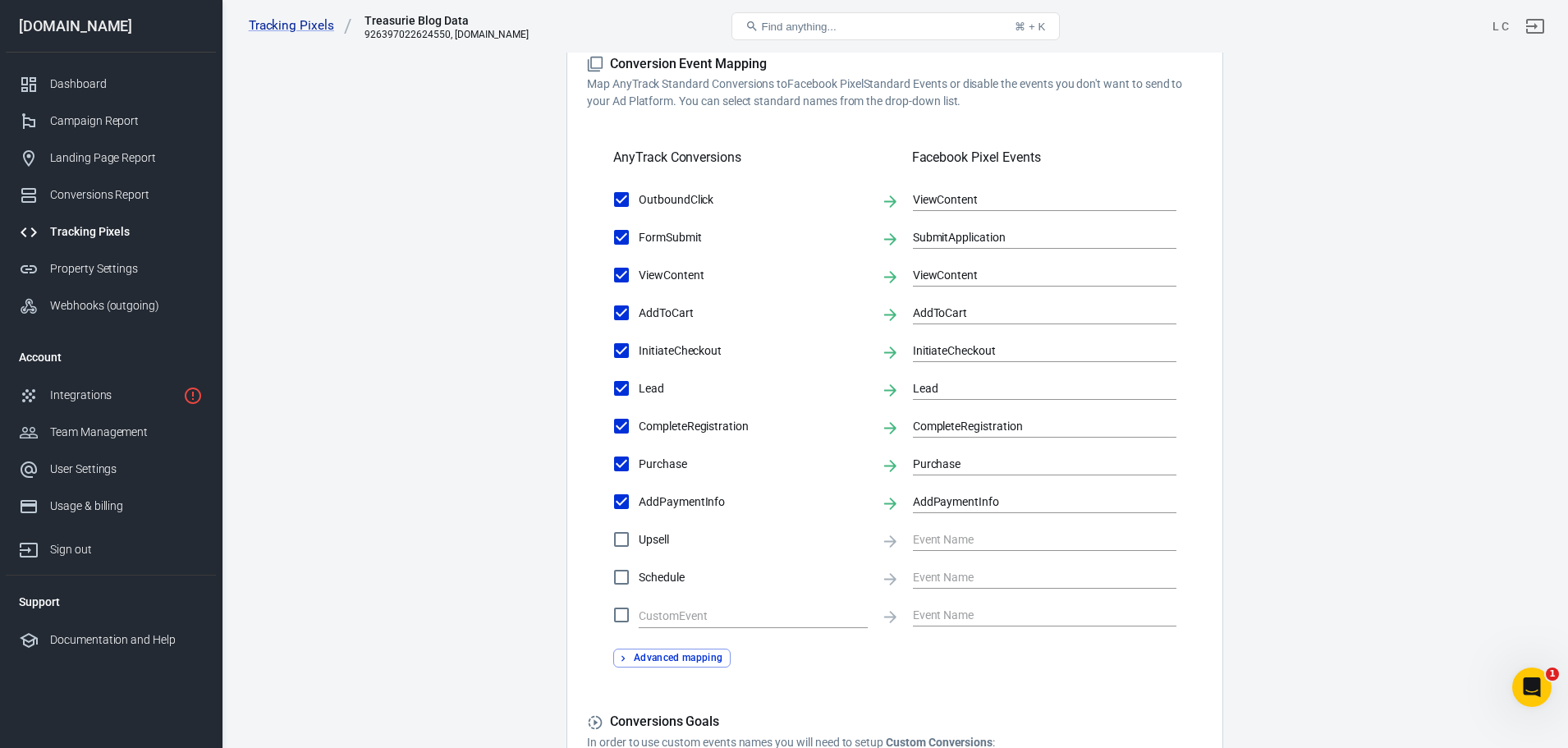
click at [621, 542] on input "Upsell" at bounding box center [621, 539] width 34 height 34
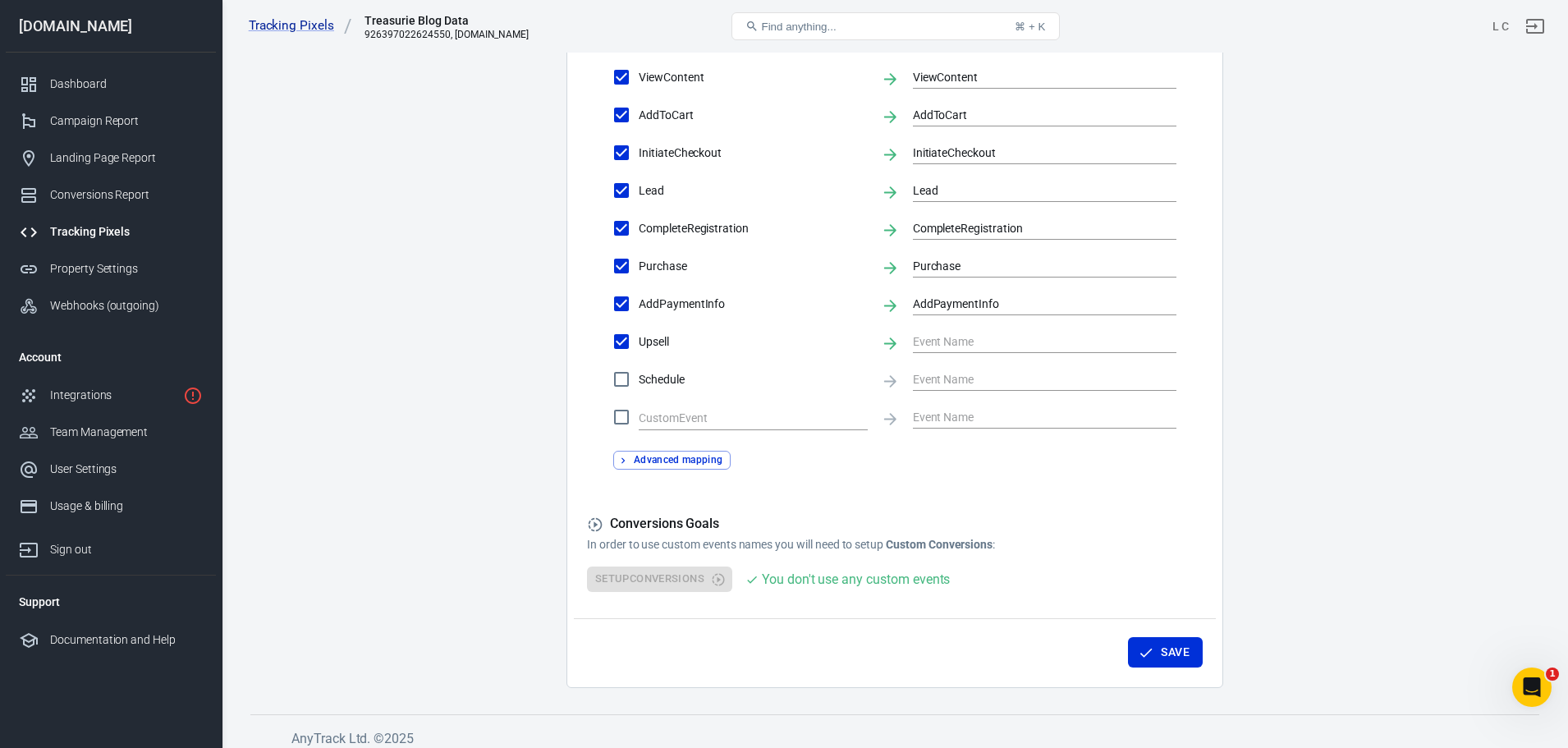
scroll to position [701, 0]
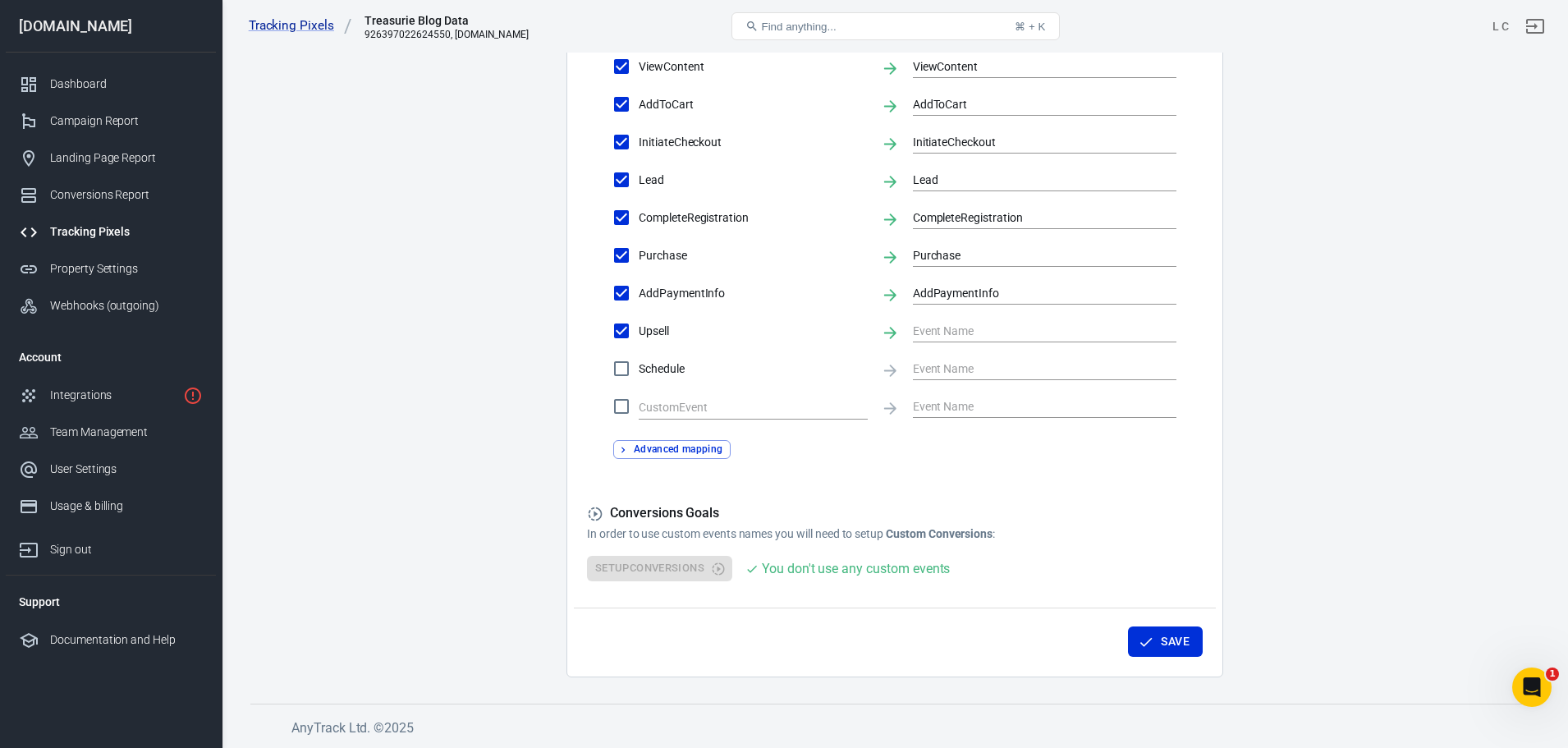
click at [686, 570] on div "Setup Conversions You don't use any custom events" at bounding box center [895, 568] width 616 height 25
click at [719, 570] on div "Setup Conversions You don't use any custom events" at bounding box center [895, 568] width 616 height 25
click at [803, 570] on div "You don't use any custom events" at bounding box center [856, 568] width 188 height 20
click at [1152, 641] on icon "button" at bounding box center [1147, 642] width 17 height 17
click at [622, 329] on input "Upsell" at bounding box center [621, 331] width 34 height 34
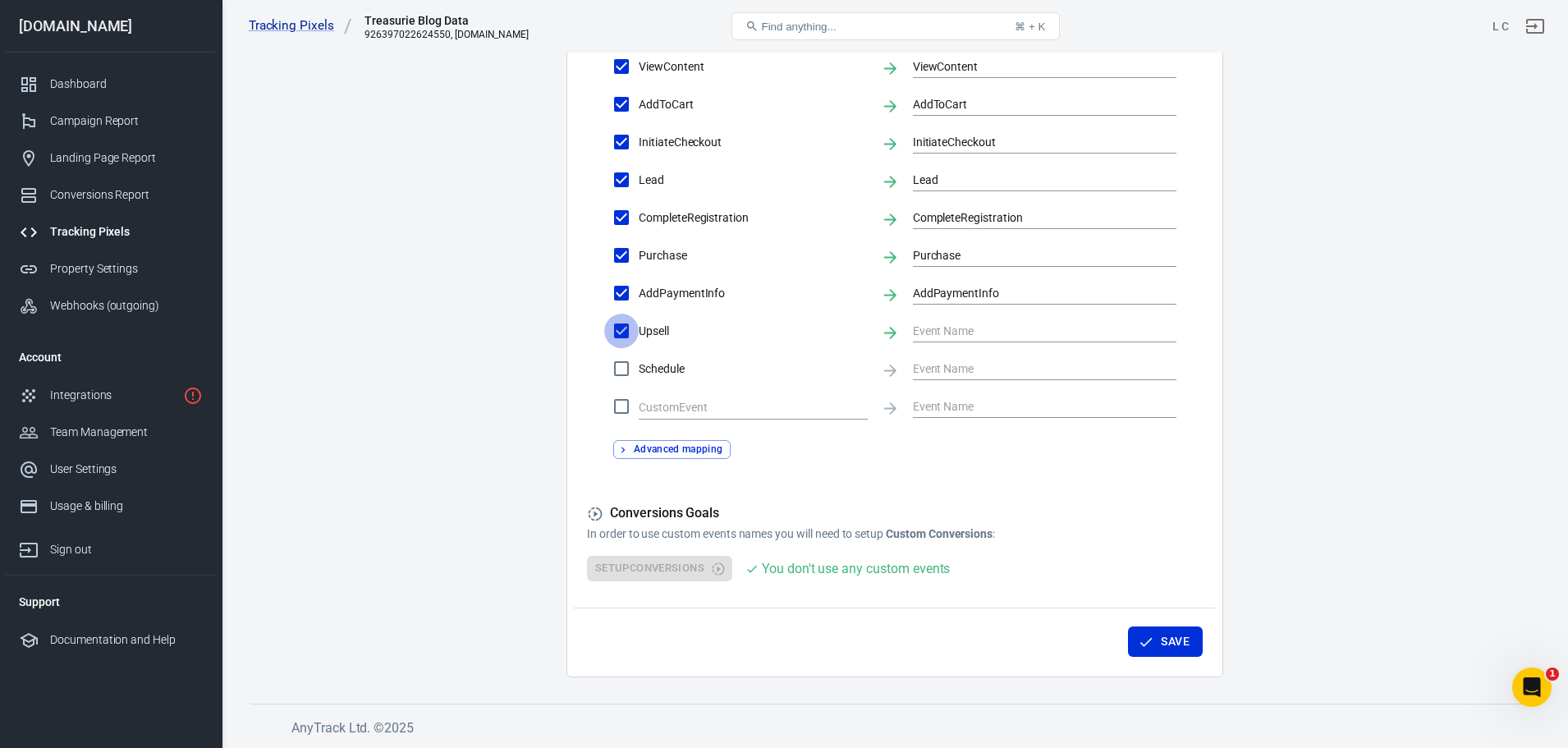
checkbox input "false"
click at [1144, 641] on icon "button" at bounding box center [1147, 642] width 17 height 17
click at [672, 563] on div "Setup Conversions You don't use any custom events" at bounding box center [895, 568] width 616 height 25
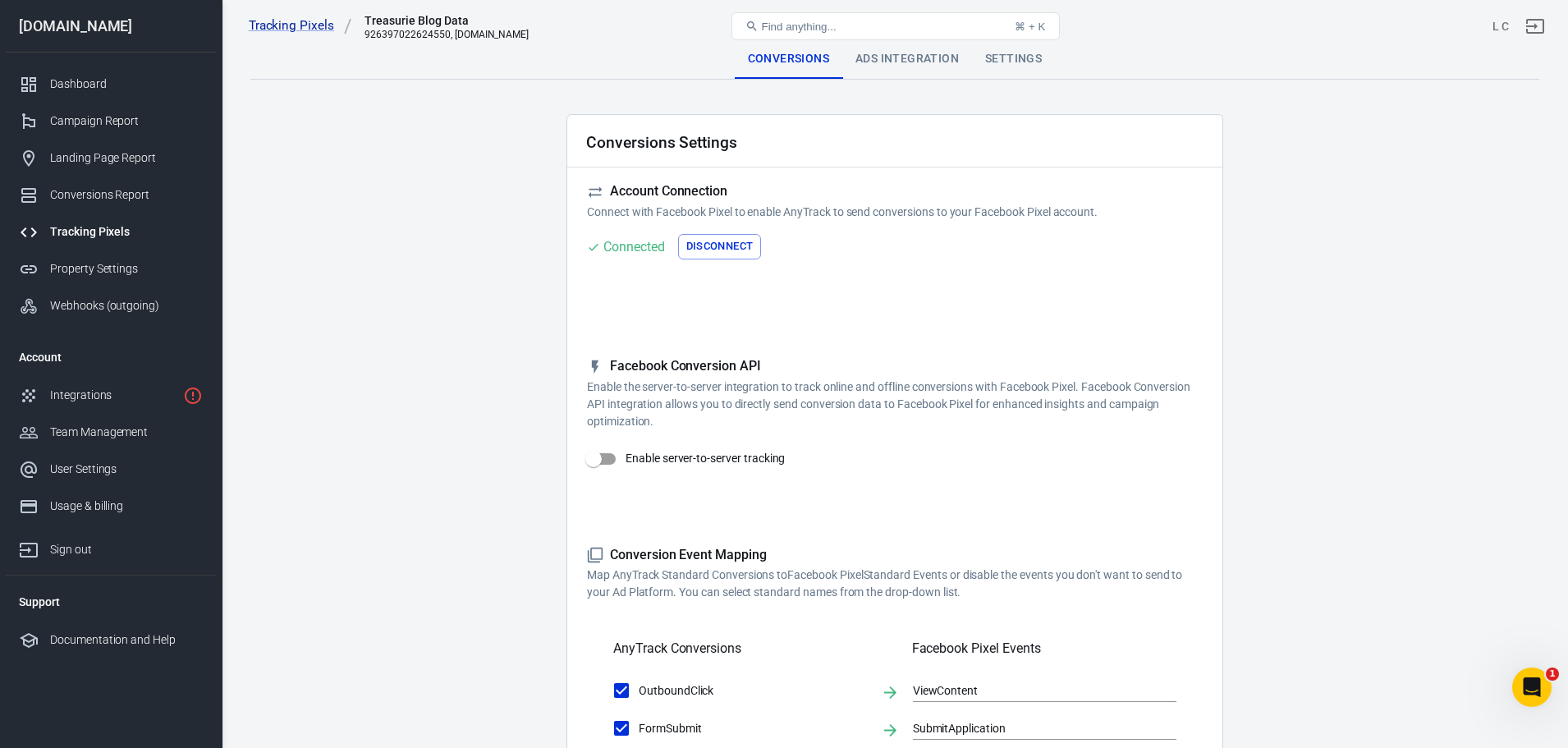
scroll to position [0, 0]
click at [868, 56] on div "Ads Integration" at bounding box center [907, 60] width 130 height 39
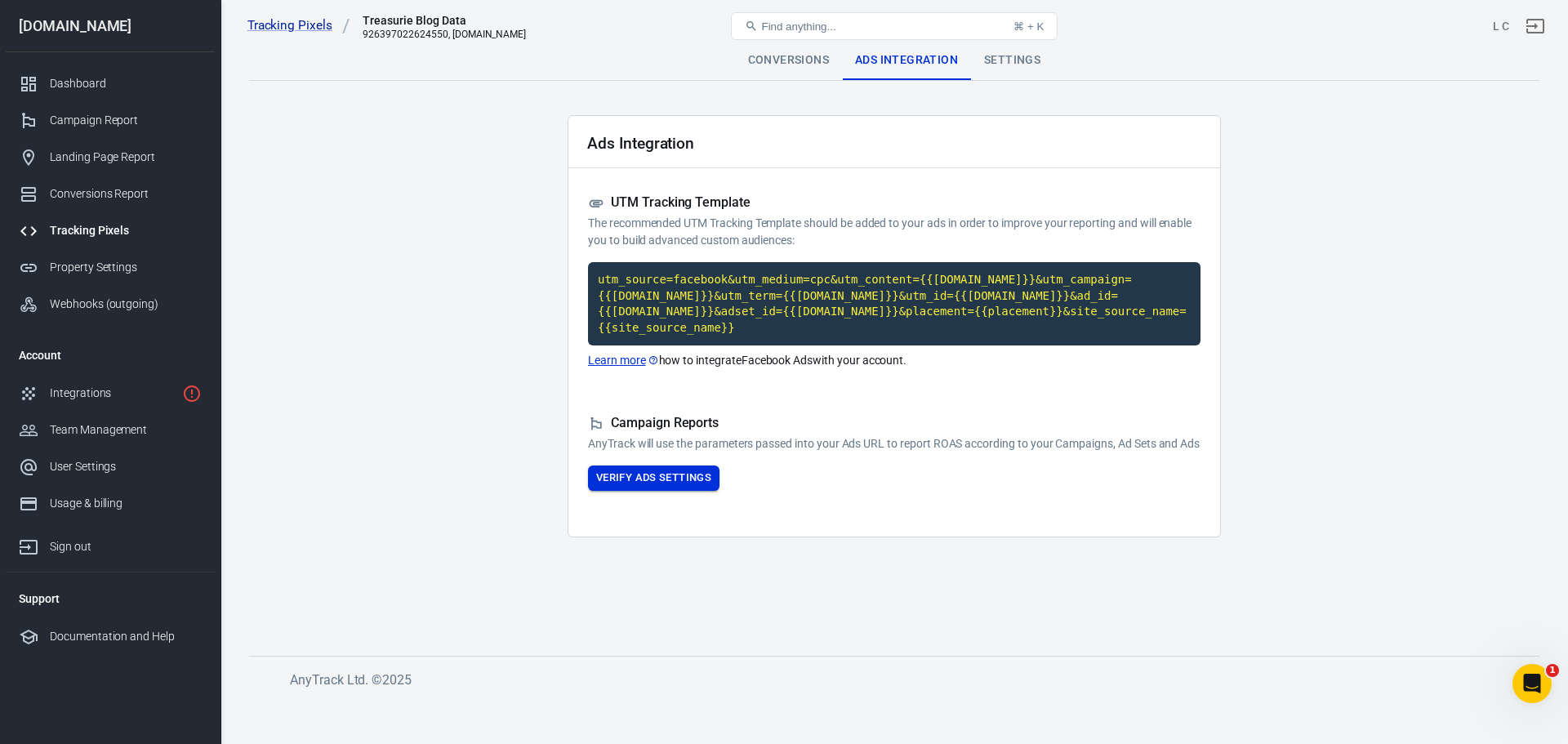
click at [658, 478] on button "Verify Ads Settings" at bounding box center [653, 478] width 131 height 25
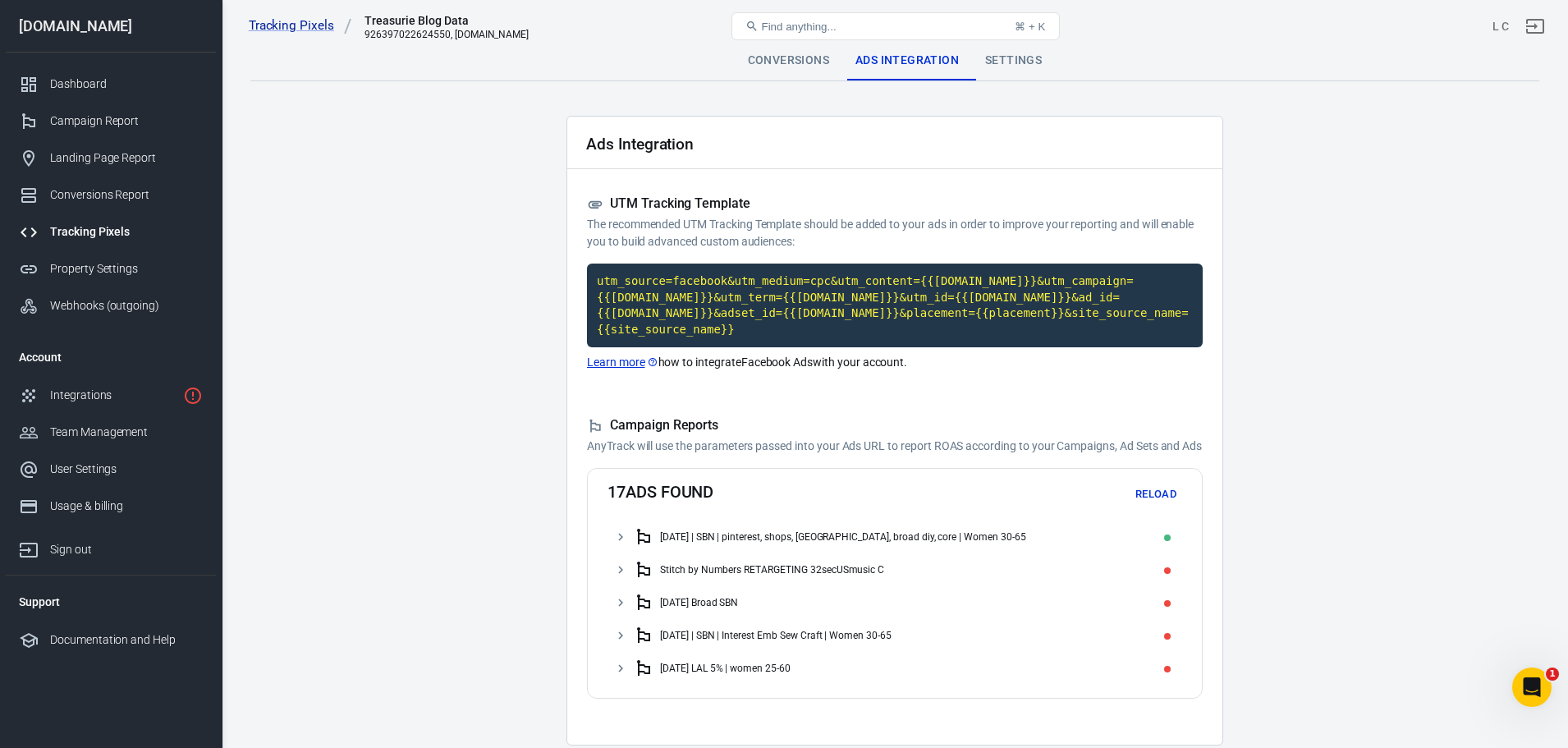
scroll to position [69, 0]
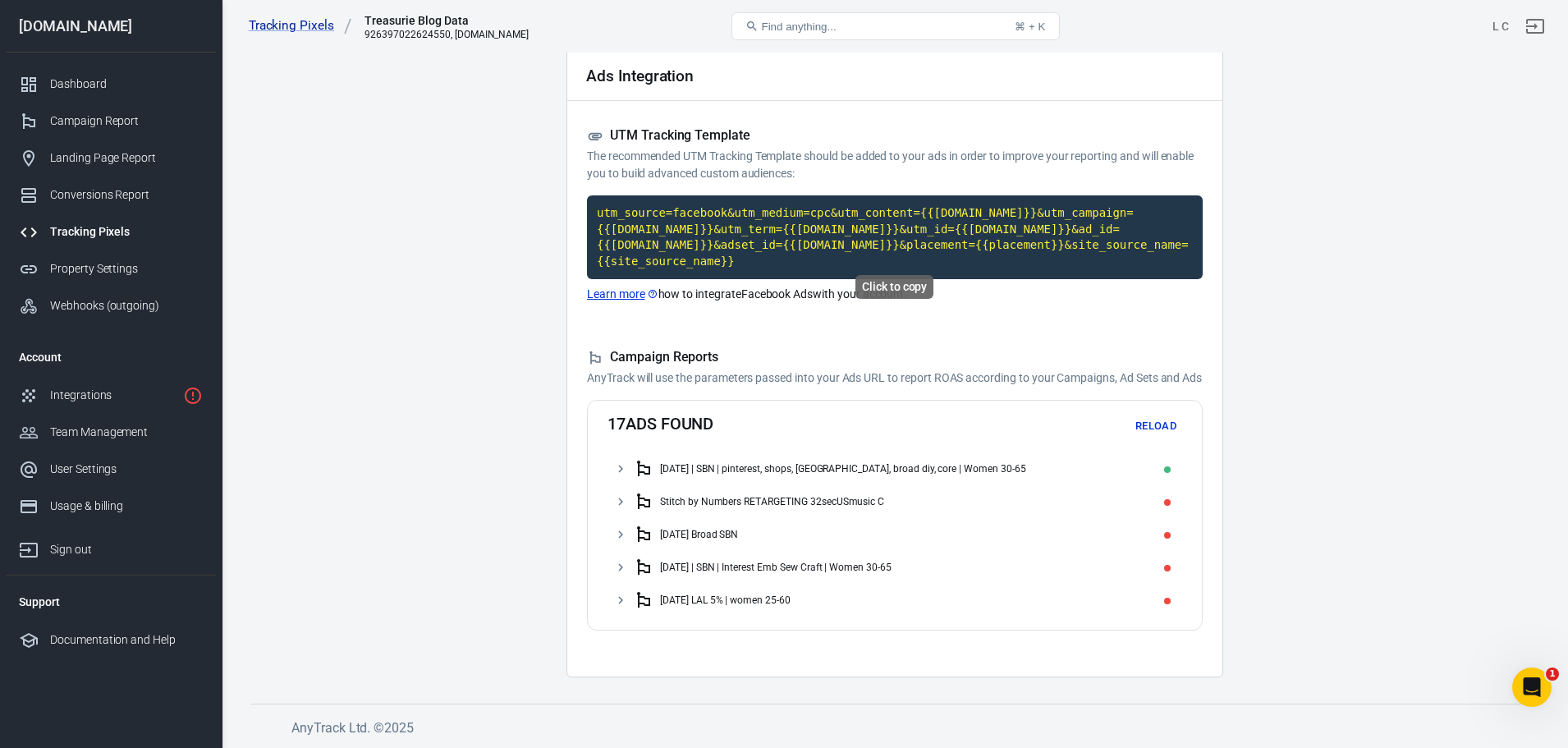
click at [867, 227] on code "utm_source=facebook&utm_medium=cpc&utm_content={{[DOMAIN_NAME]}}&utm_campaign={…" at bounding box center [895, 238] width 616 height 84
click at [868, 238] on code "utm_source=facebook&utm_medium=cpc&utm_content={{[DOMAIN_NAME]}}&utm_campaign={…" at bounding box center [895, 238] width 616 height 84
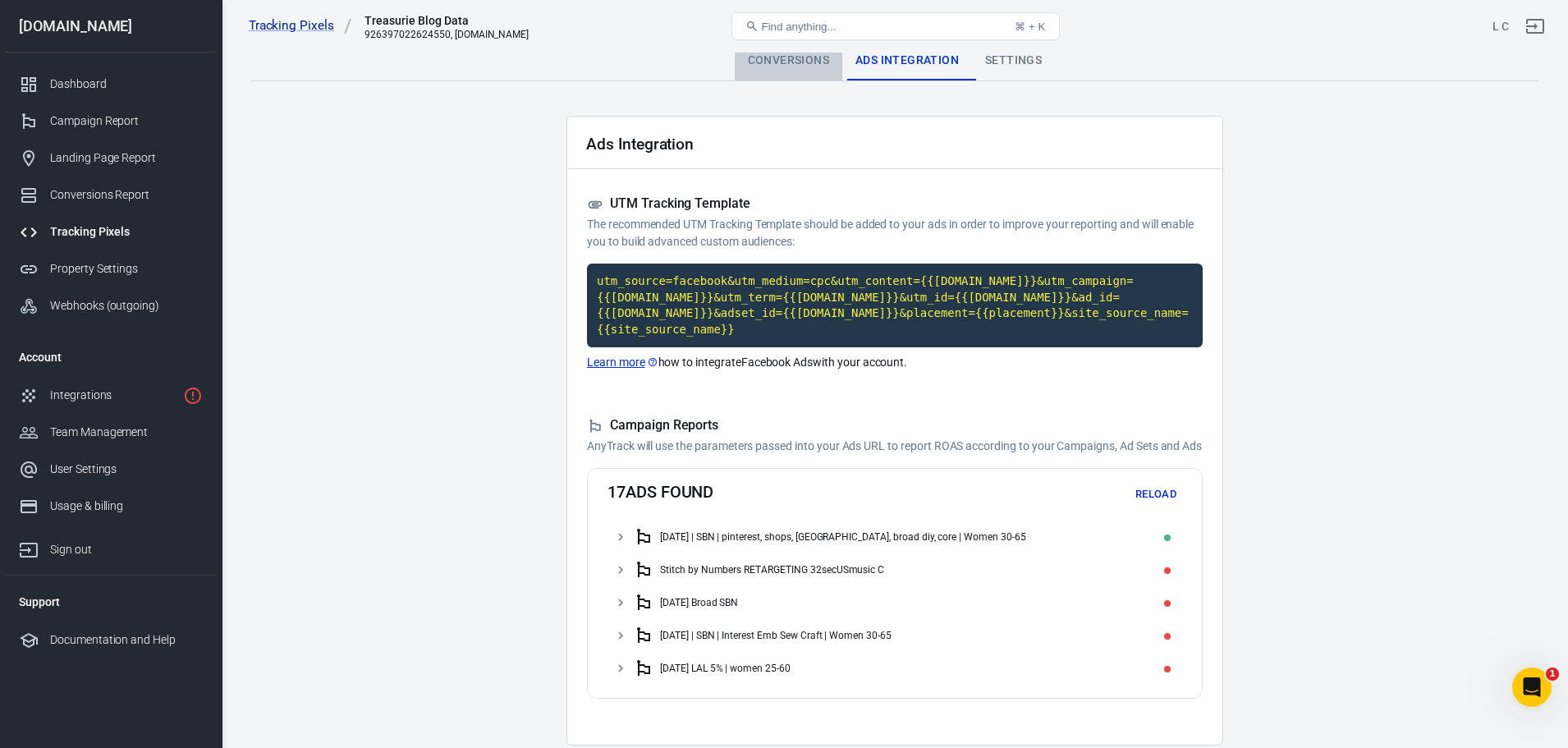
click at [788, 61] on div "Conversions" at bounding box center [788, 60] width 107 height 39
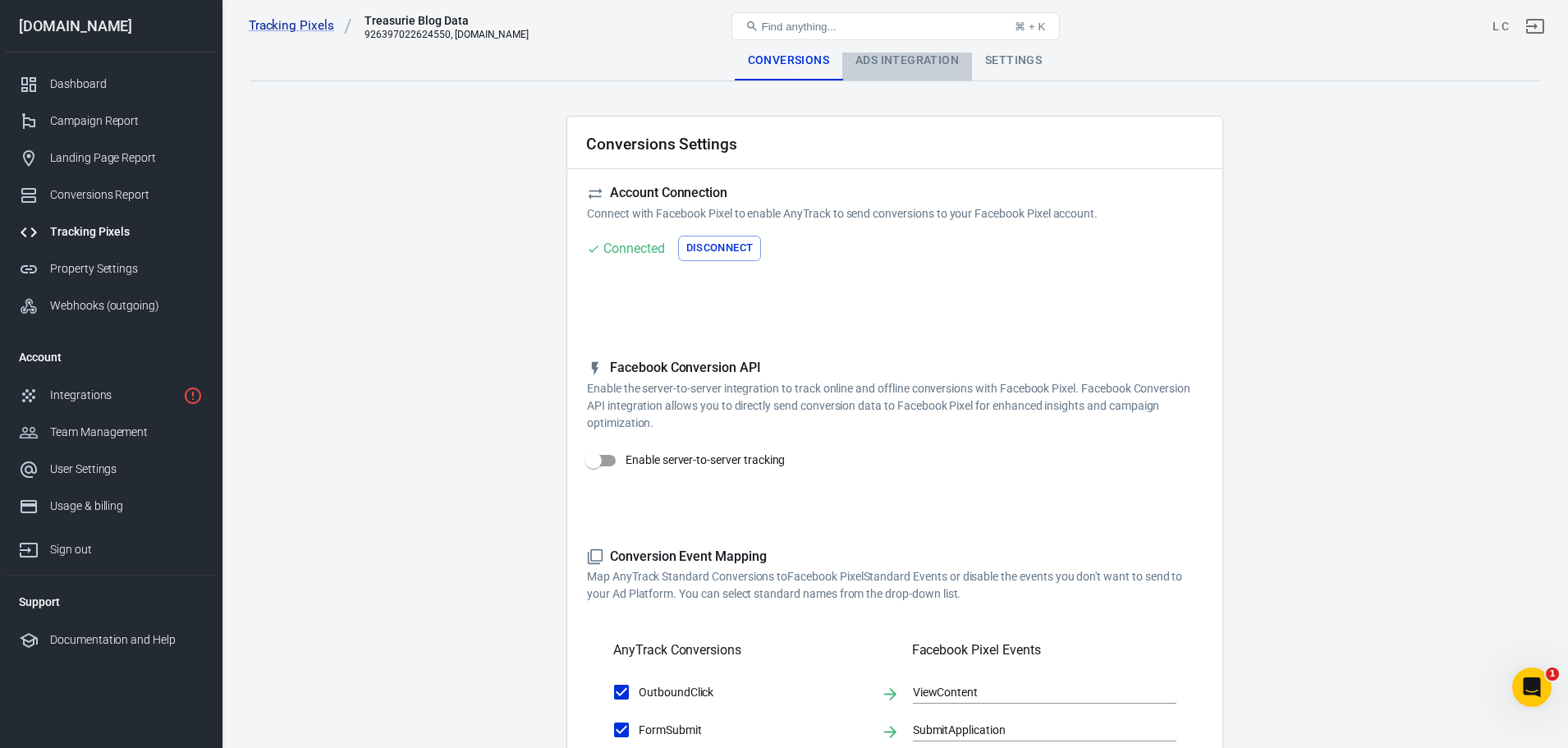
click at [892, 58] on div "Ads Integration" at bounding box center [907, 60] width 130 height 39
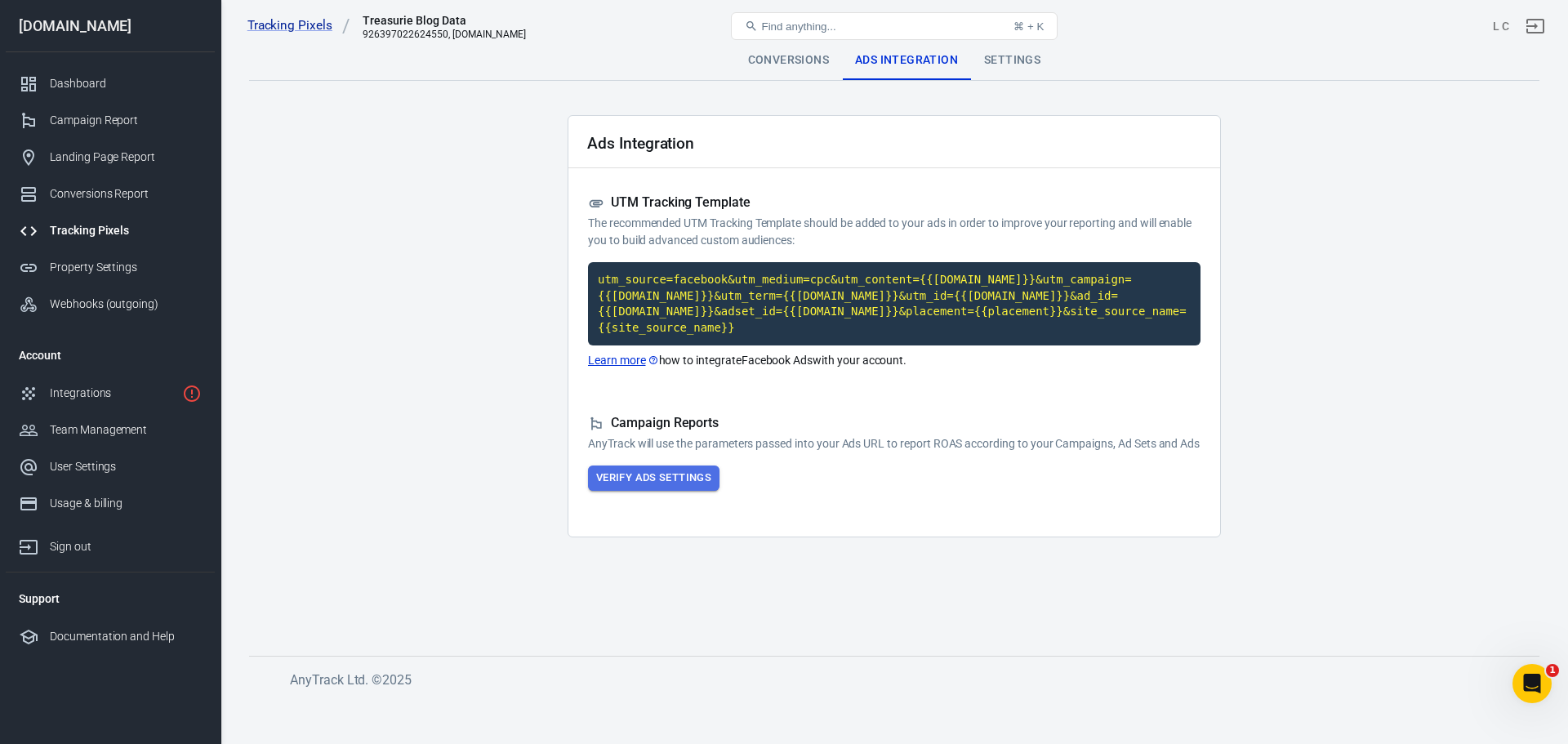
click at [618, 485] on button "Verify Ads Settings" at bounding box center [653, 478] width 131 height 25
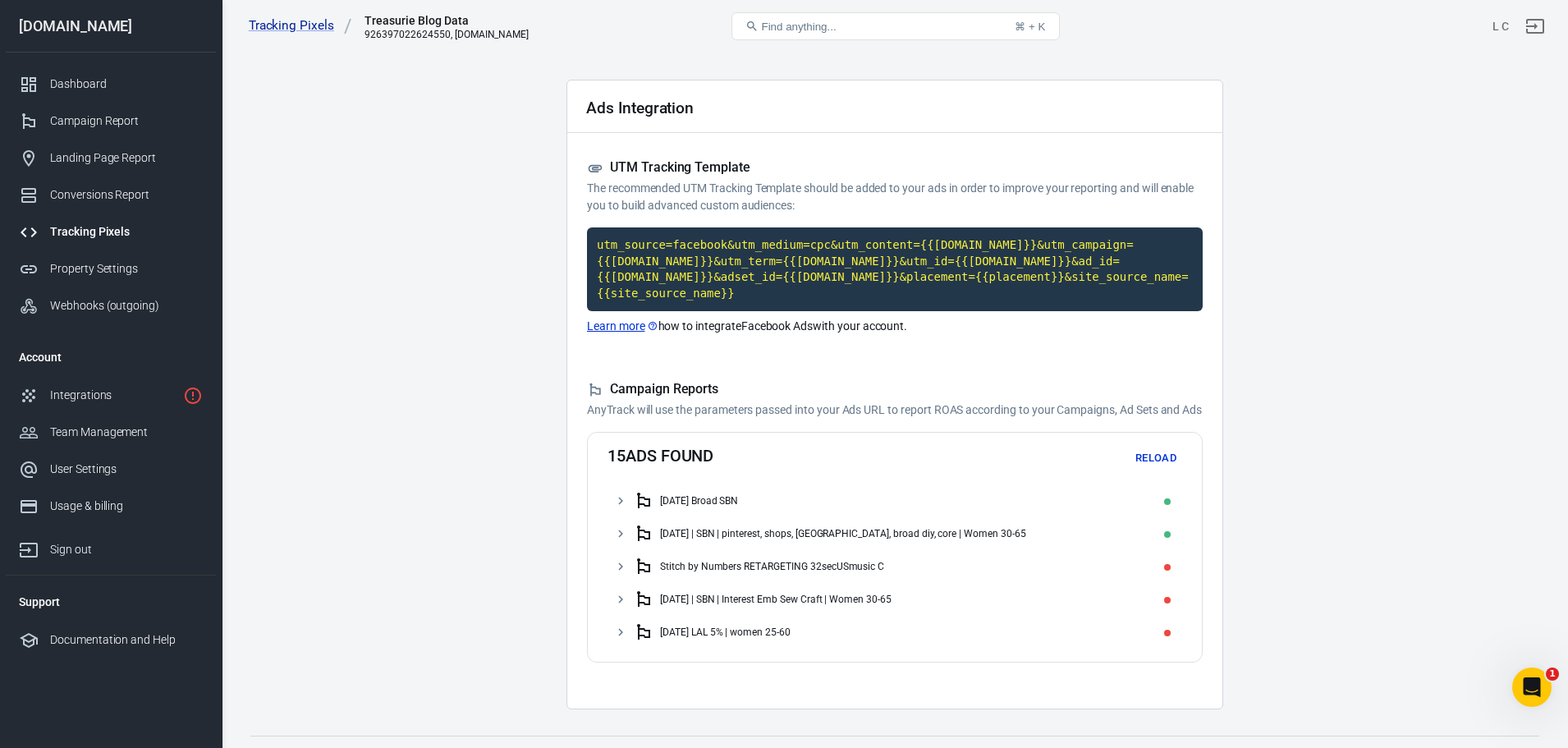
scroll to position [69, 0]
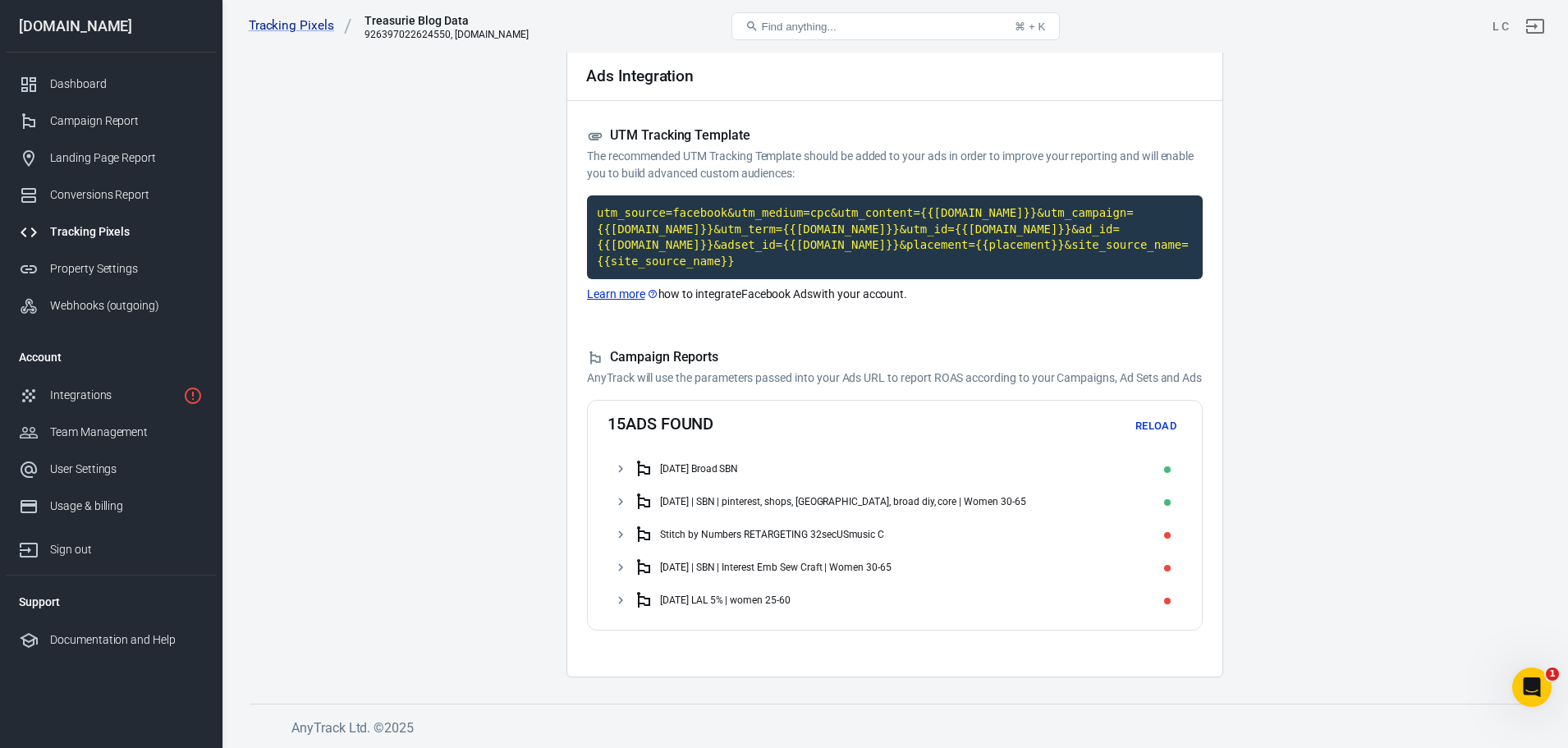
click at [1158, 425] on button "Reload" at bounding box center [1156, 426] width 53 height 25
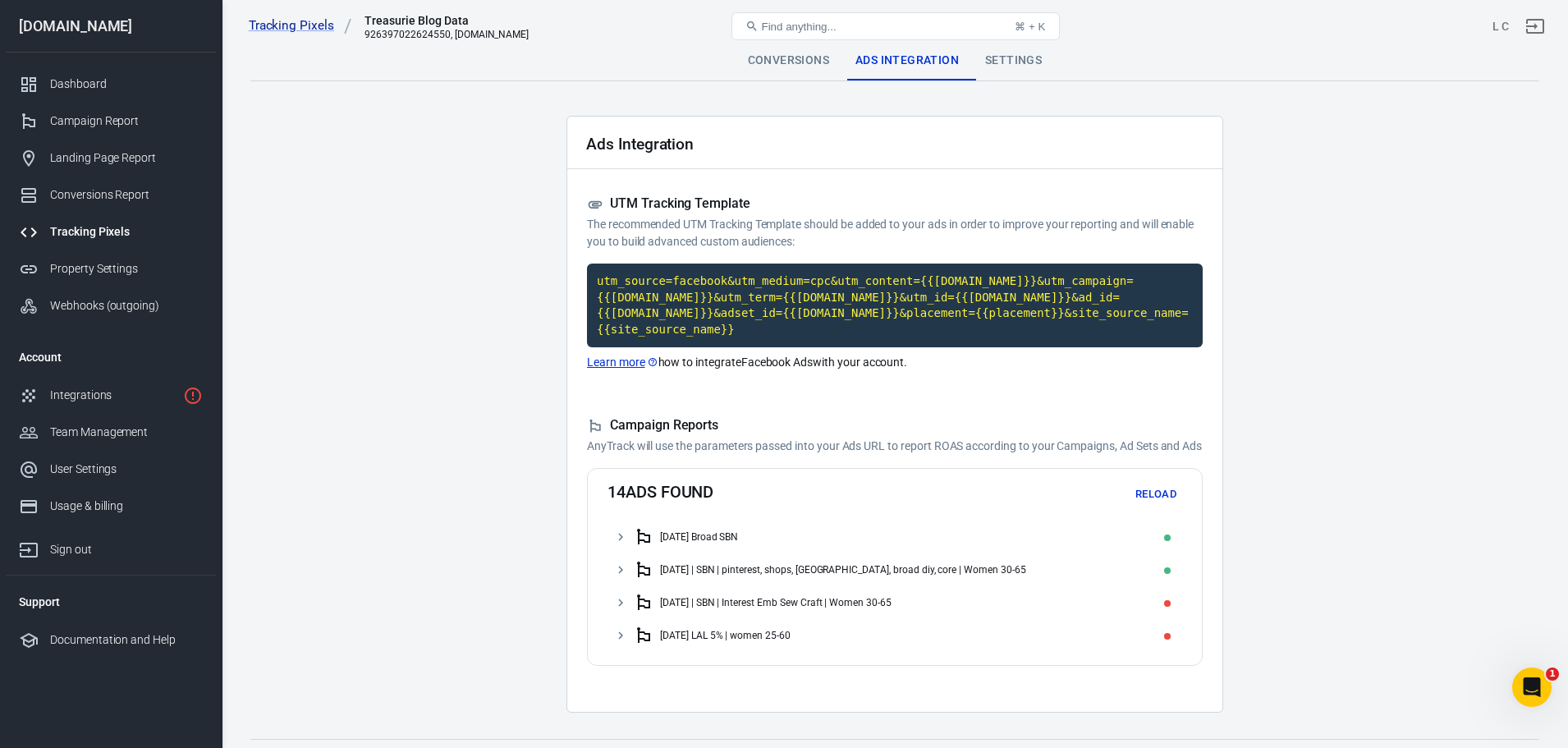
scroll to position [36, 0]
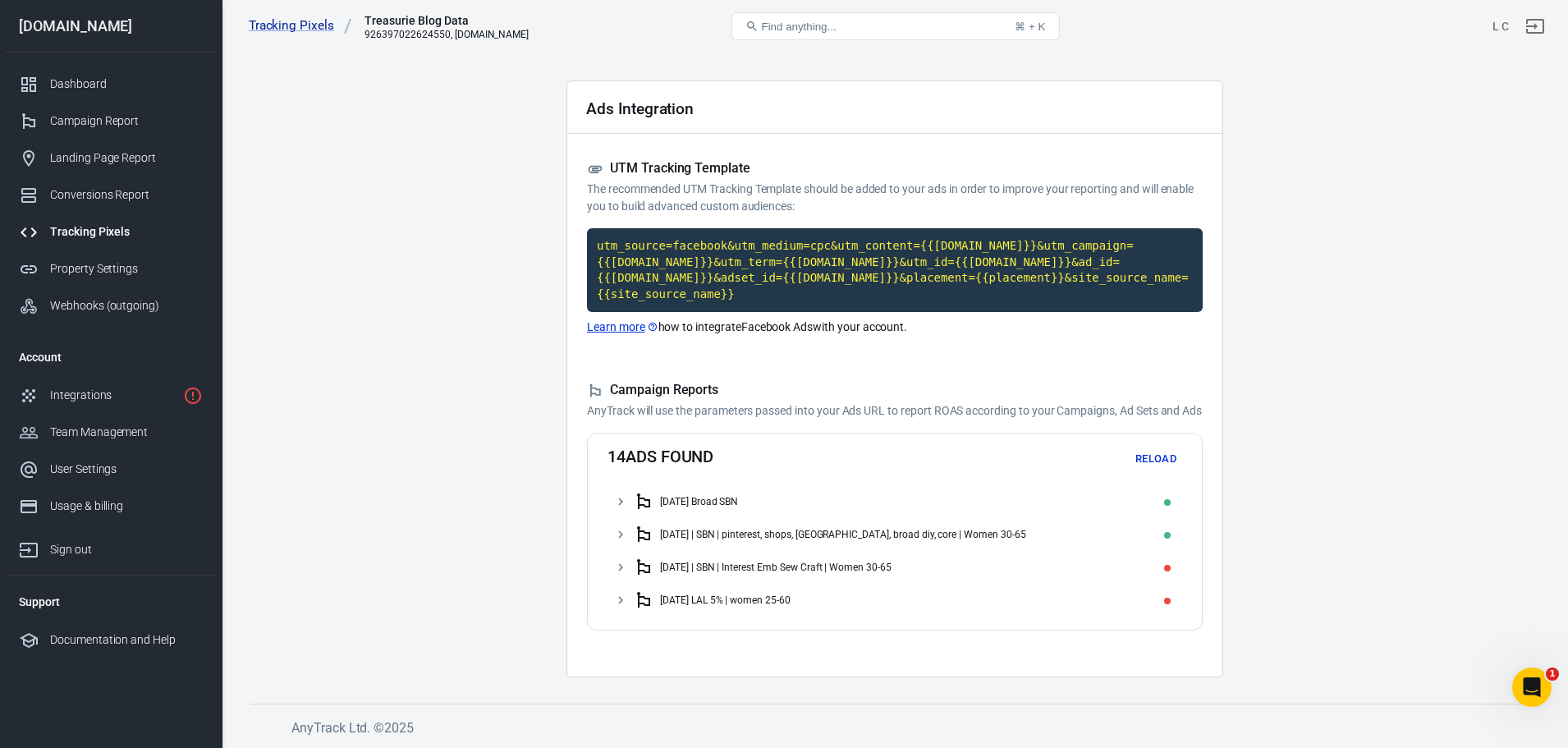
click at [1160, 457] on button "Reload" at bounding box center [1156, 459] width 53 height 25
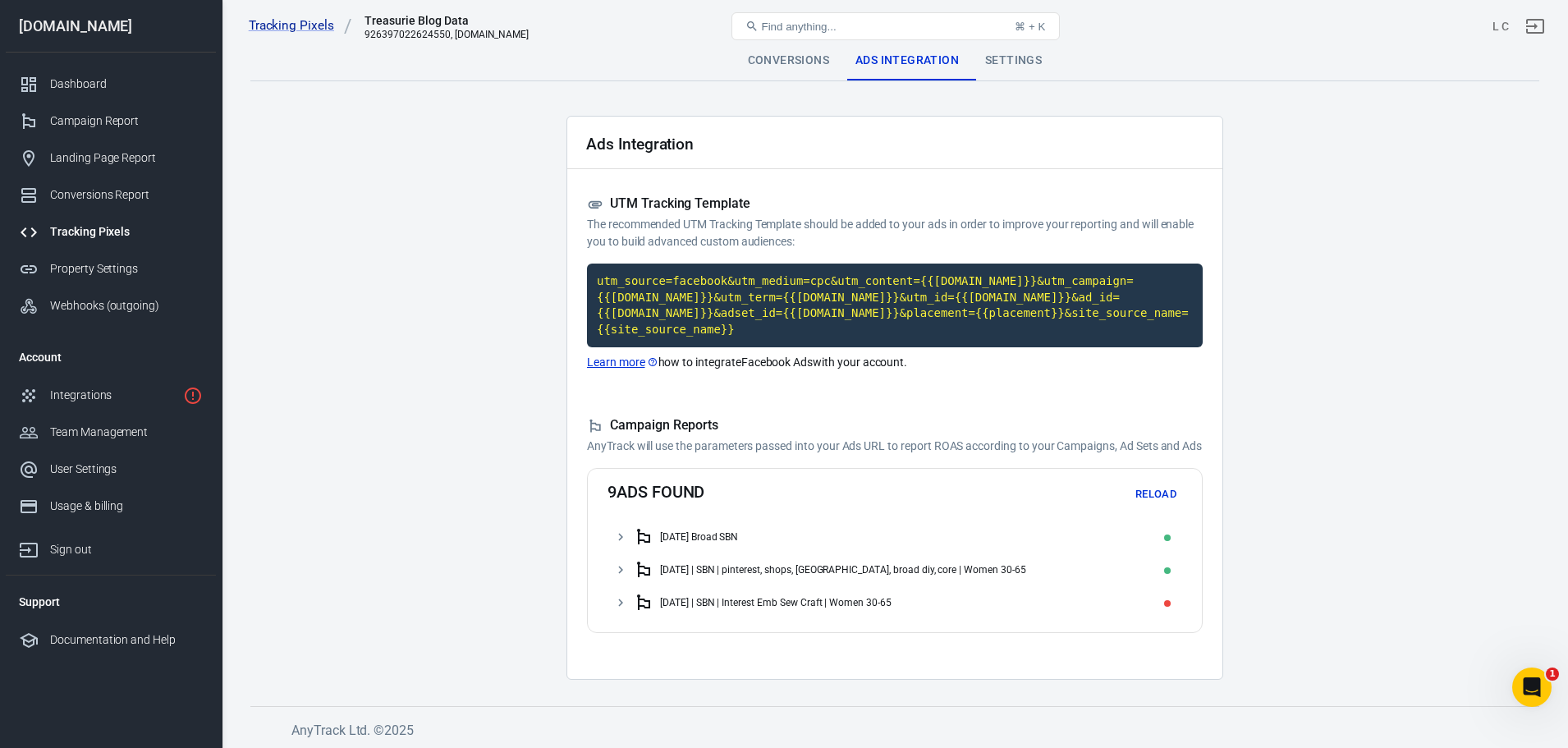
scroll to position [3, 0]
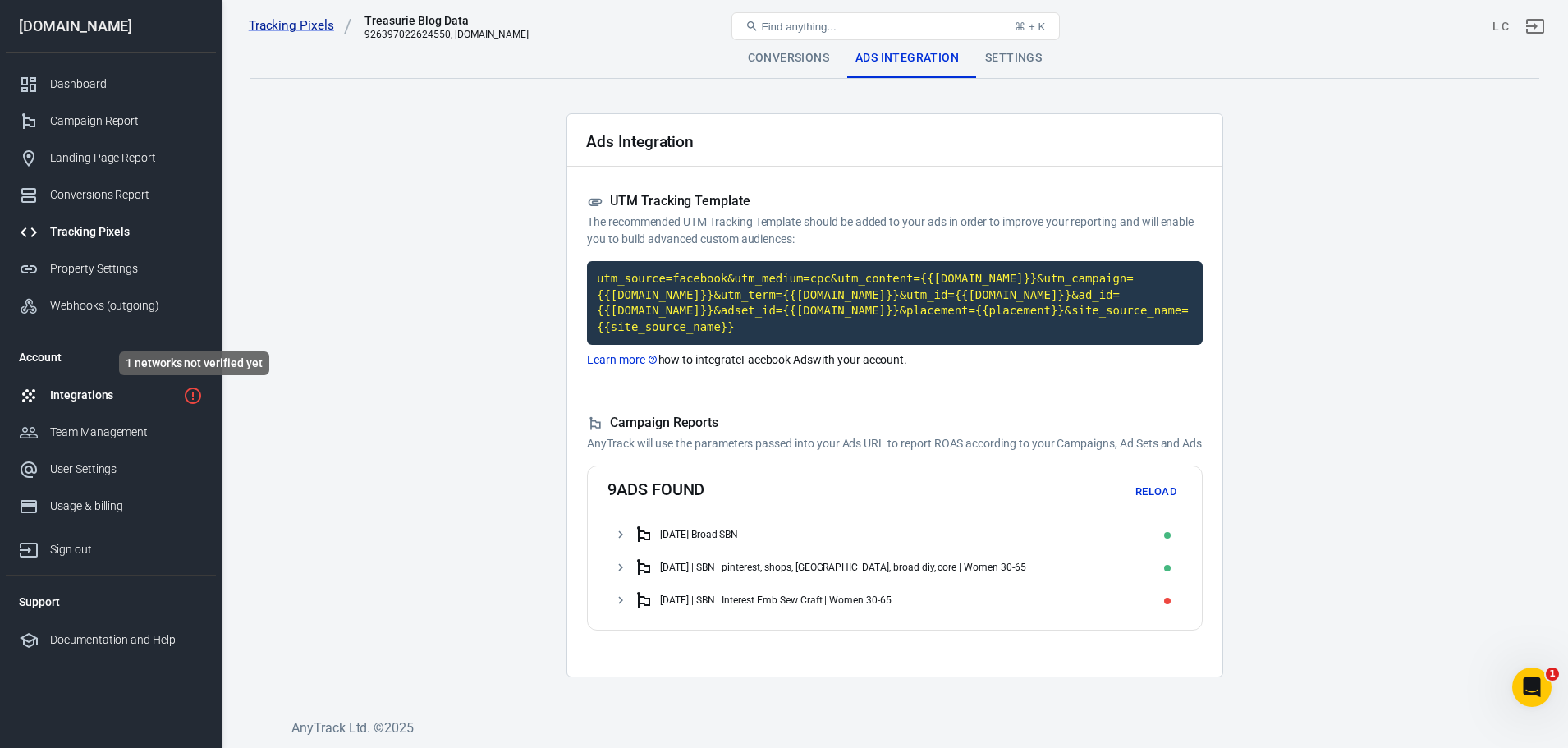
click at [193, 393] on icon "1 networks not verified yet" at bounding box center [193, 396] width 17 height 17
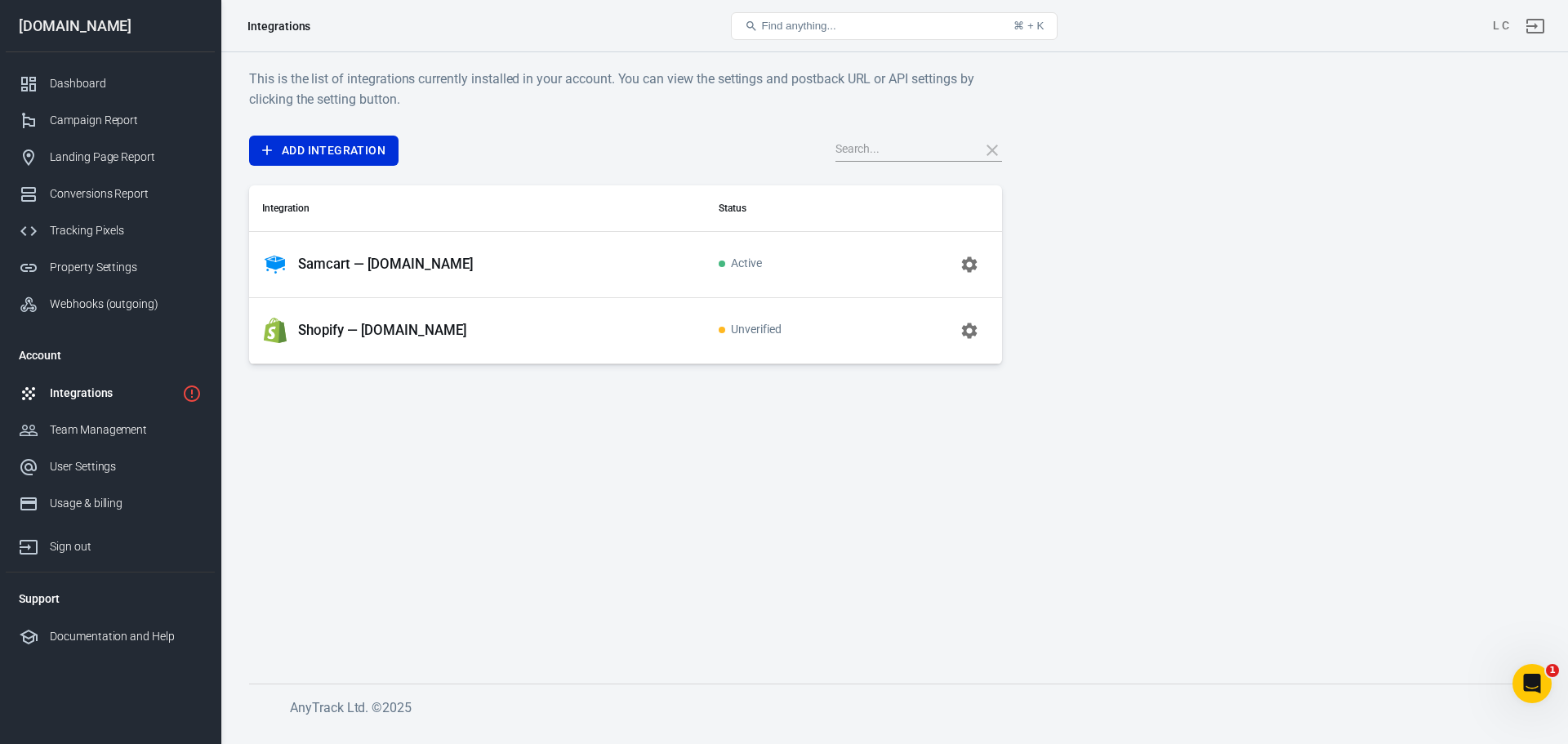
click at [976, 329] on icon "button" at bounding box center [969, 330] width 19 height 19
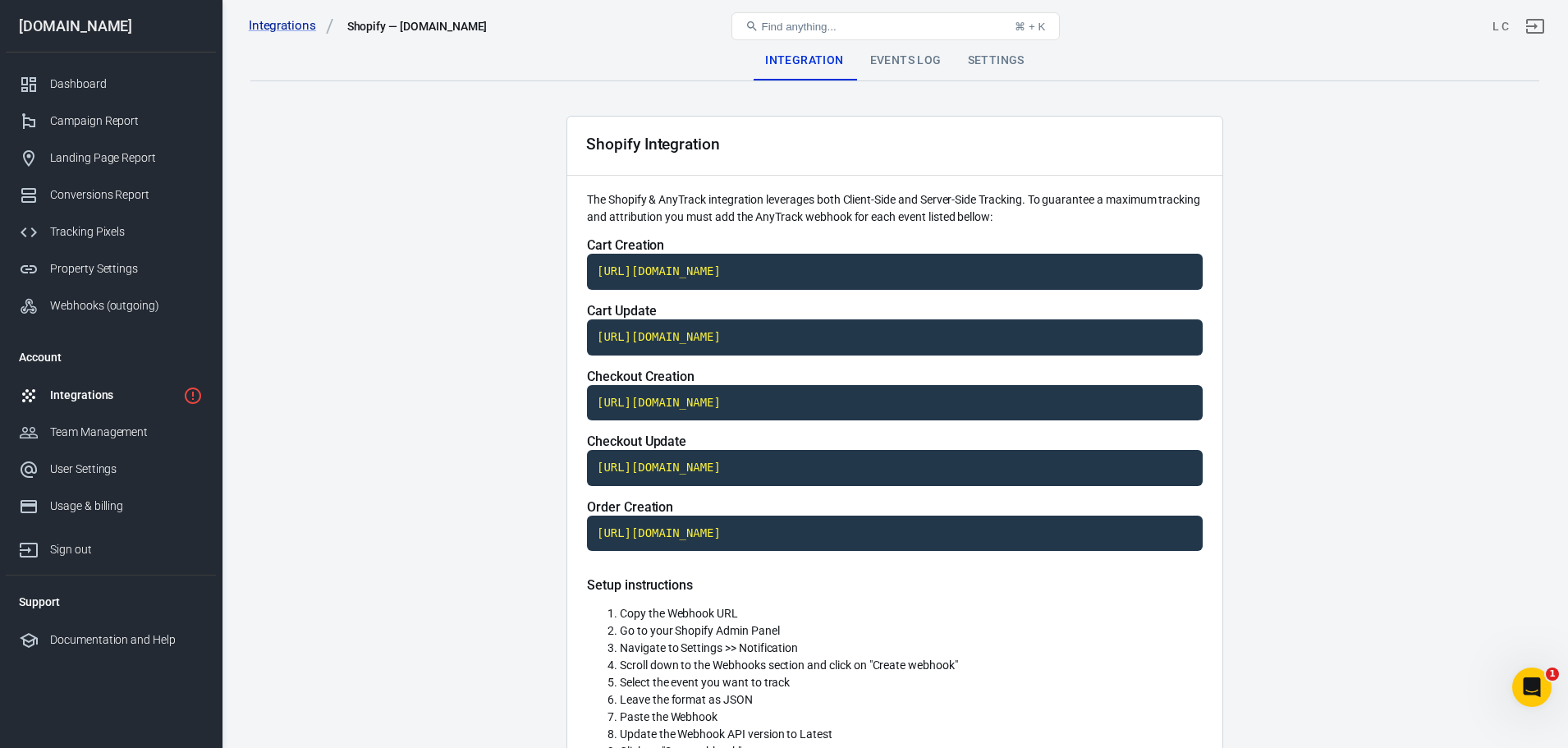
click at [739, 206] on p "The Shopify & AnyTrack integration leverages both Client-Side and Server-Side T…" at bounding box center [895, 208] width 616 height 34
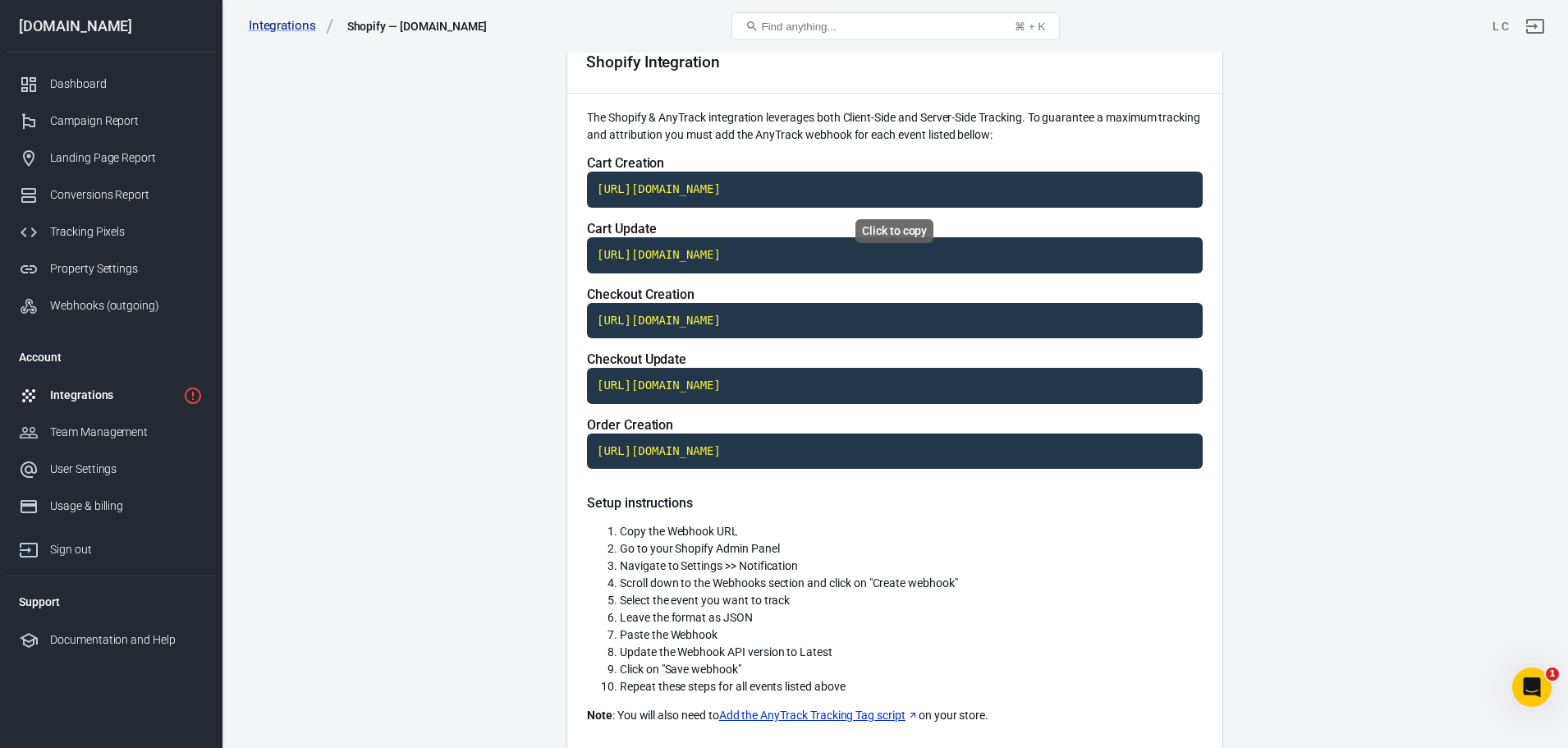
click at [687, 188] on code "[URL][DOMAIN_NAME]" at bounding box center [895, 189] width 616 height 36
click at [737, 255] on code "[URL][DOMAIN_NAME]" at bounding box center [895, 255] width 616 height 36
click at [729, 323] on code "[URL][DOMAIN_NAME]" at bounding box center [895, 321] width 616 height 36
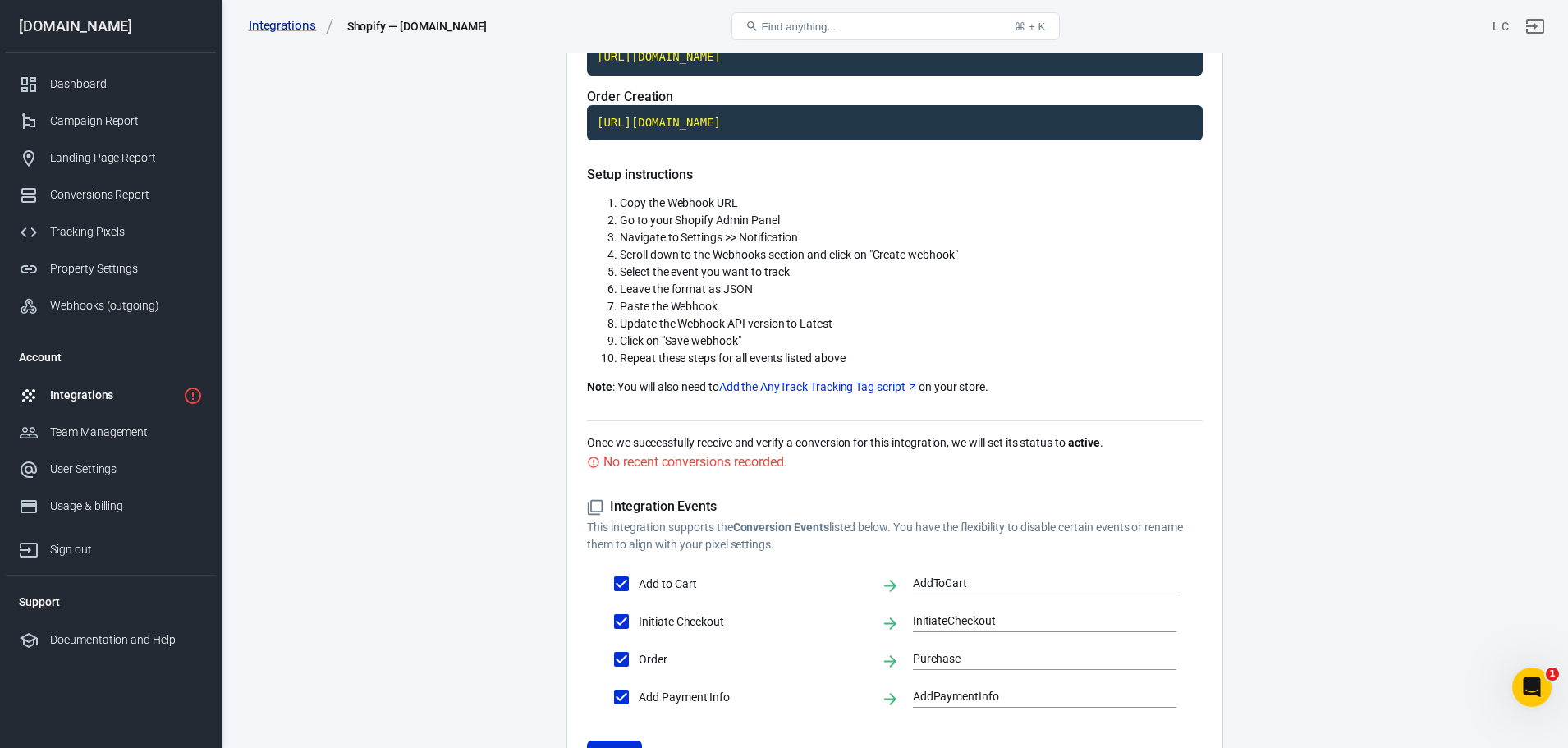
scroll to position [551, 0]
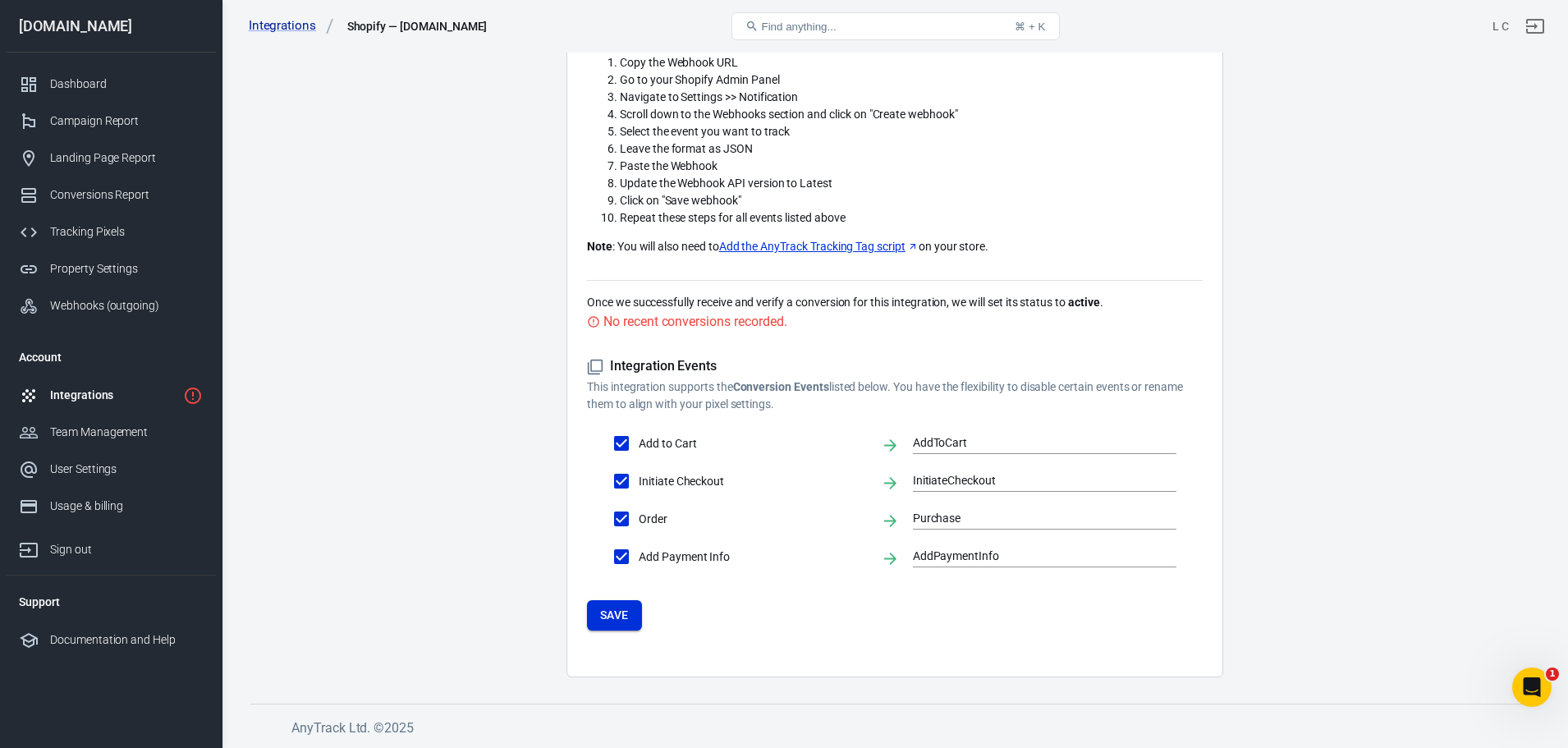
click at [608, 619] on button "Save" at bounding box center [614, 615] width 55 height 30
click at [285, 26] on link "Integrations" at bounding box center [291, 26] width 86 height 18
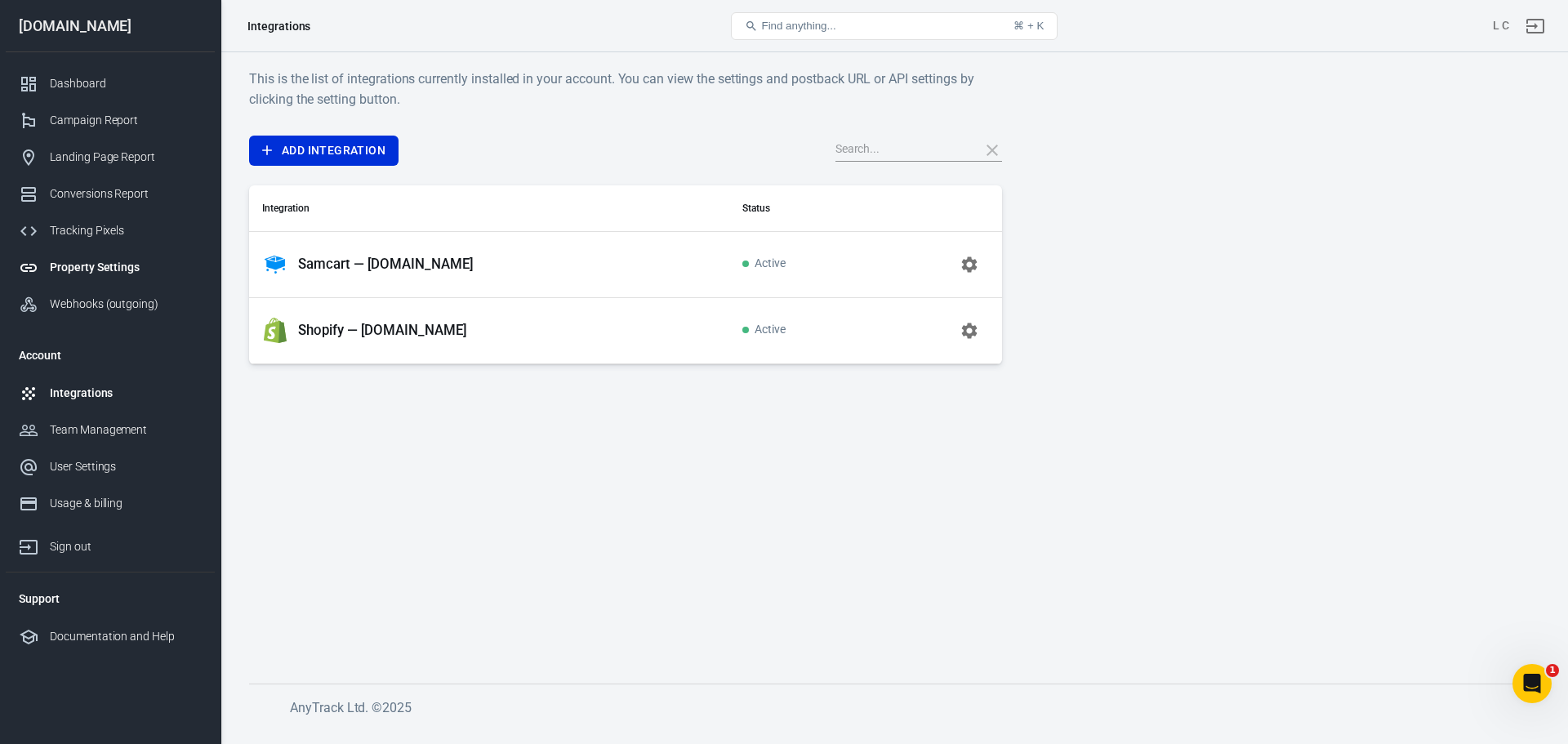
click at [117, 266] on div "Property Settings" at bounding box center [126, 267] width 152 height 18
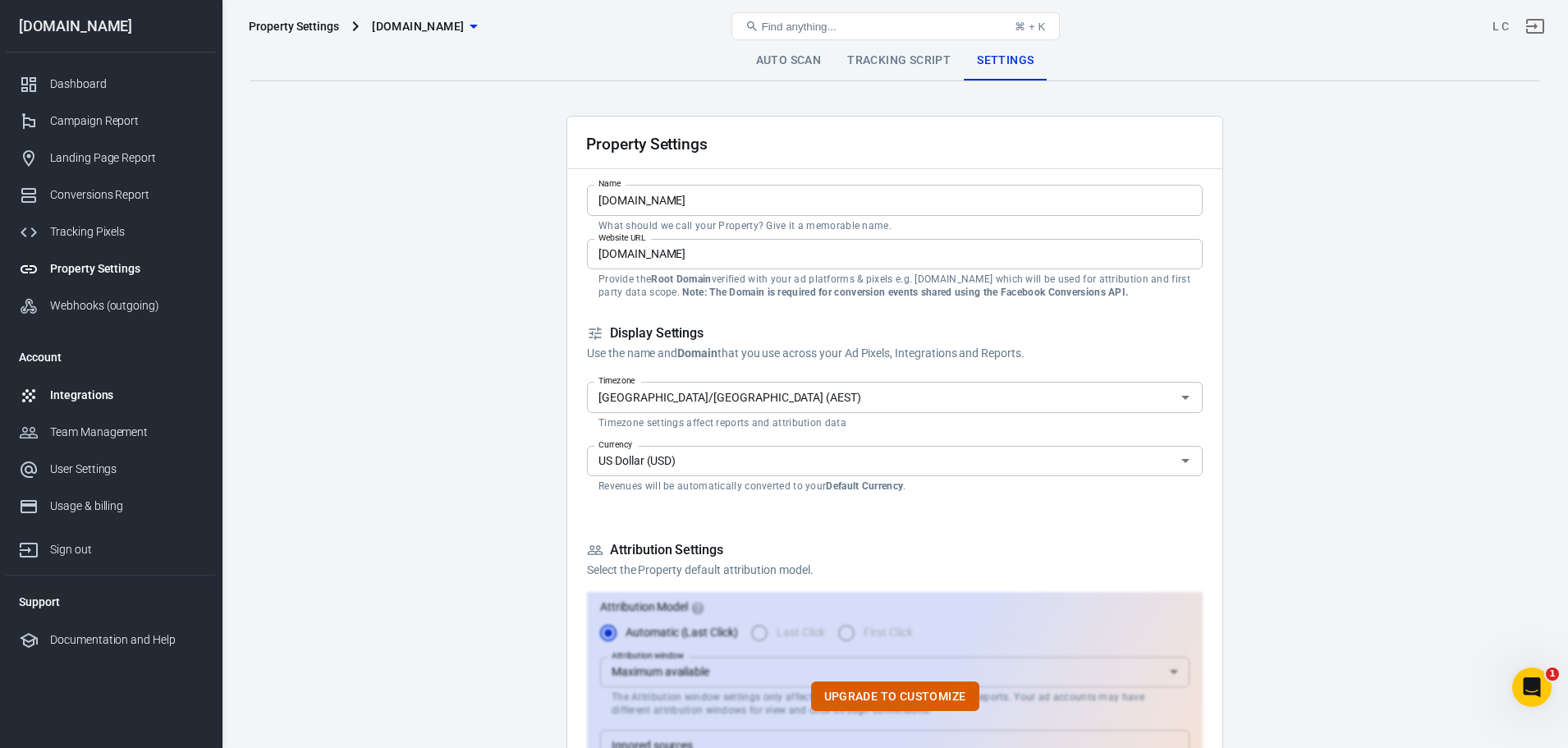
click at [85, 390] on div "Integrations" at bounding box center [127, 395] width 153 height 18
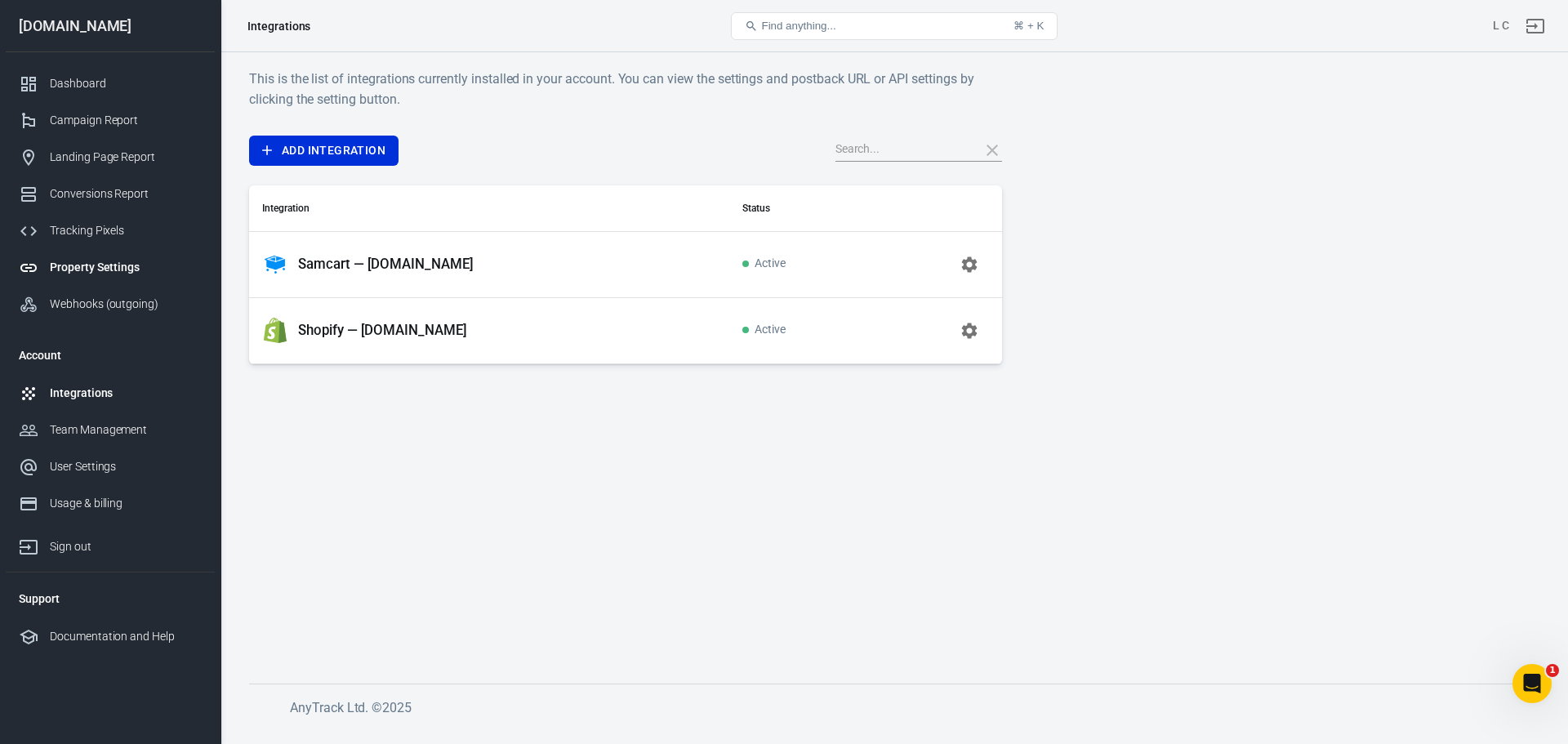
click at [101, 265] on div "Property Settings" at bounding box center [126, 267] width 152 height 18
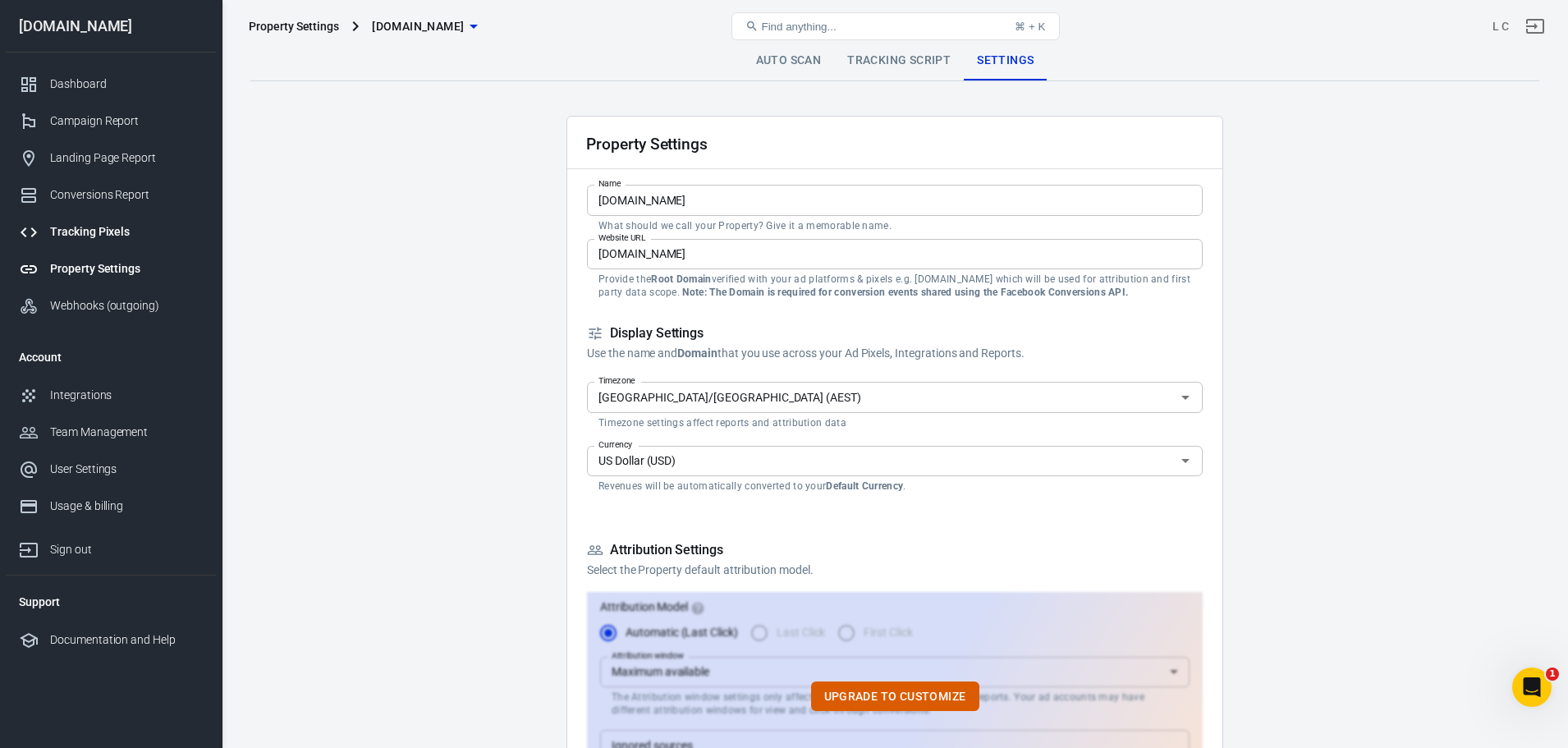
click at [78, 222] on link "Tracking Pixels" at bounding box center [111, 232] width 210 height 37
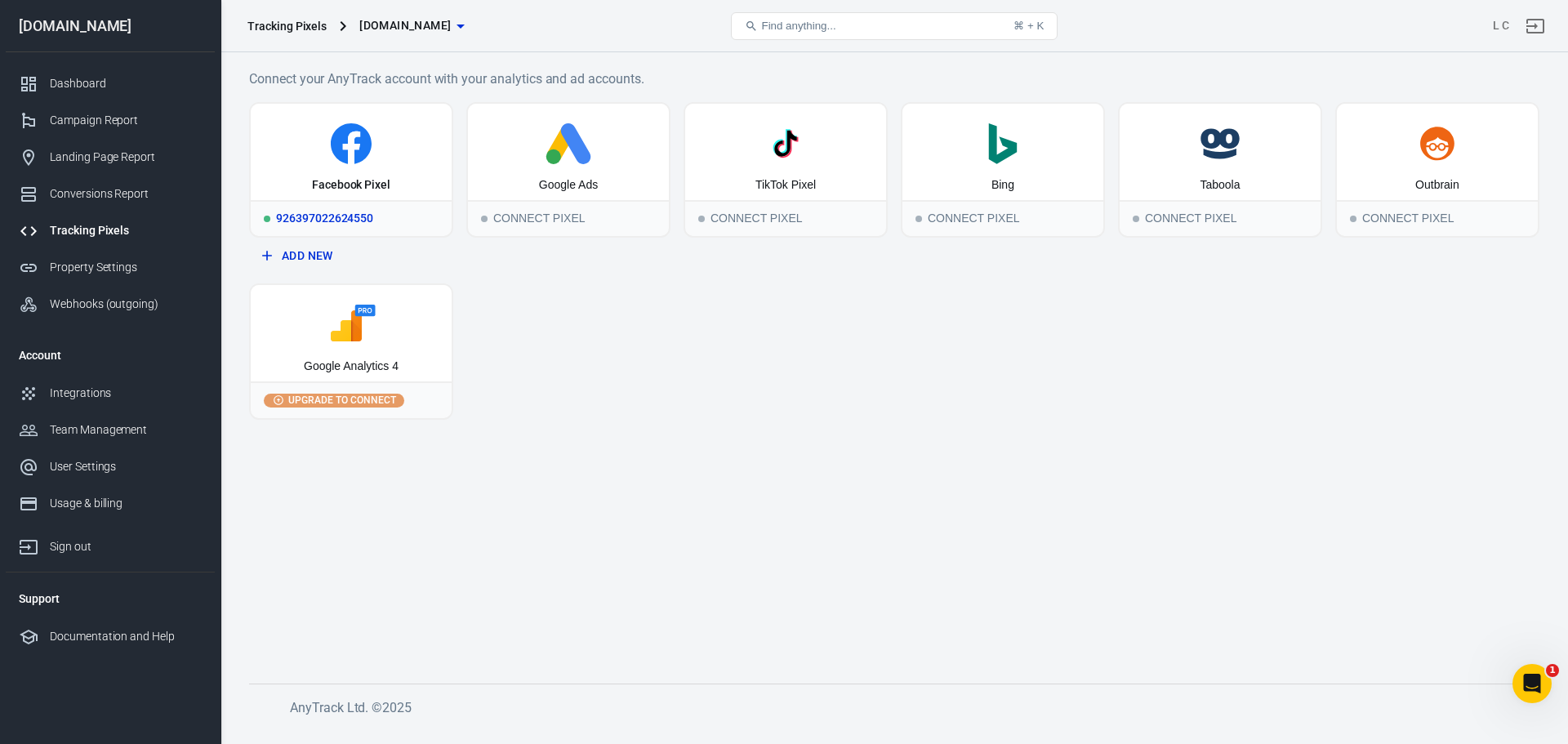
click at [357, 180] on div "Facebook Pixel" at bounding box center [352, 185] width 78 height 17
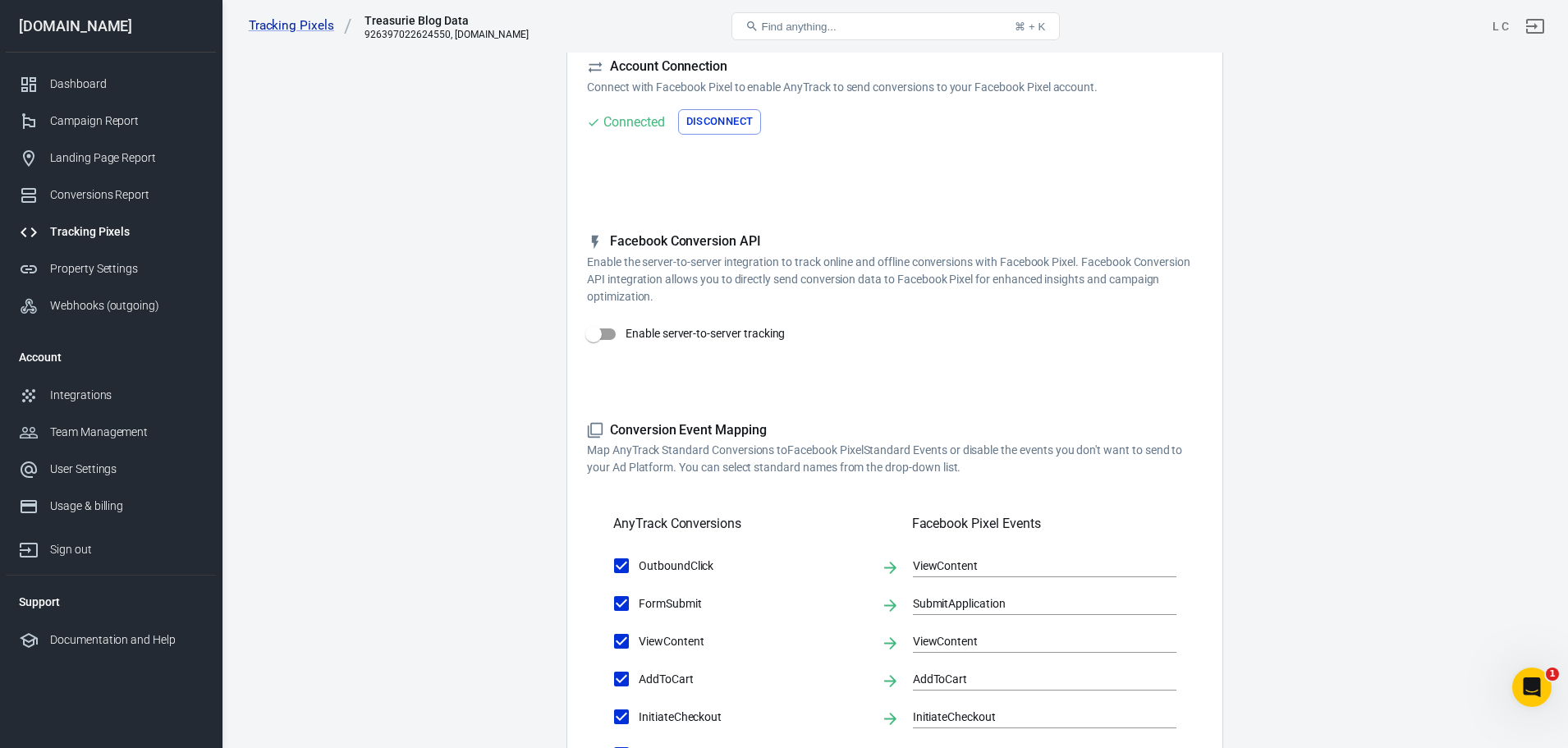
scroll to position [44, 0]
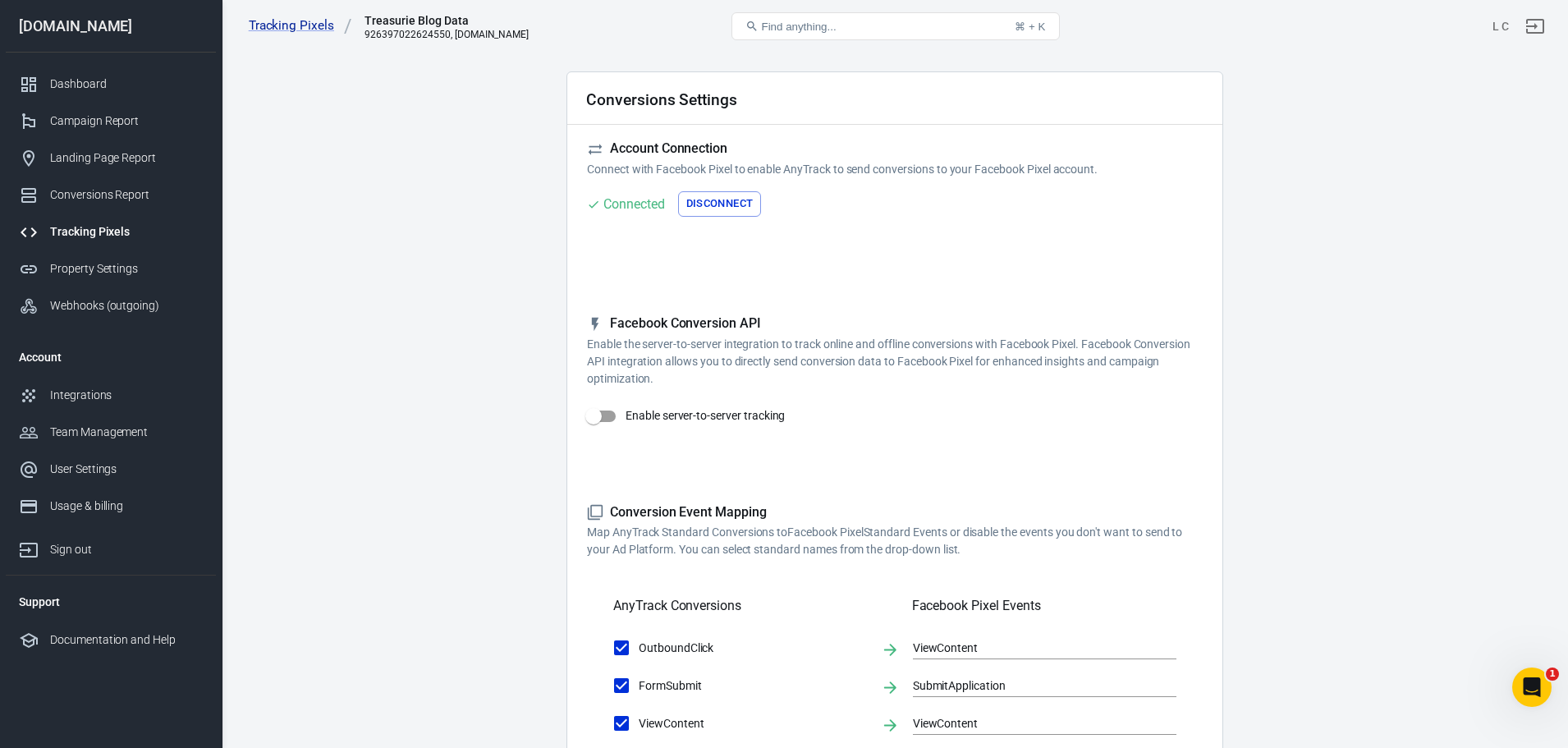
click at [125, 226] on div "Tracking Pixels" at bounding box center [127, 232] width 153 height 18
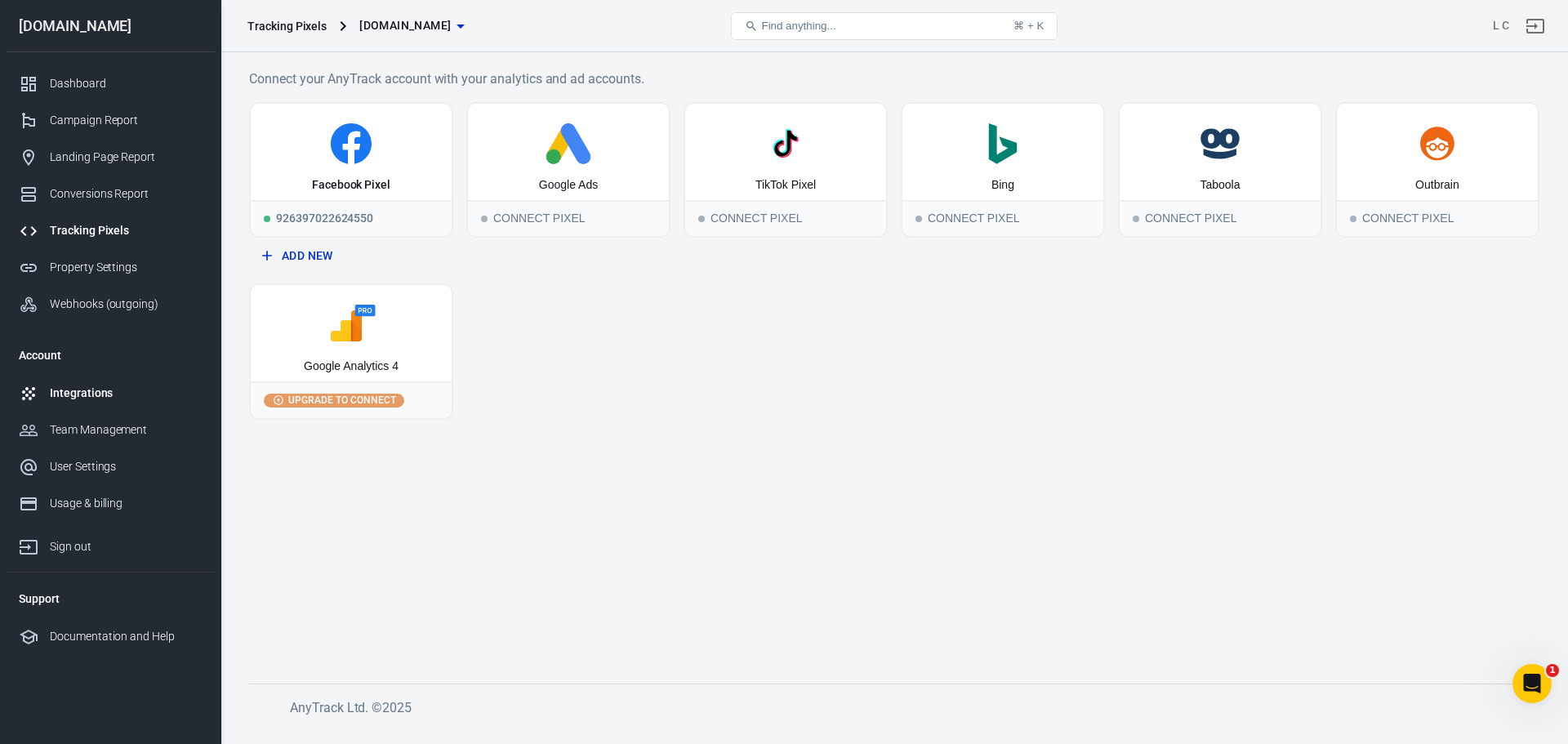
click at [110, 389] on div "Integrations" at bounding box center [126, 393] width 152 height 18
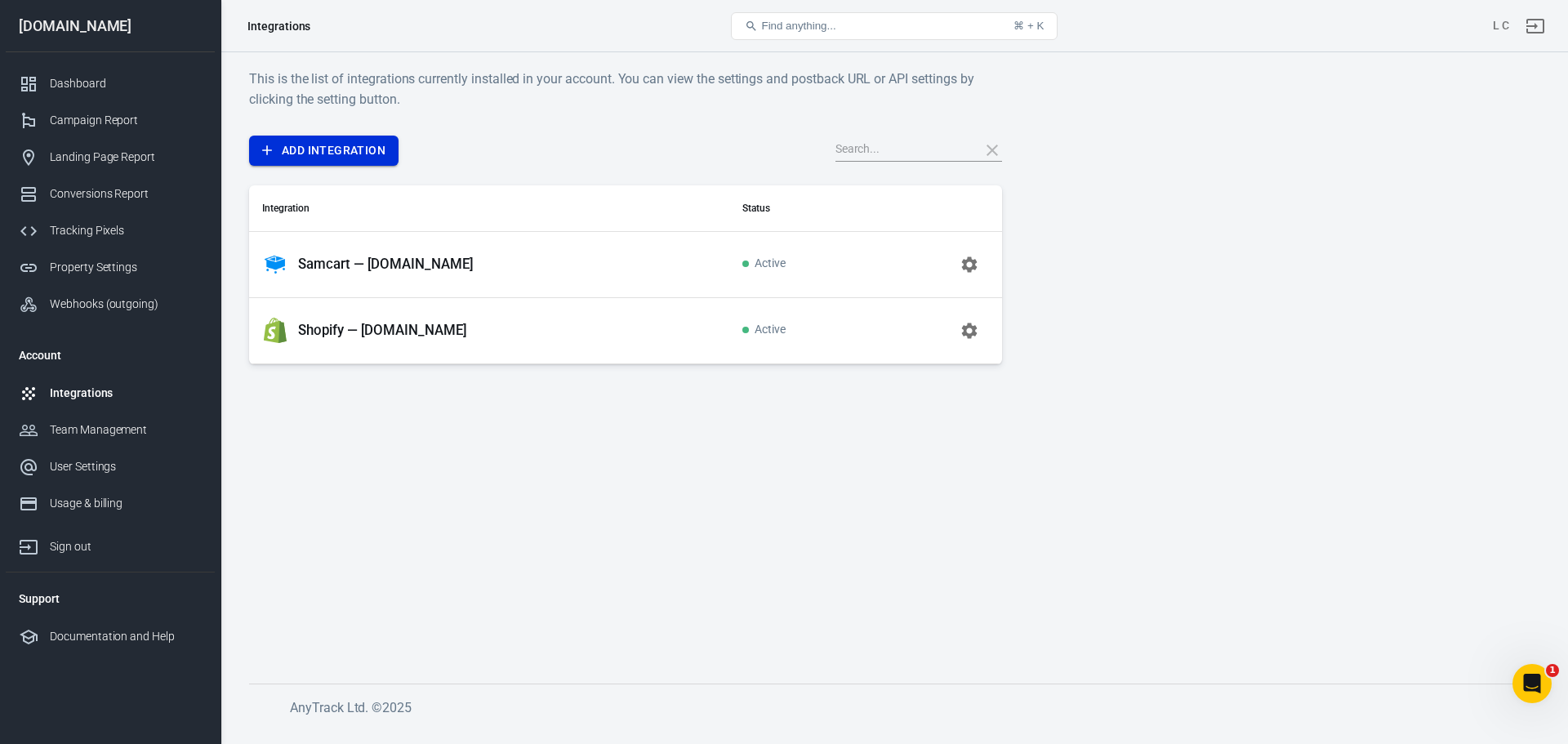
click at [317, 157] on link "Add Integration" at bounding box center [323, 150] width 149 height 30
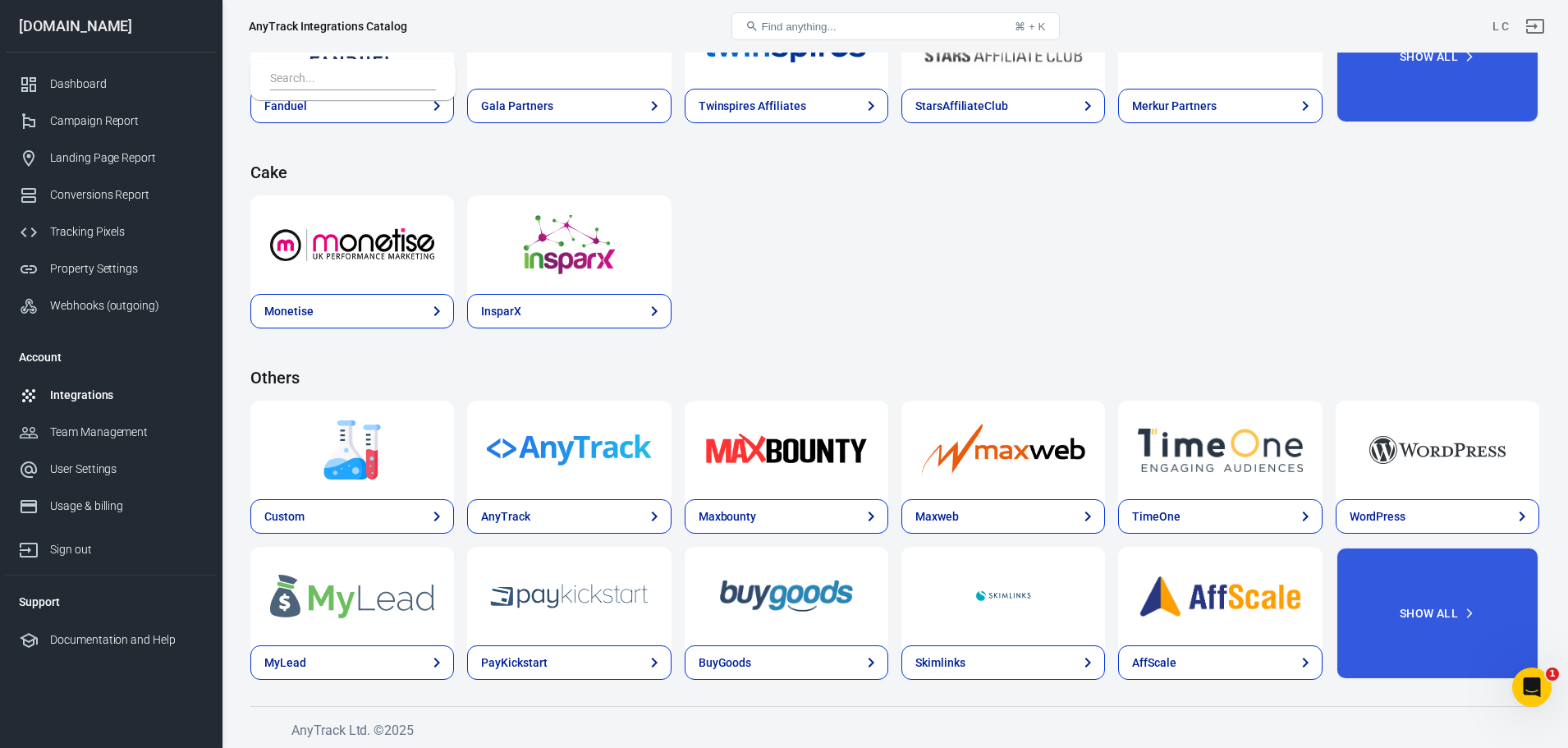
scroll to position [2393, 0]
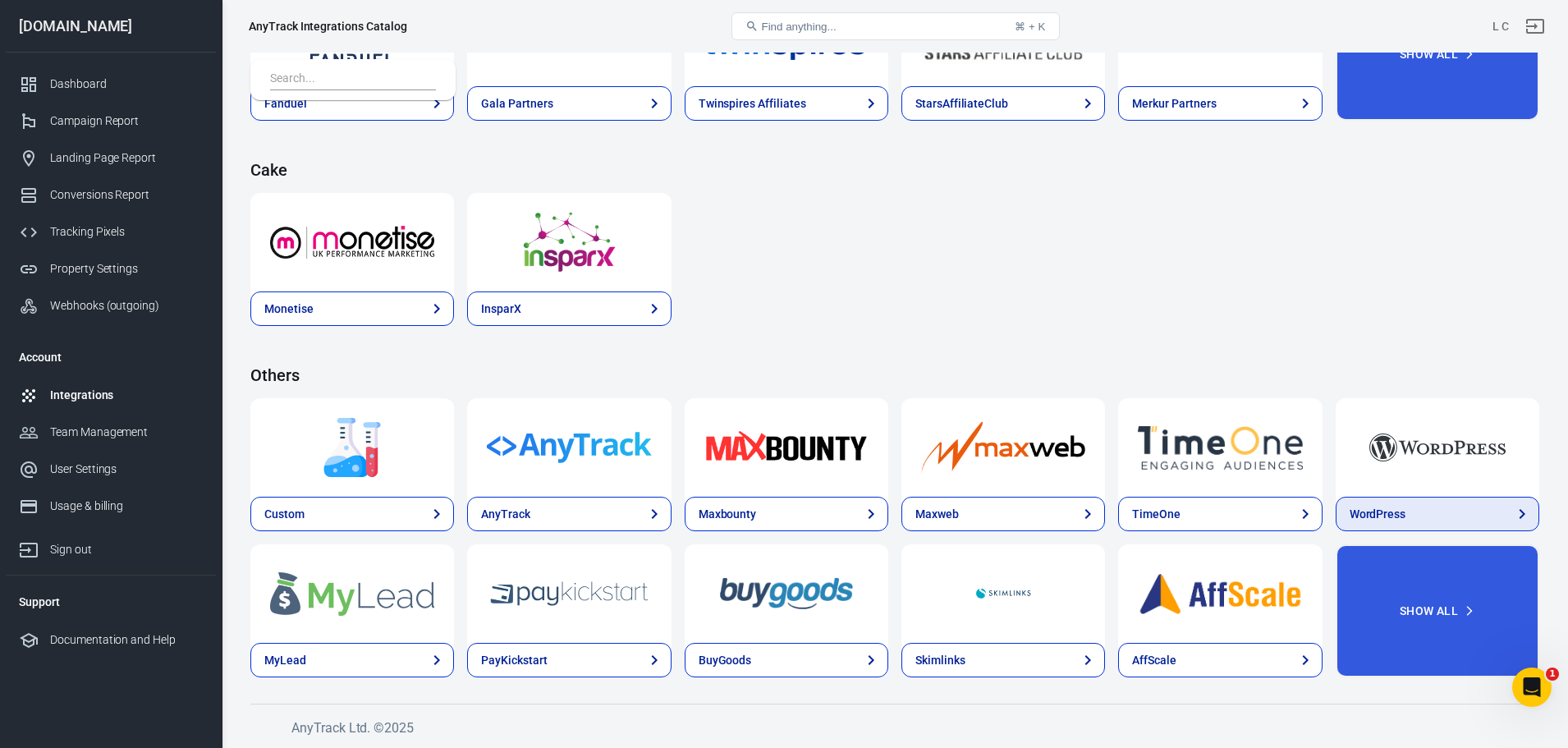
click at [1413, 520] on link "WordPress" at bounding box center [1437, 514] width 204 height 34
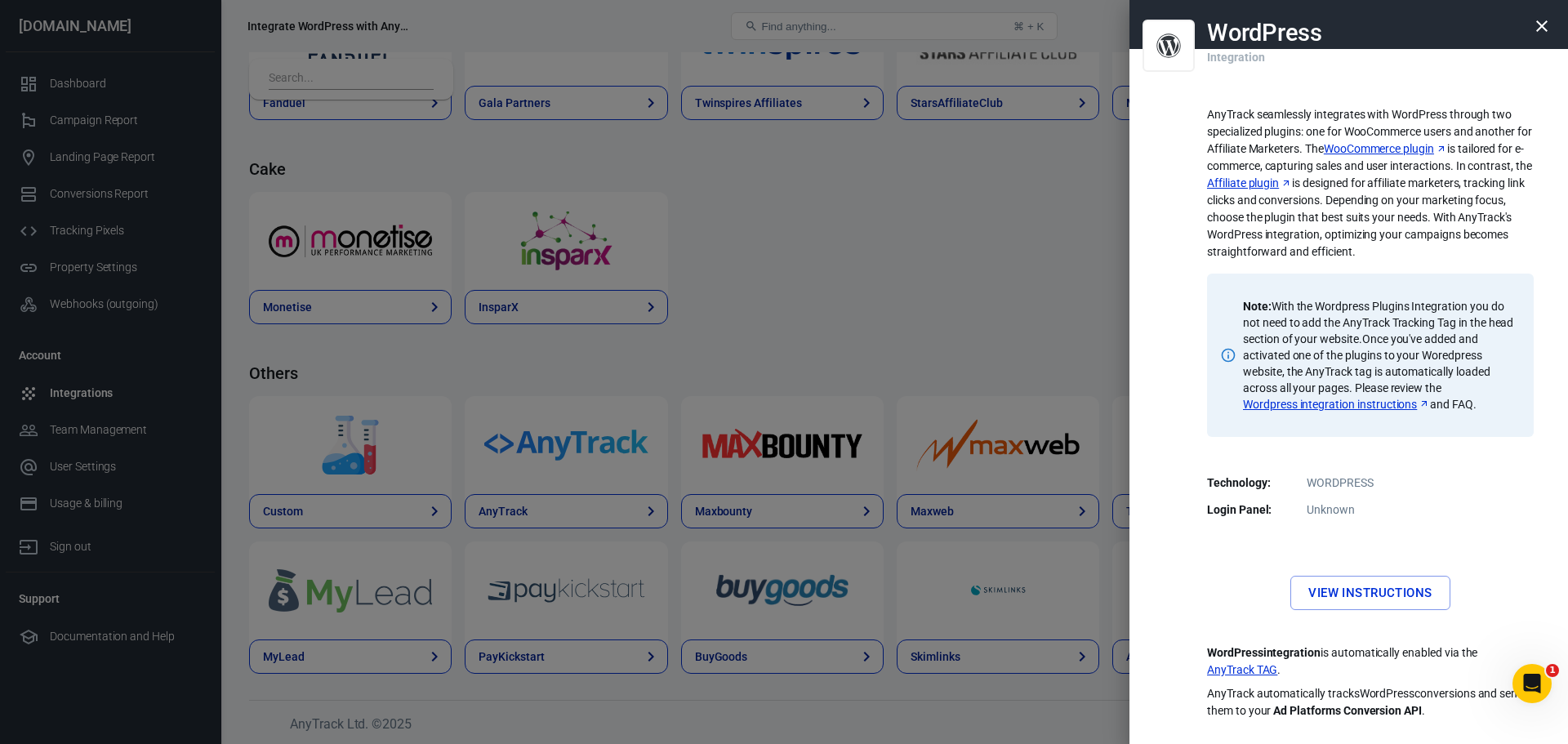
click at [917, 214] on div at bounding box center [784, 372] width 1568 height 744
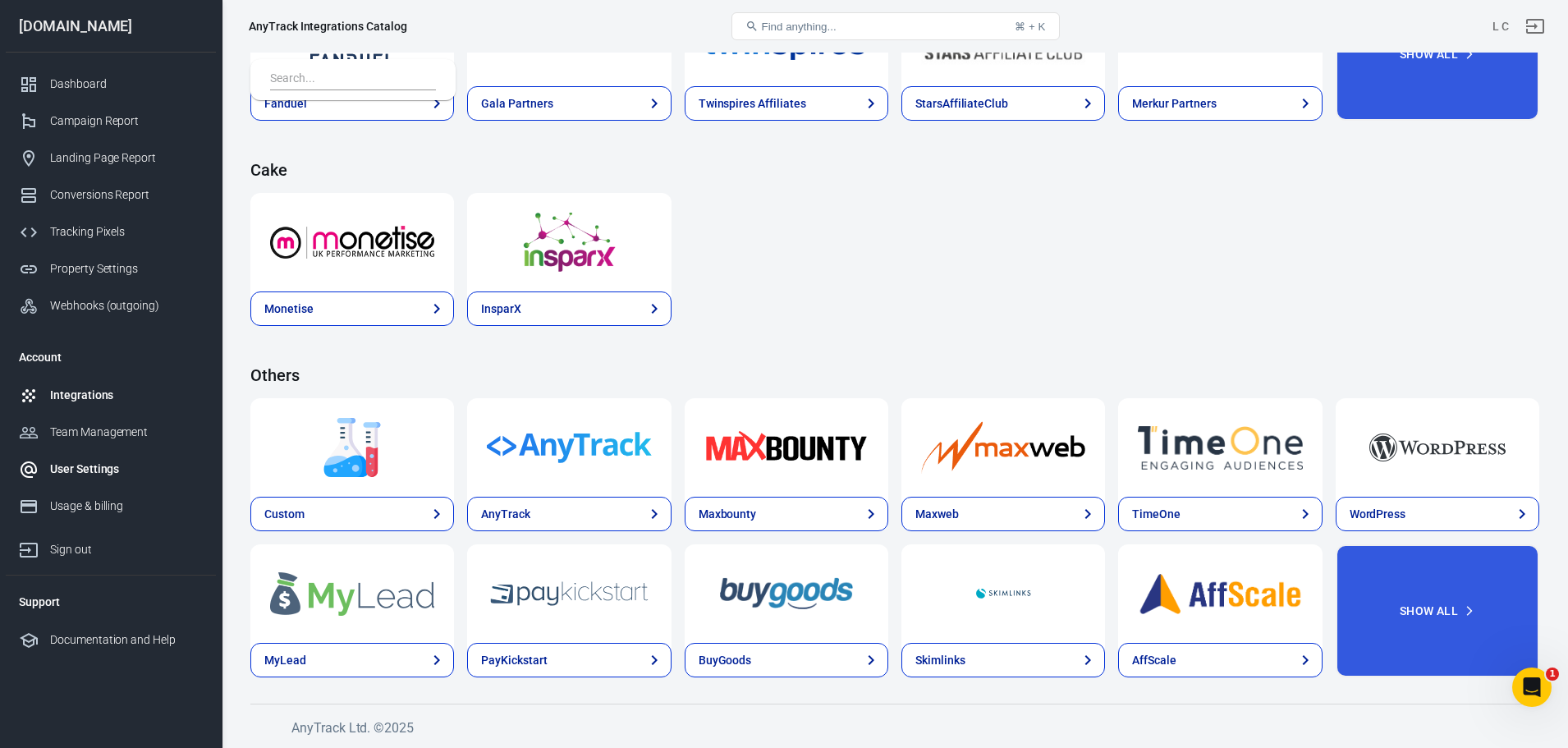
click at [107, 476] on div "User Settings" at bounding box center [127, 469] width 153 height 18
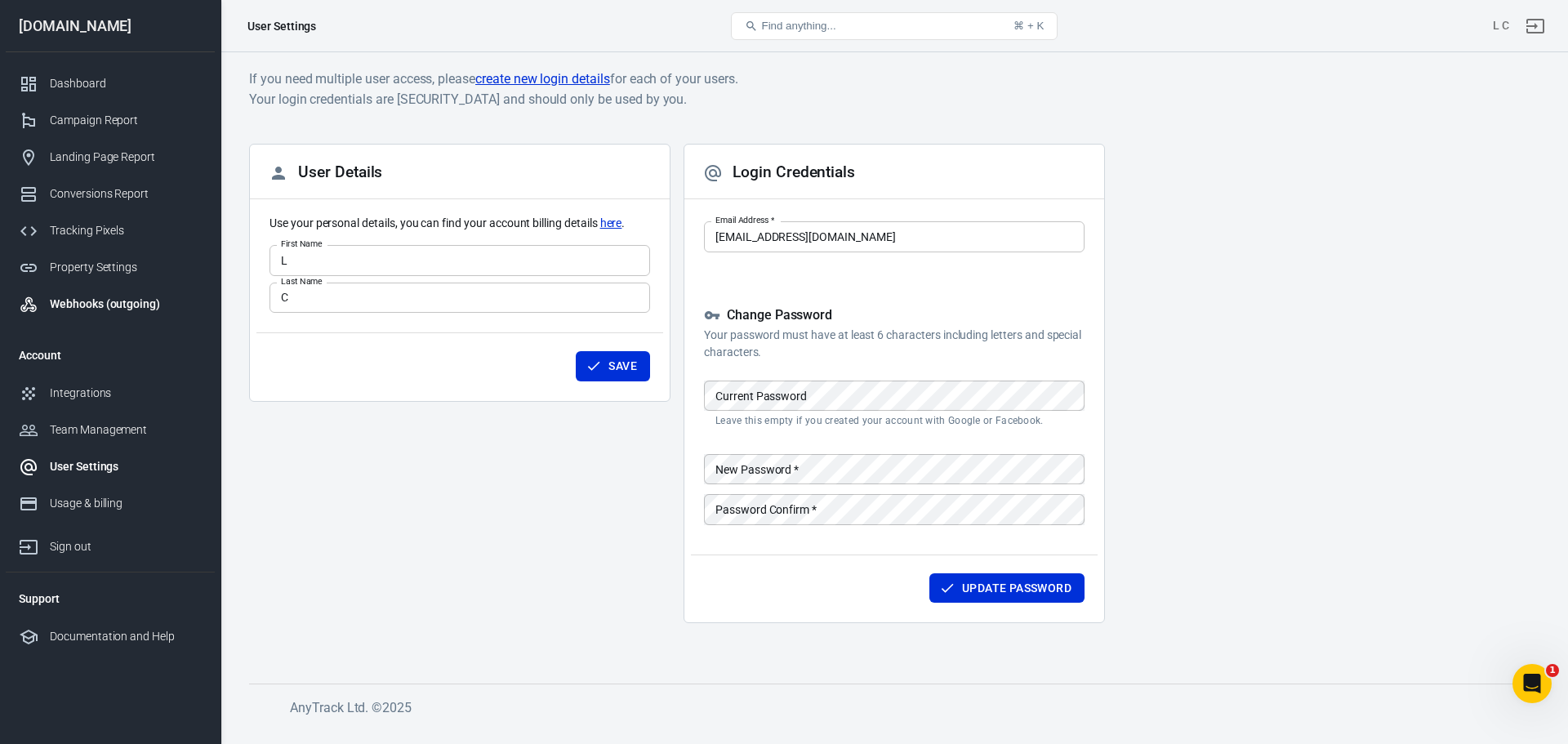
click at [99, 309] on div "Webhooks (outgoing)" at bounding box center [126, 304] width 152 height 18
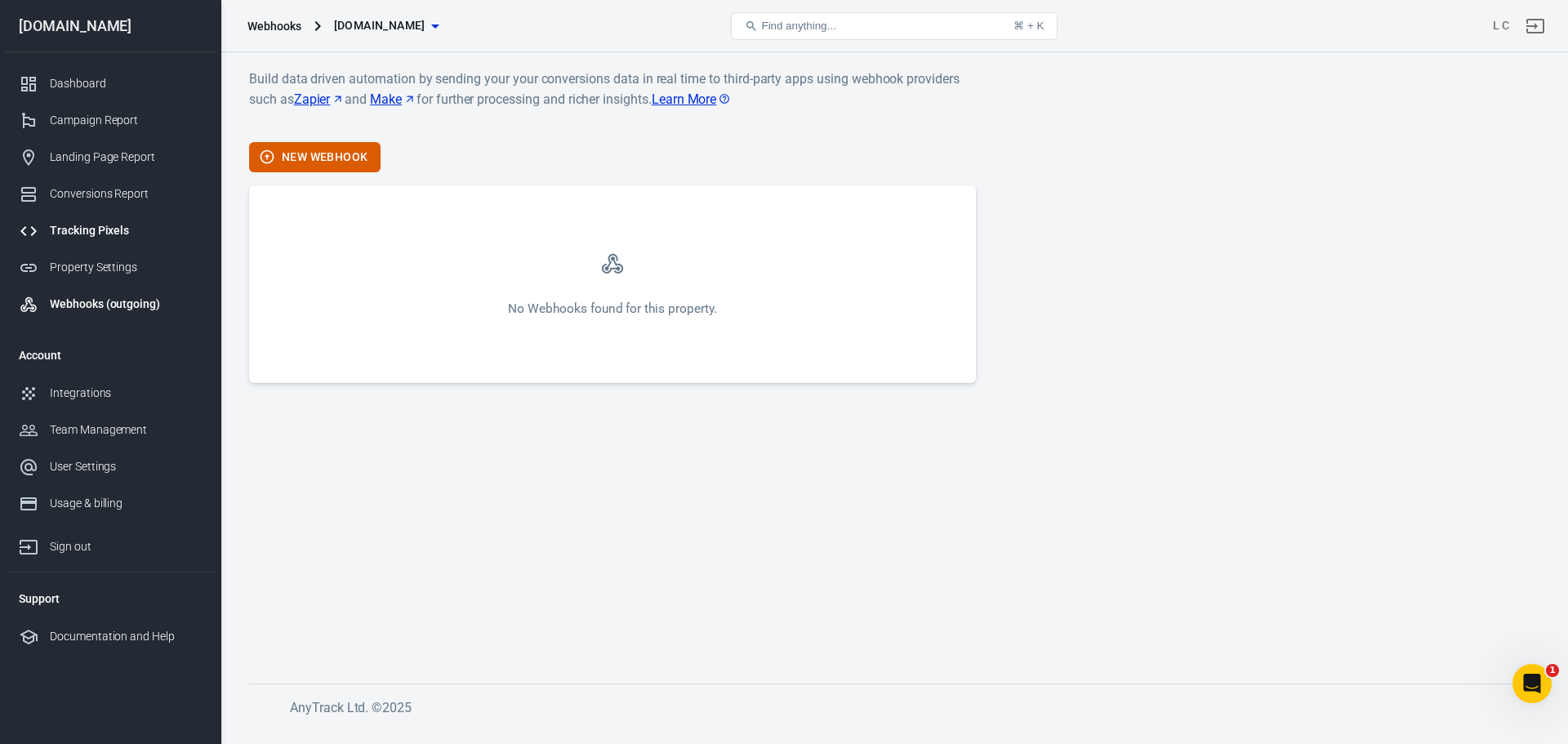
click at [91, 227] on div "Tracking Pixels" at bounding box center [126, 230] width 152 height 18
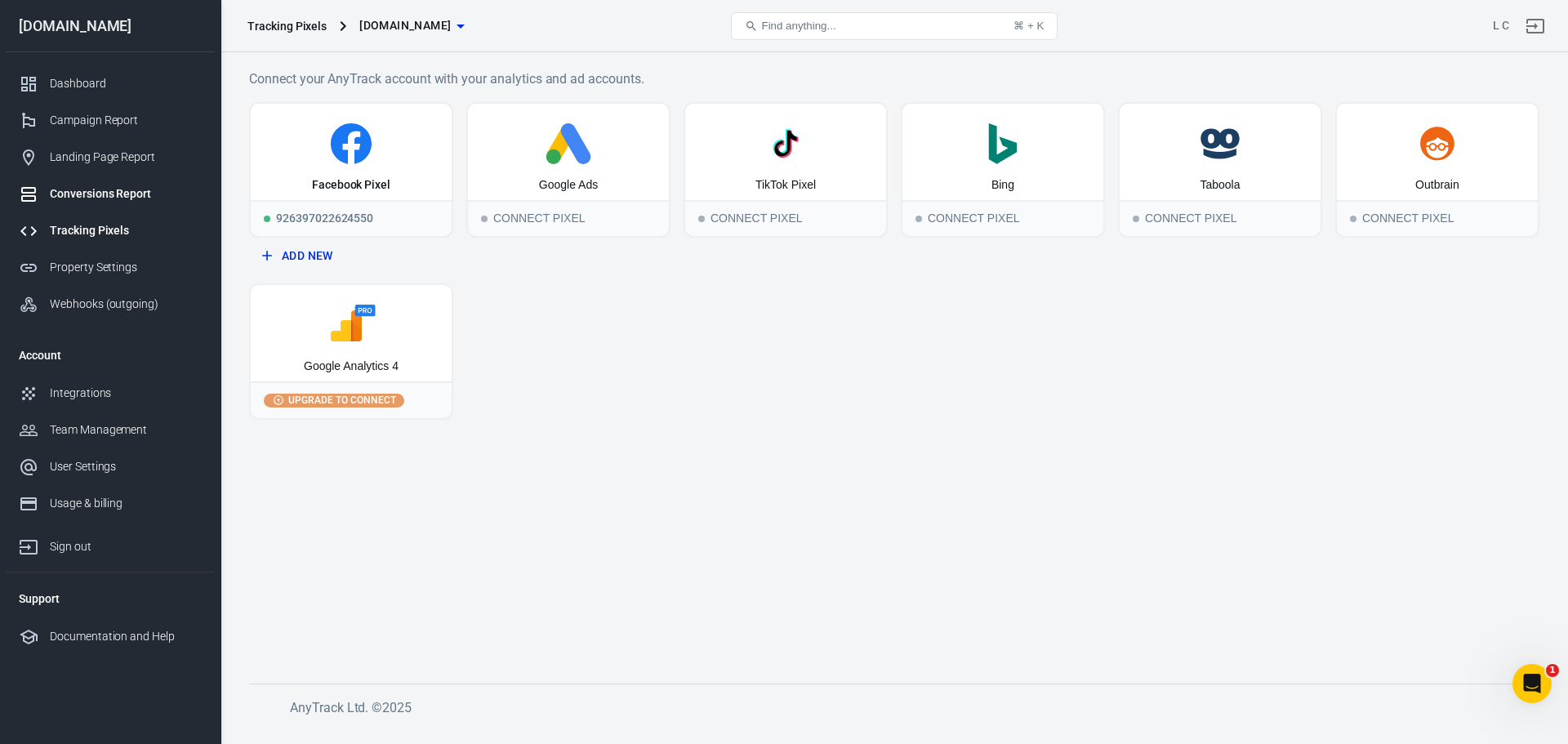
click at [97, 194] on div "Conversions Report" at bounding box center [126, 194] width 152 height 18
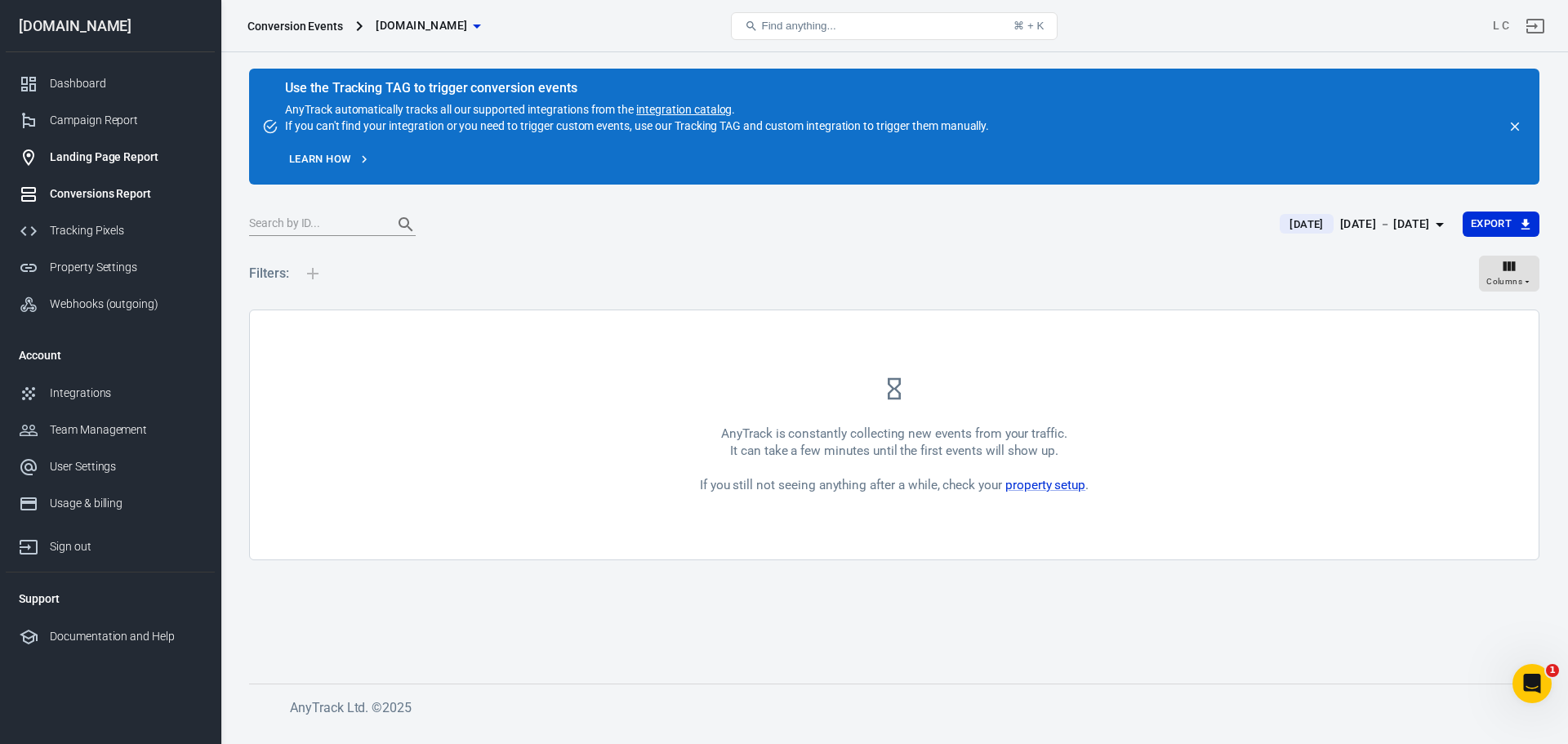
click at [144, 155] on div "Landing Page Report" at bounding box center [126, 157] width 152 height 18
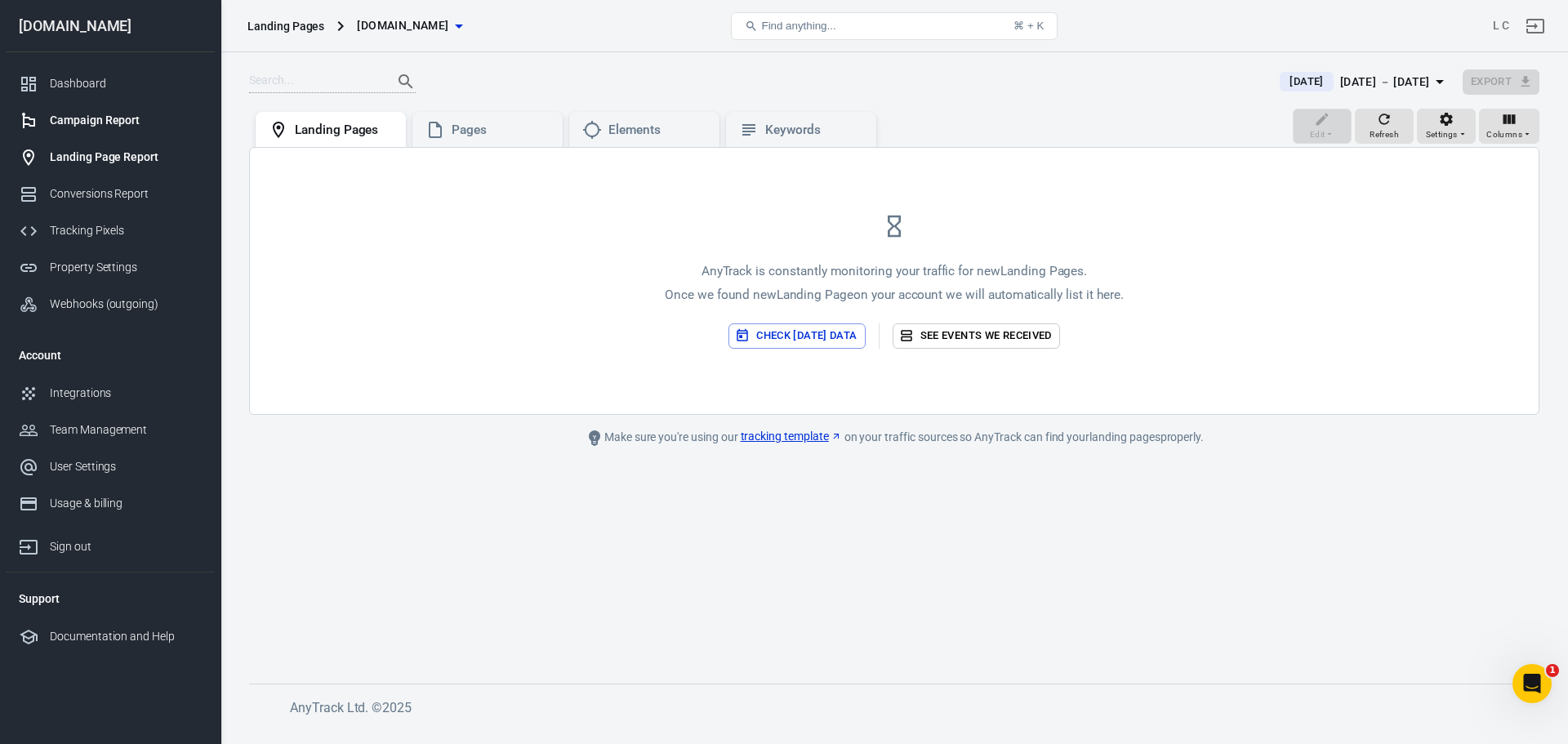
click at [105, 115] on div "Campaign Report" at bounding box center [126, 120] width 152 height 18
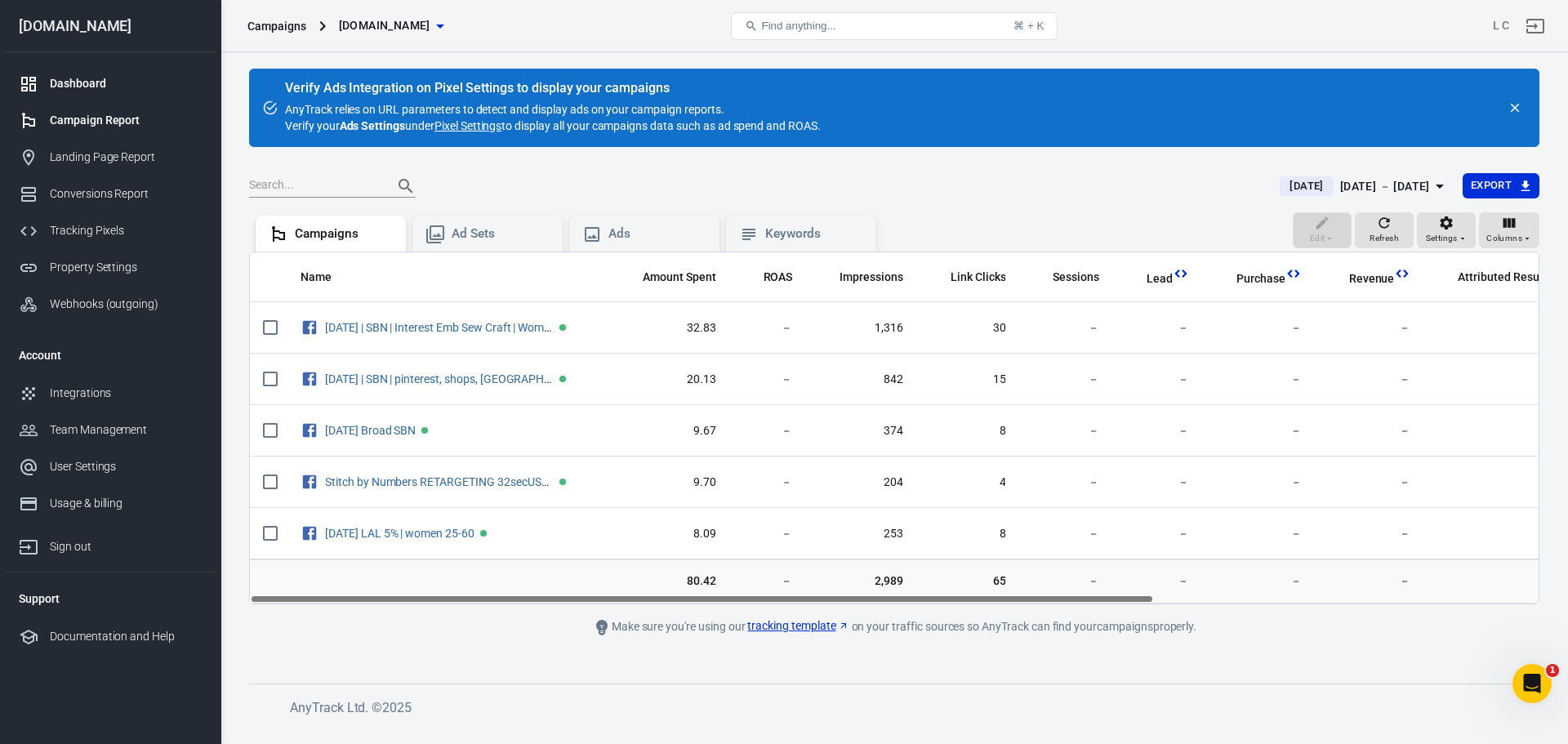
click at [99, 84] on div "Dashboard" at bounding box center [126, 84] width 152 height 18
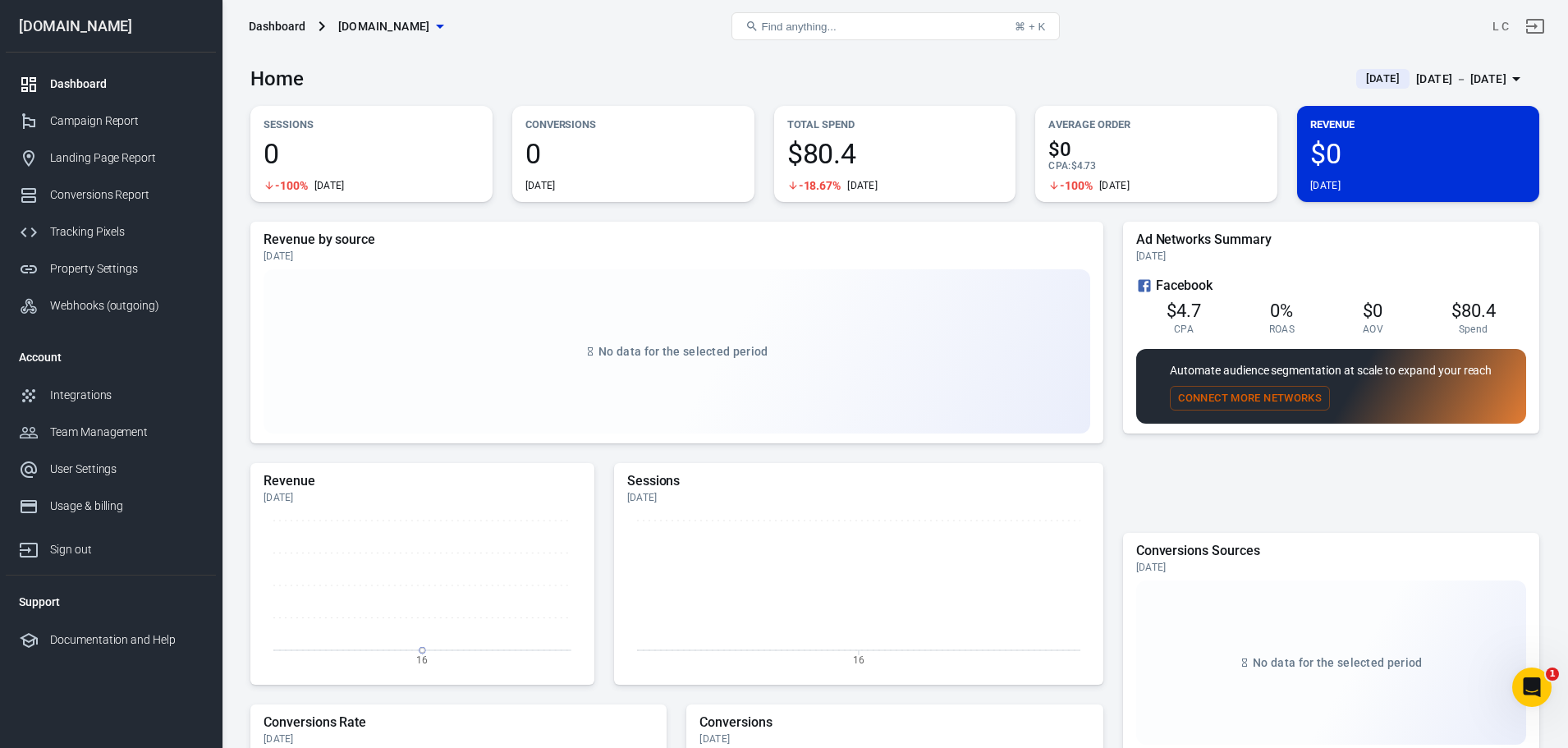
click at [76, 70] on link "Dashboard" at bounding box center [111, 84] width 210 height 37
click at [85, 83] on div "Dashboard" at bounding box center [127, 84] width 153 height 18
